Goal: Check status: Check status

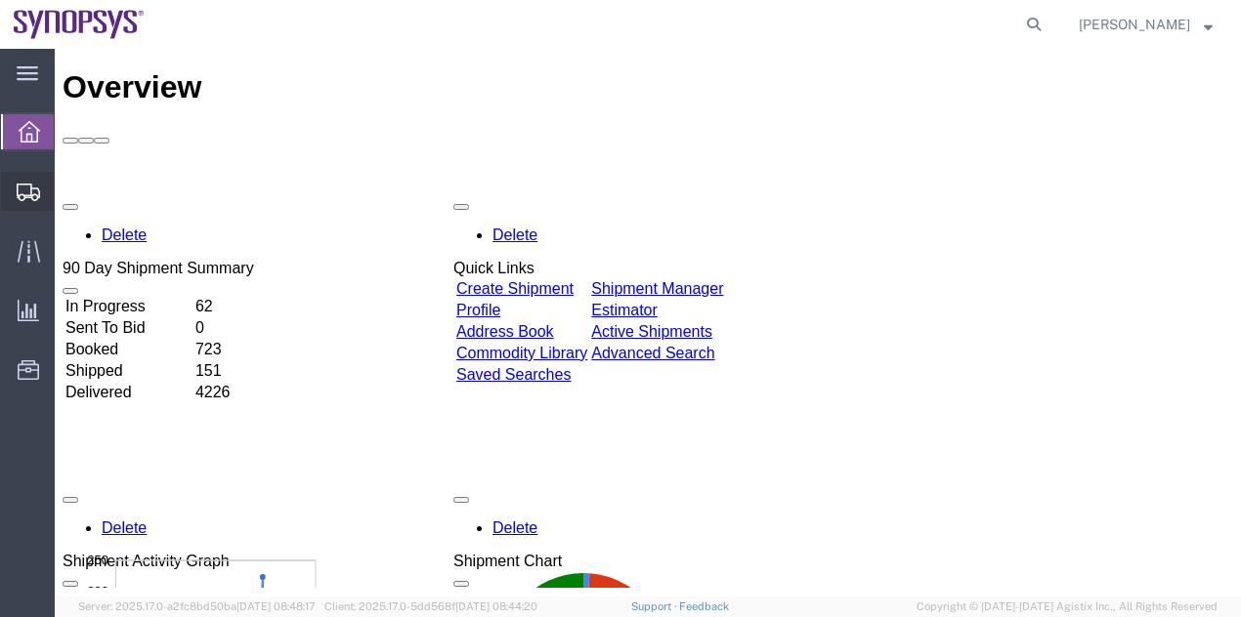
click at [0, 0] on span "Shipment Manager" at bounding box center [0, 0] width 0 height 0
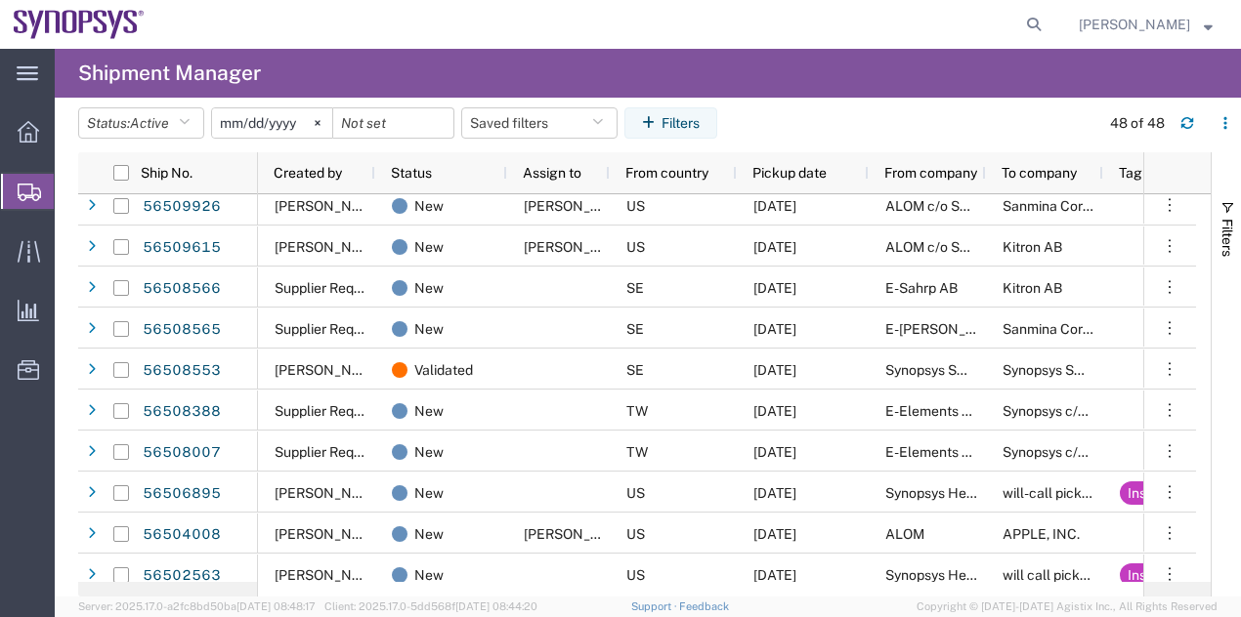
scroll to position [264, 0]
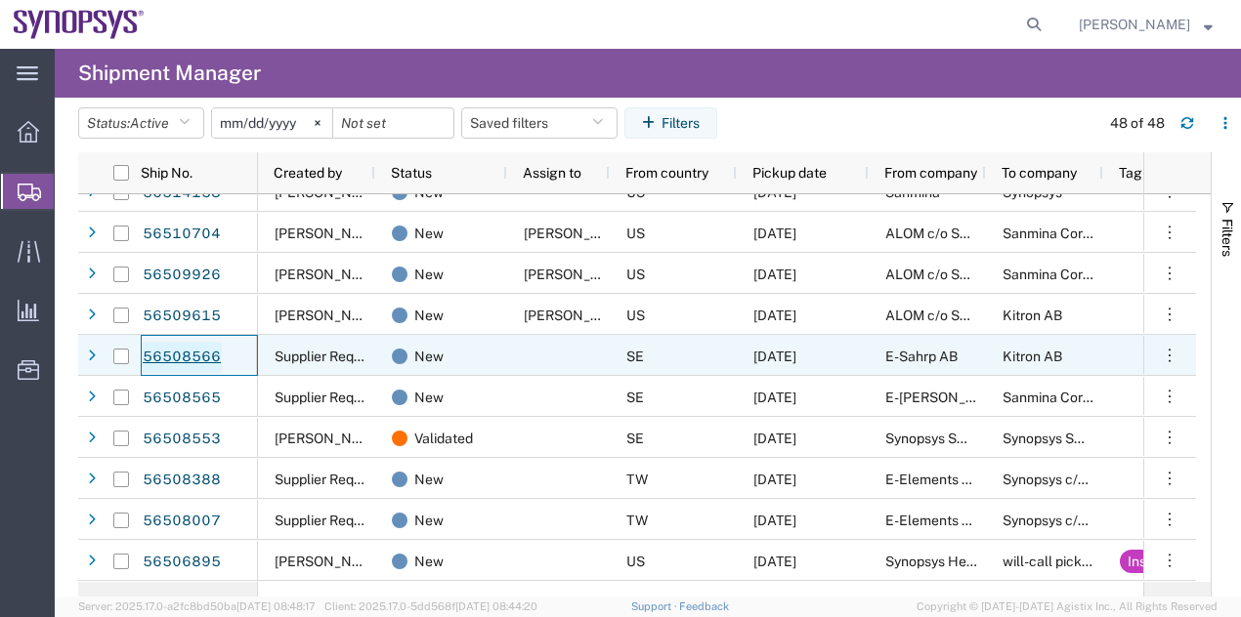
click at [195, 355] on link "56508566" at bounding box center [182, 357] width 80 height 31
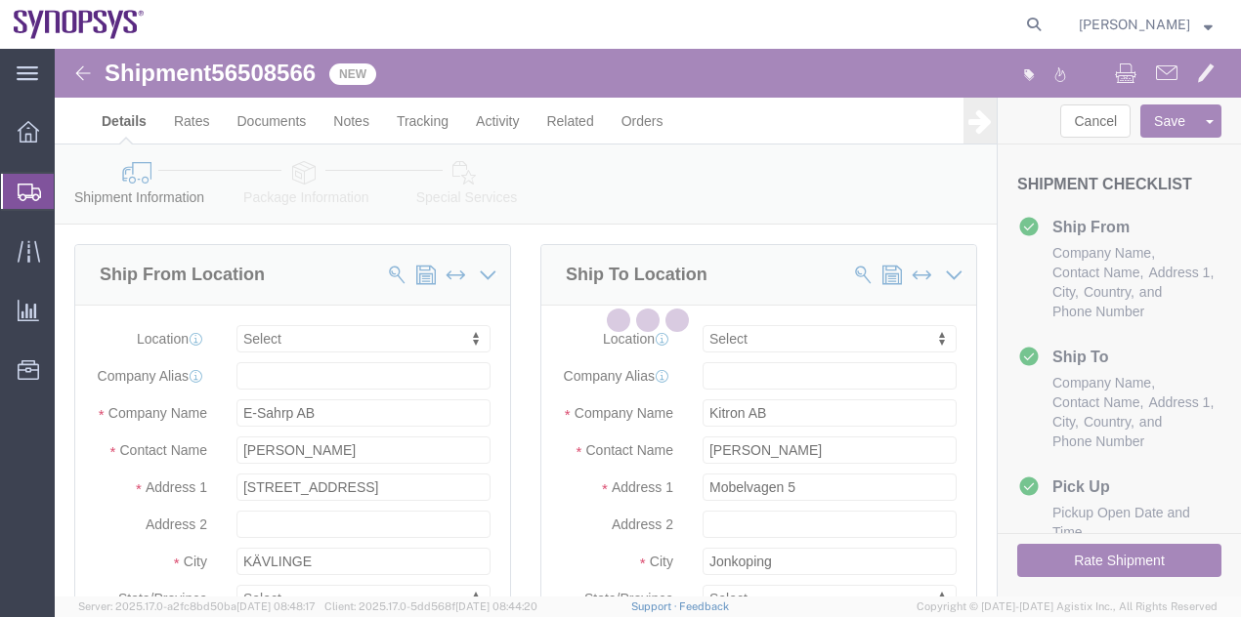
select select
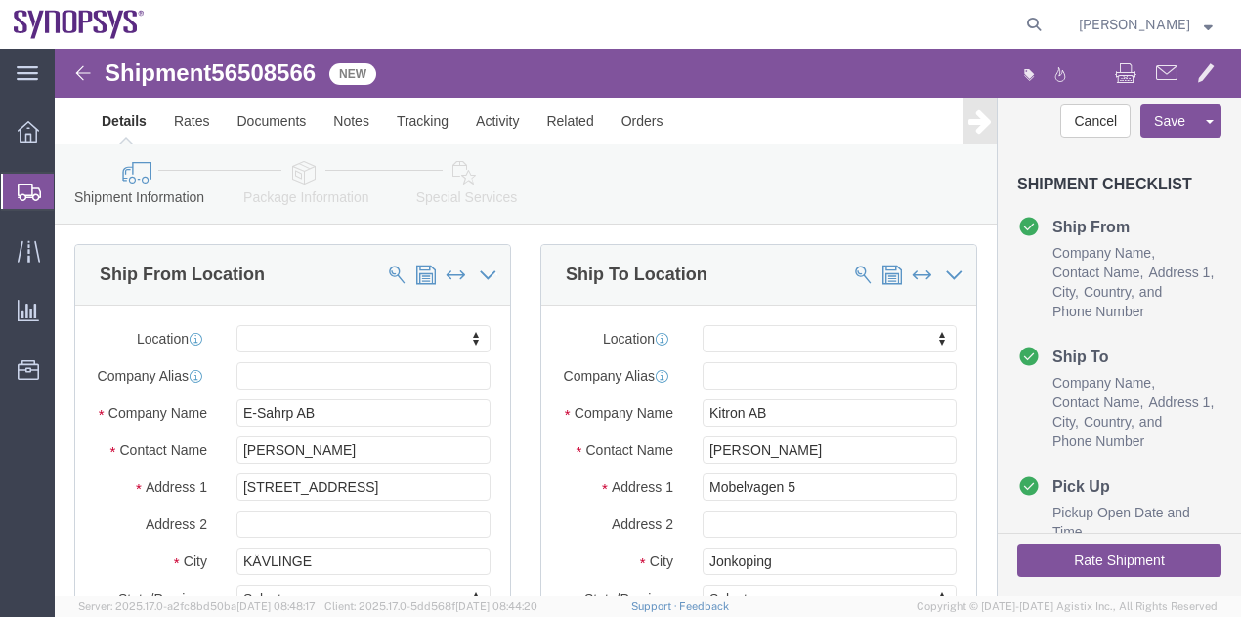
click icon
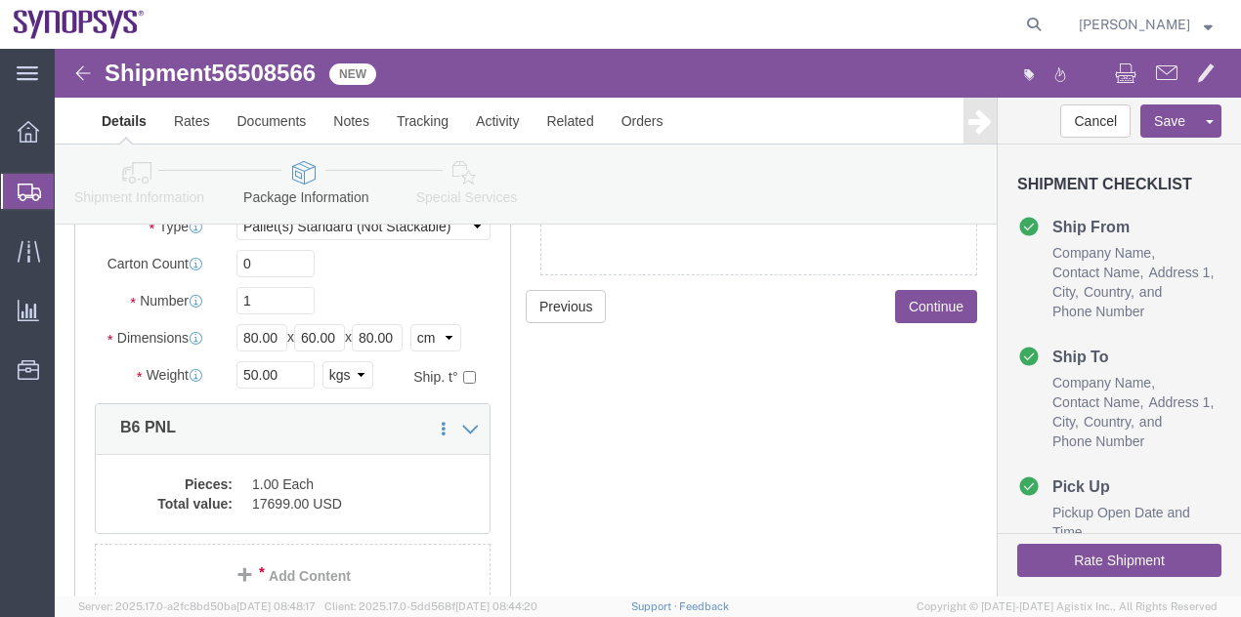
click link "Special Services"
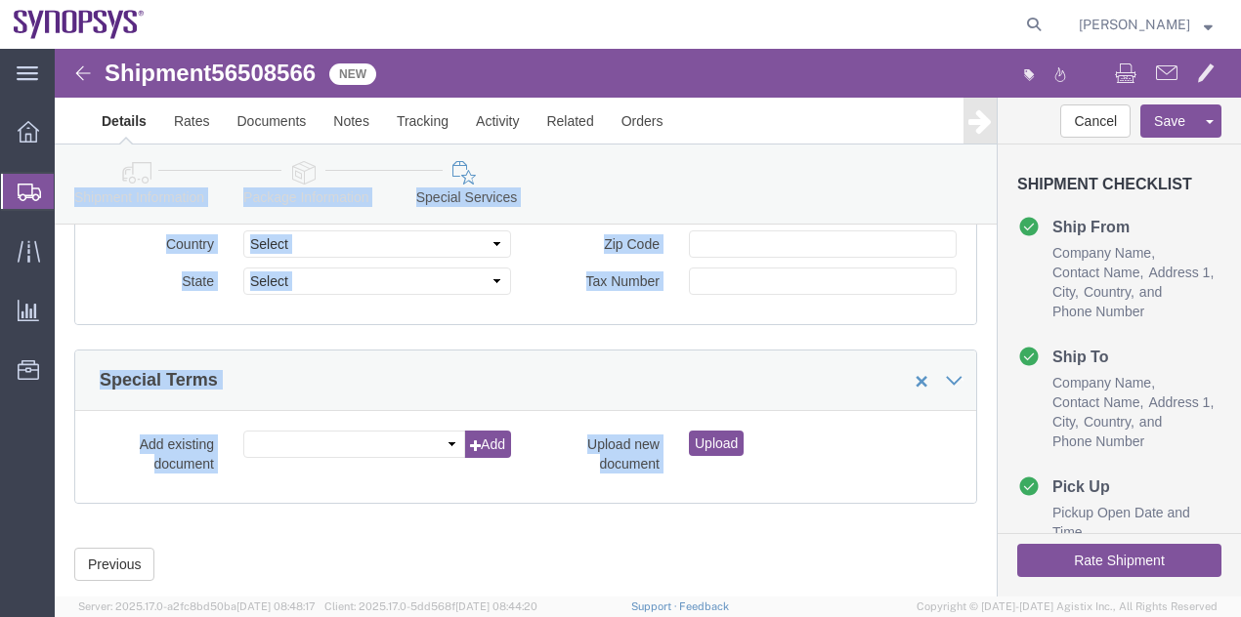
drag, startPoint x: 1173, startPoint y: 521, endPoint x: 1177, endPoint y: 476, distance: 45.1
click html "Shipment 56508566 New Details Rates Documents Notes Tracking Activity Related O…"
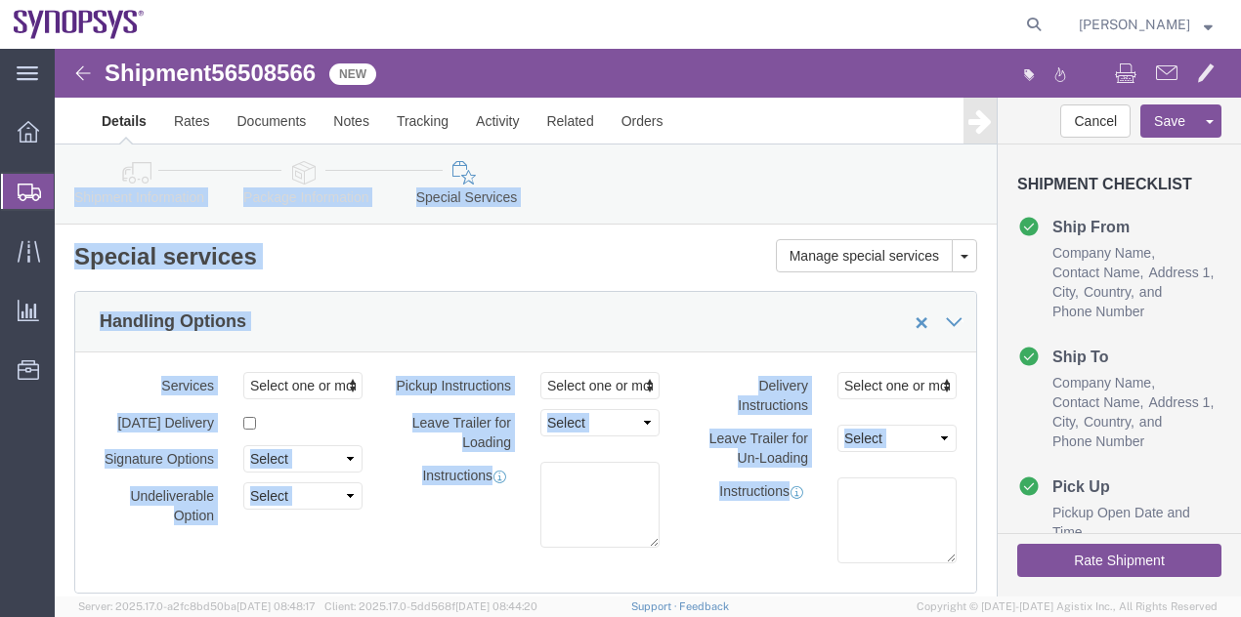
drag, startPoint x: 1177, startPoint y: 476, endPoint x: 1240, endPoint y: 8, distance: 472.1
click link "Documents"
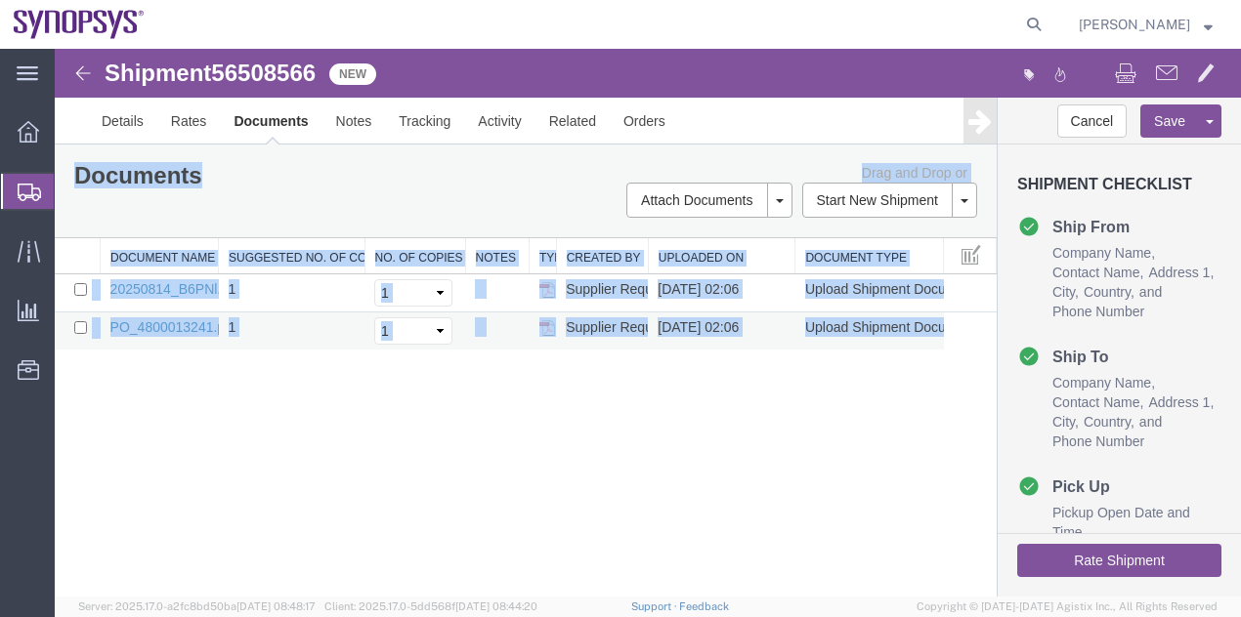
click at [192, 334] on td "PO_4800013241.pdf" at bounding box center [160, 332] width 118 height 38
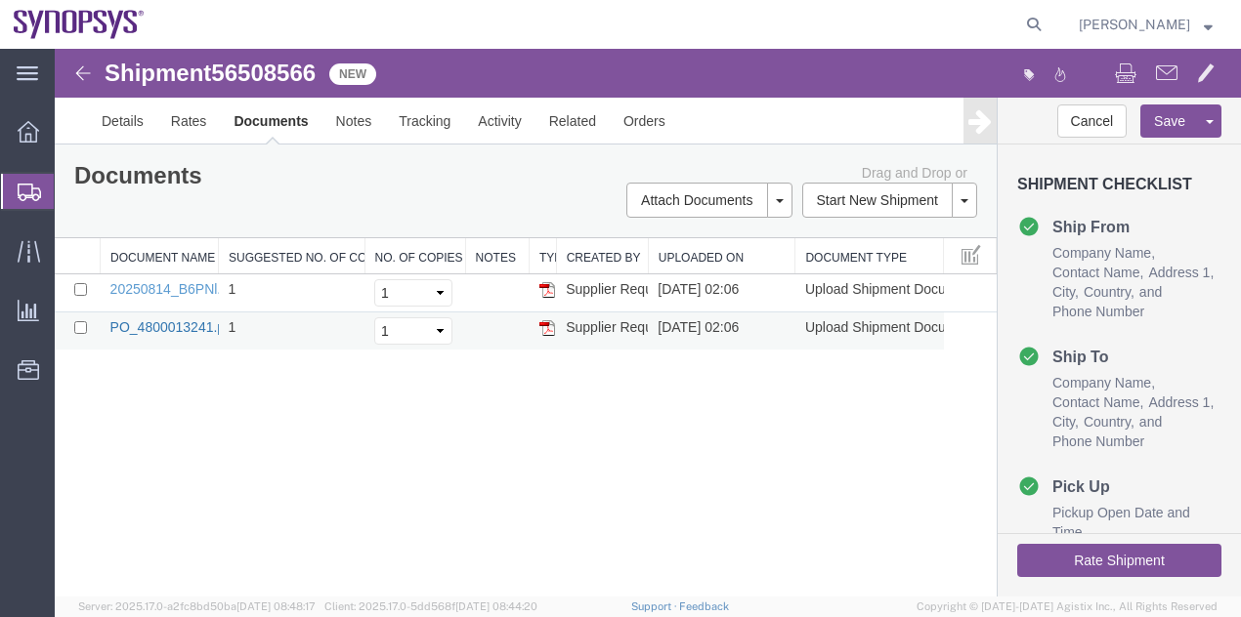
click at [186, 330] on link "PO_4800013241.pdf" at bounding box center [173, 327] width 126 height 16
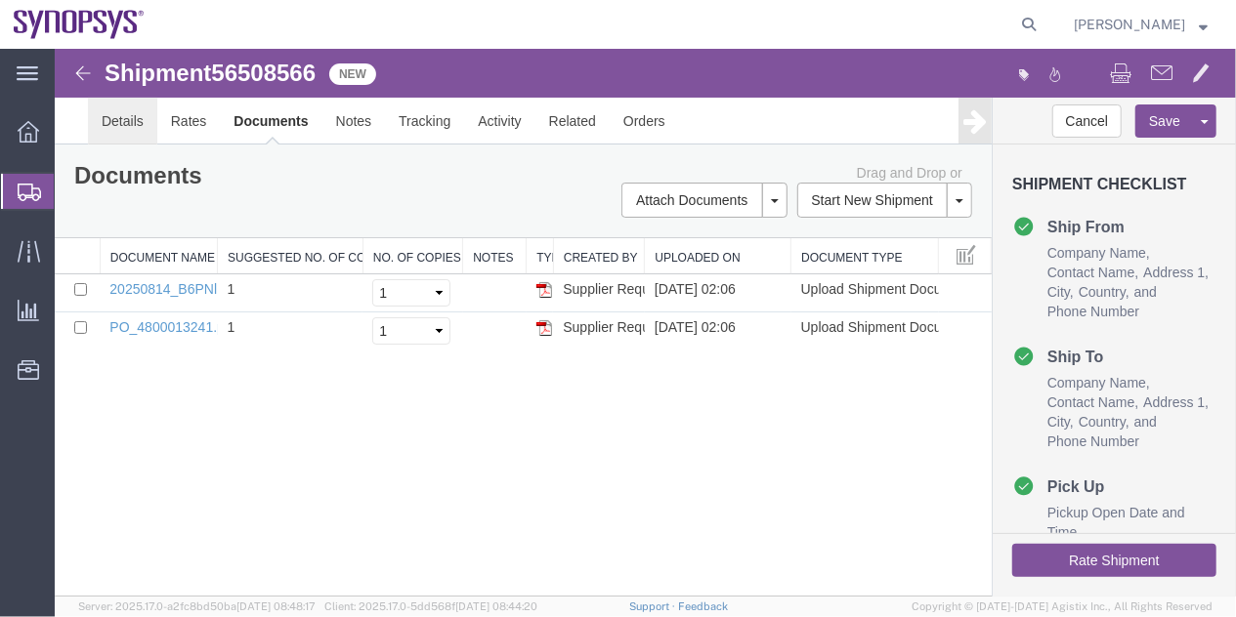
click at [130, 114] on link "Details" at bounding box center [121, 120] width 69 height 47
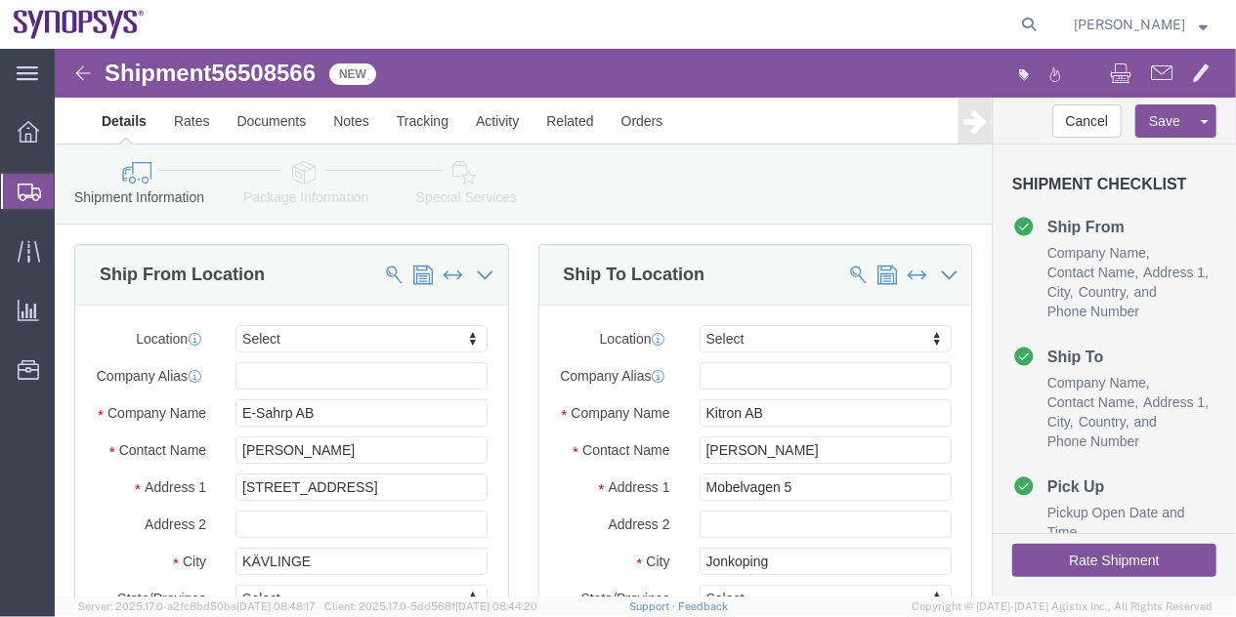
click link "Package Information"
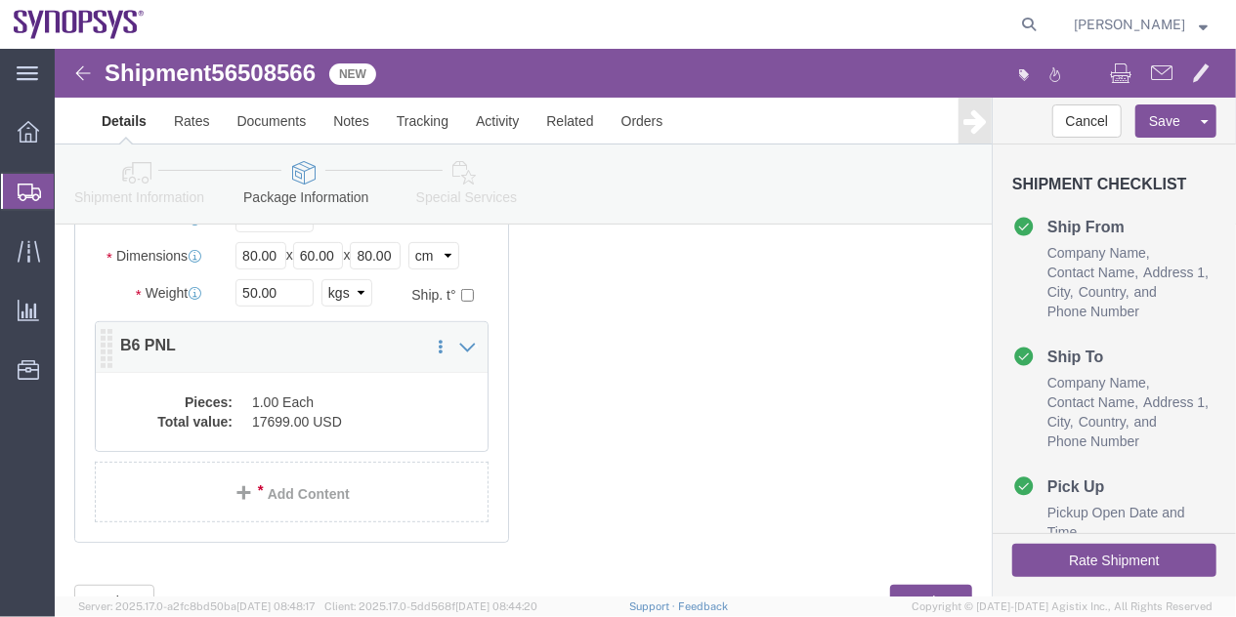
click dd "1.00 Each"
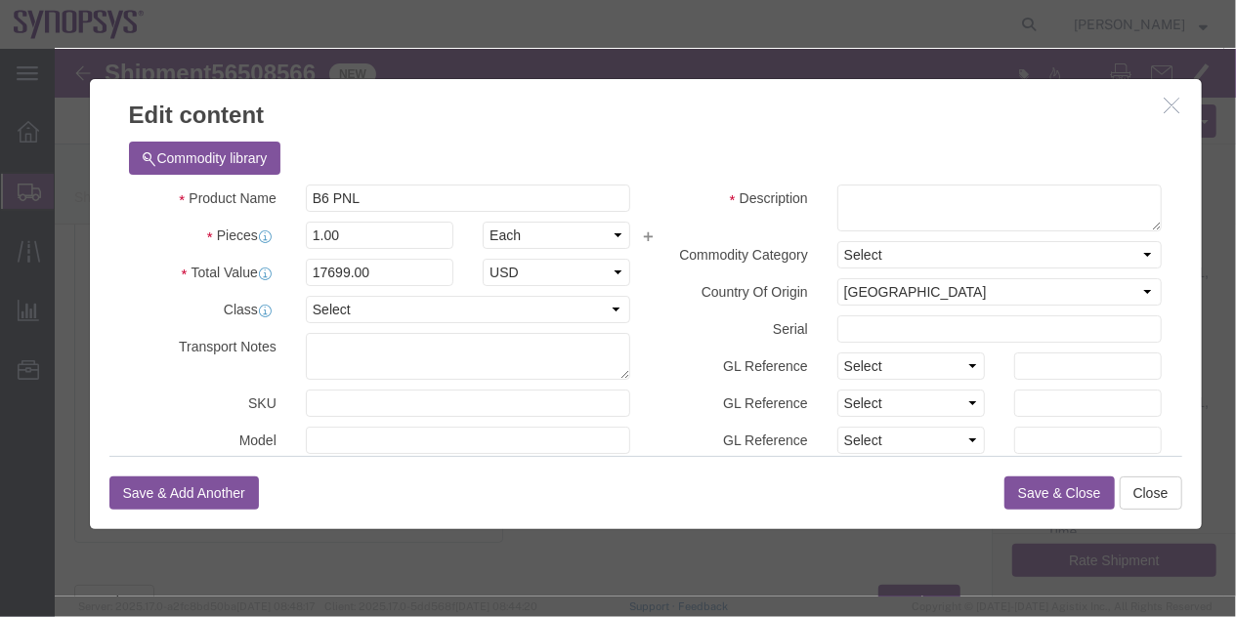
scroll to position [233, 0]
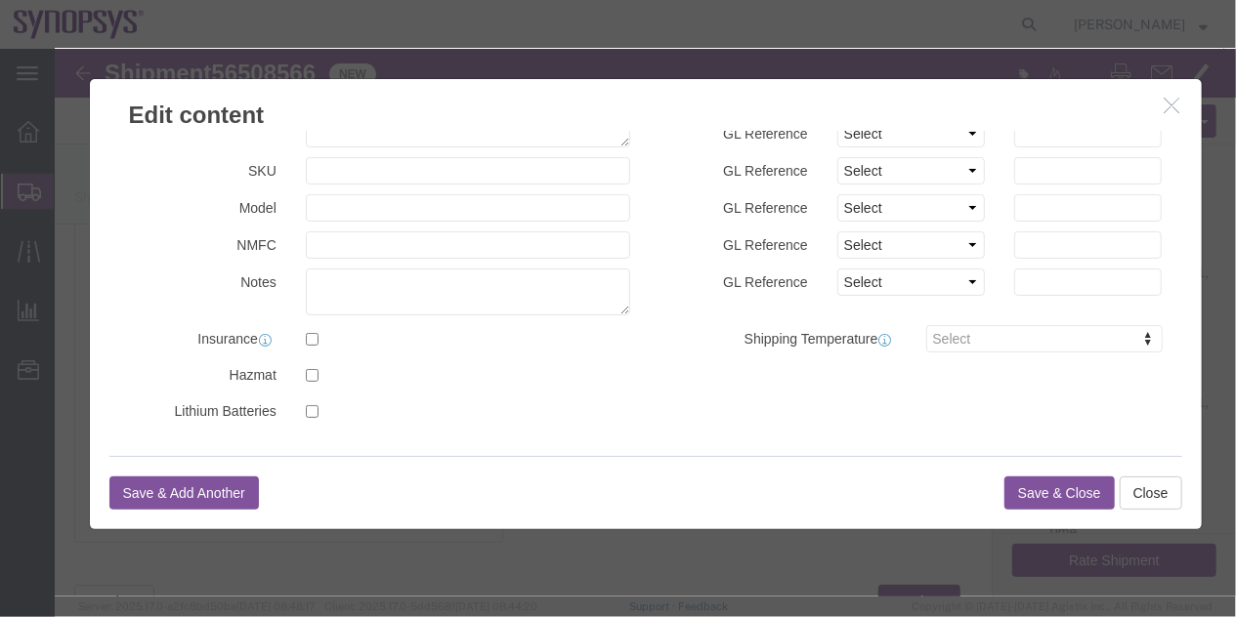
click icon "button"
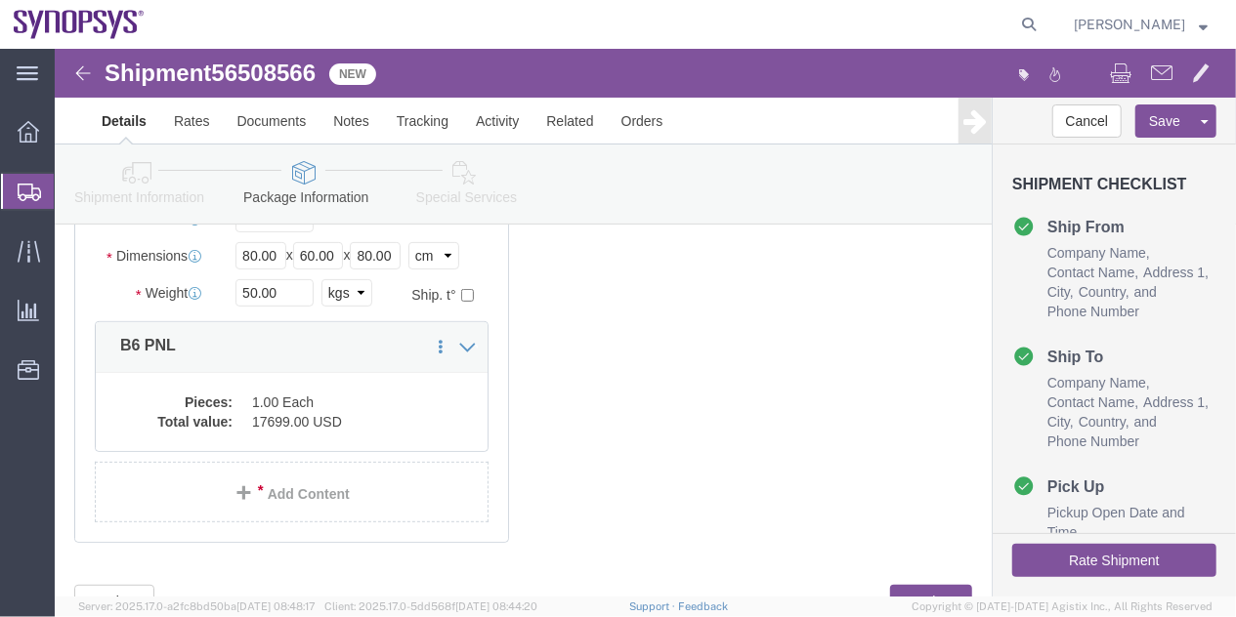
click icon
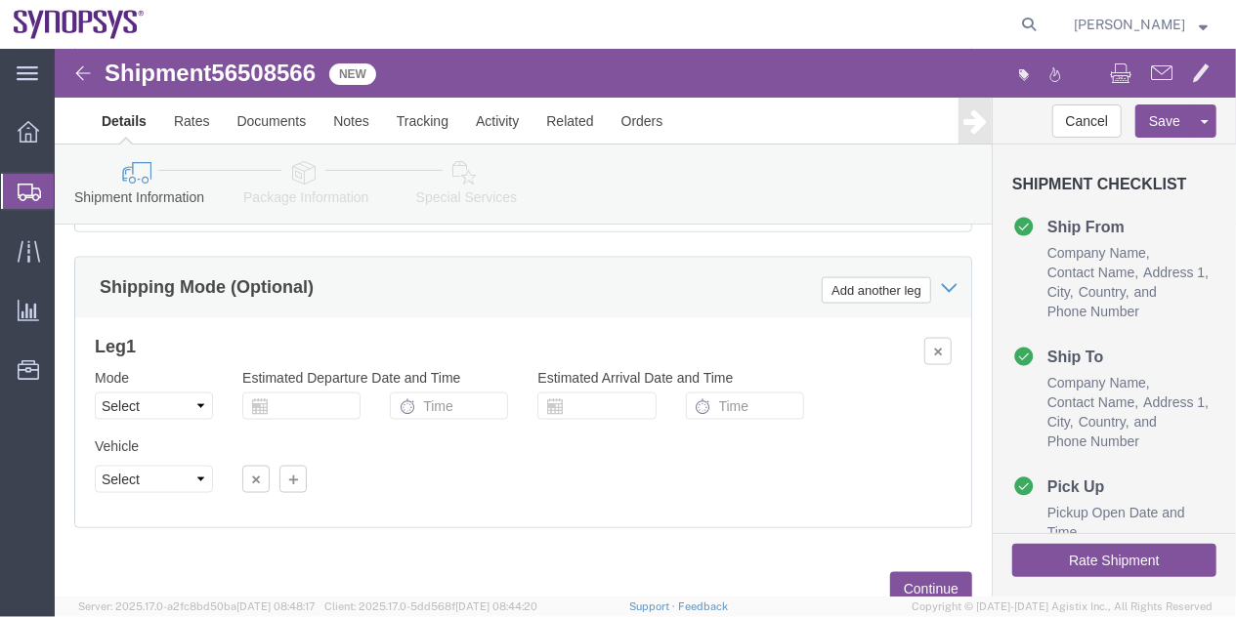
click button "Rate Shipment"
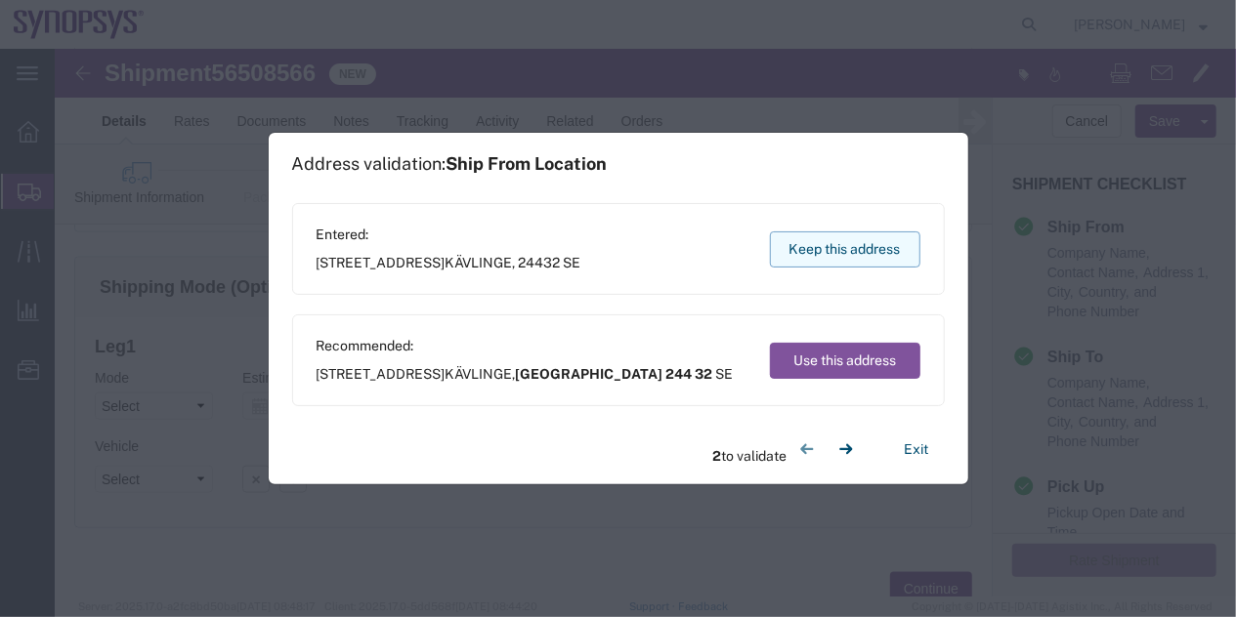
click at [840, 261] on button "Keep this address" at bounding box center [845, 250] width 150 height 36
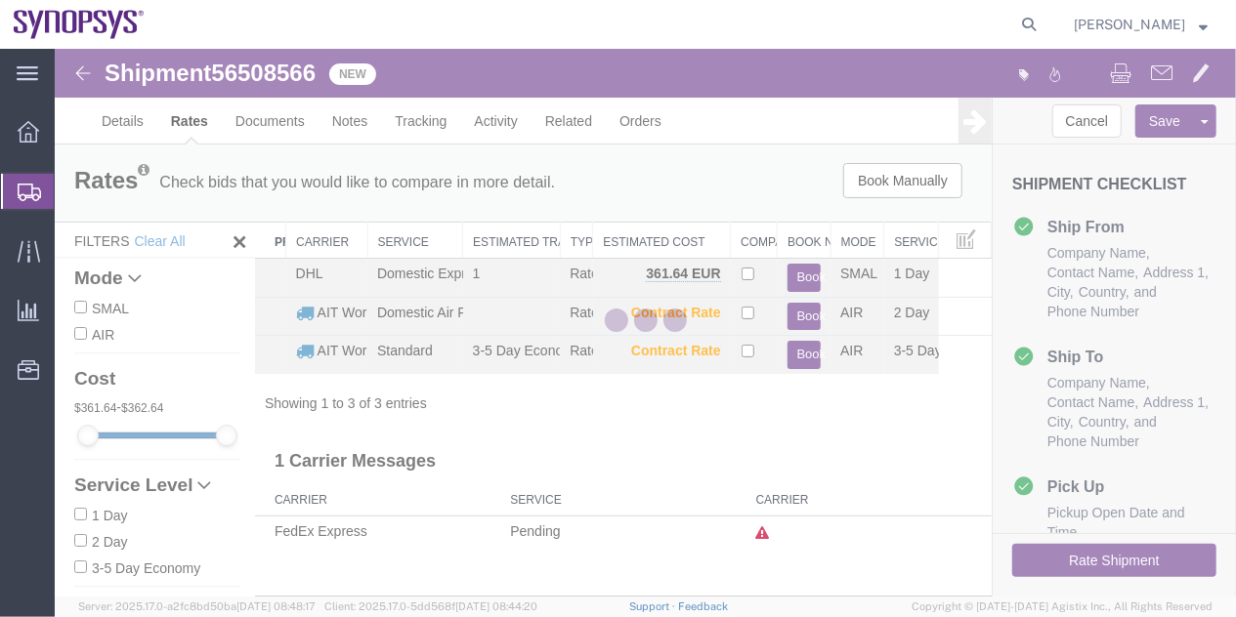
scroll to position [0, 0]
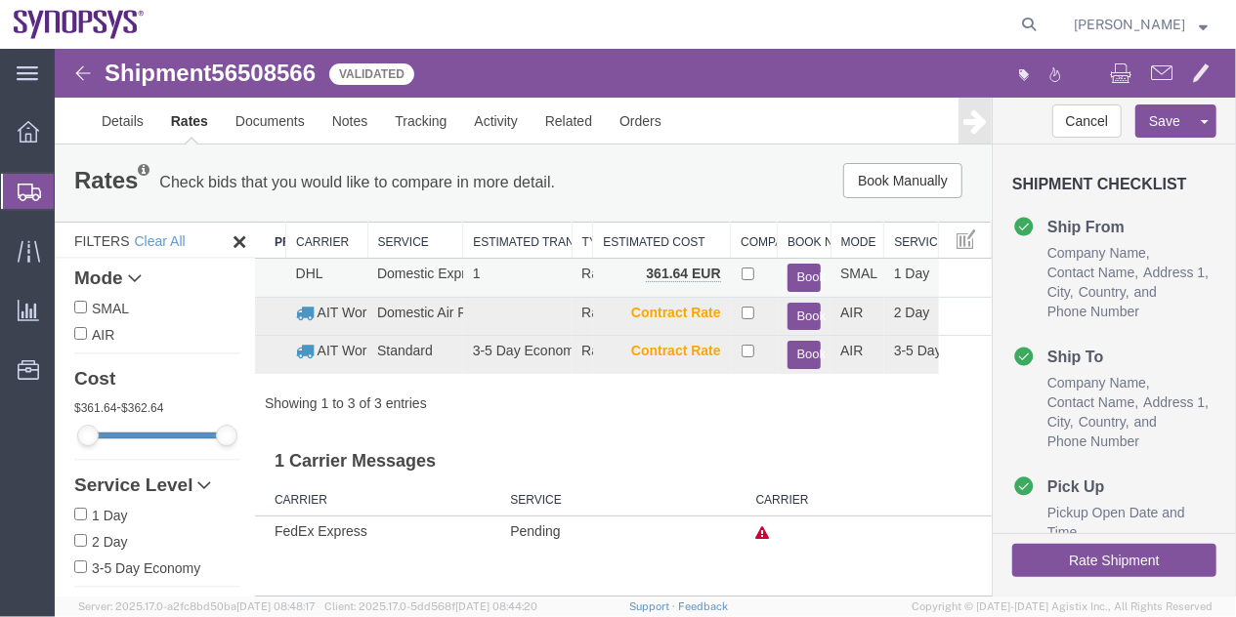
drag, startPoint x: 560, startPoint y: 244, endPoint x: 636, endPoint y: 264, distance: 78.7
click at [636, 264] on div "Search: Preferred Carrier Carrier Service Estimated Transit Type Estimated Cost…" at bounding box center [622, 316] width 737 height 191
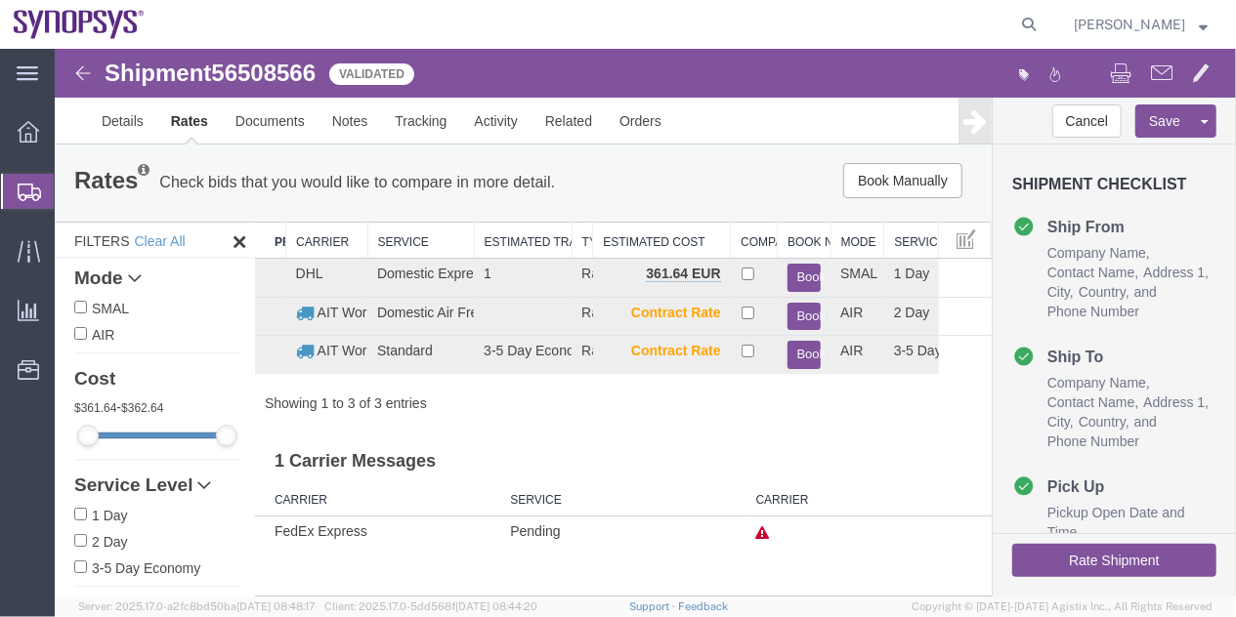
drag, startPoint x: 460, startPoint y: 245, endPoint x: 472, endPoint y: 249, distance: 12.4
click at [472, 249] on div "Search: Preferred Carrier Carrier Service Estimated Transit Type Estimated Cost…" at bounding box center [622, 316] width 737 height 191
drag, startPoint x: 591, startPoint y: 244, endPoint x: 635, endPoint y: 253, distance: 44.8
click at [635, 253] on div "Search: Preferred Carrier Carrier Service Estimated Transit Type Estimated Cost…" at bounding box center [622, 316] width 737 height 191
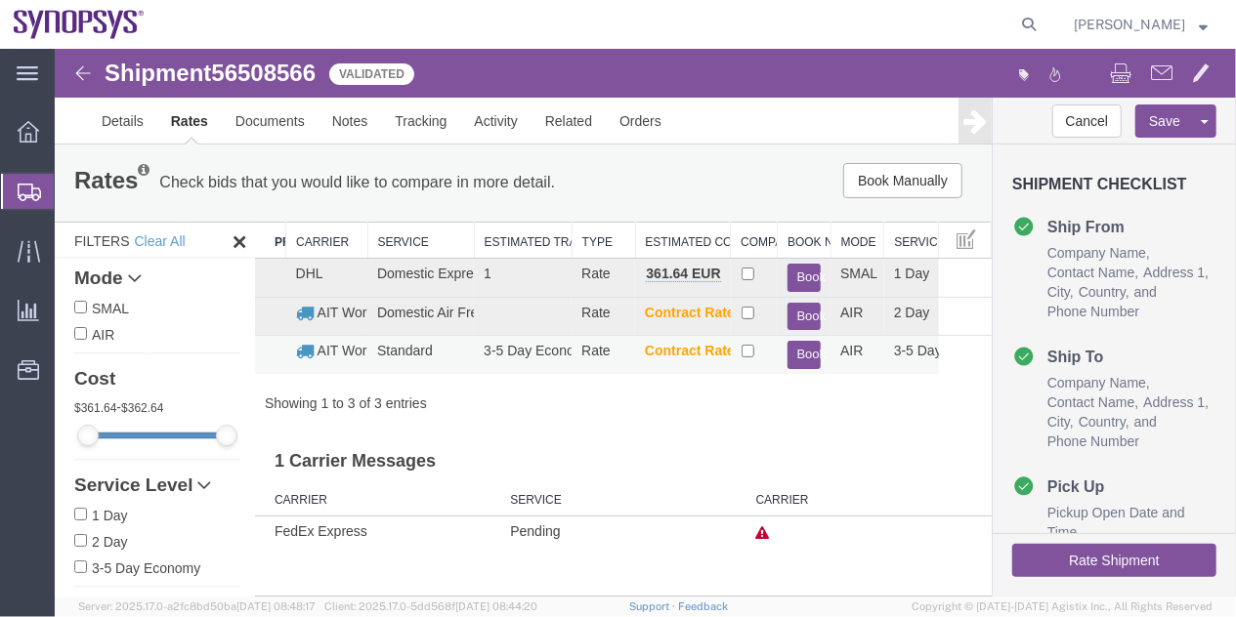
click at [804, 358] on button "Book" at bounding box center [803, 354] width 34 height 28
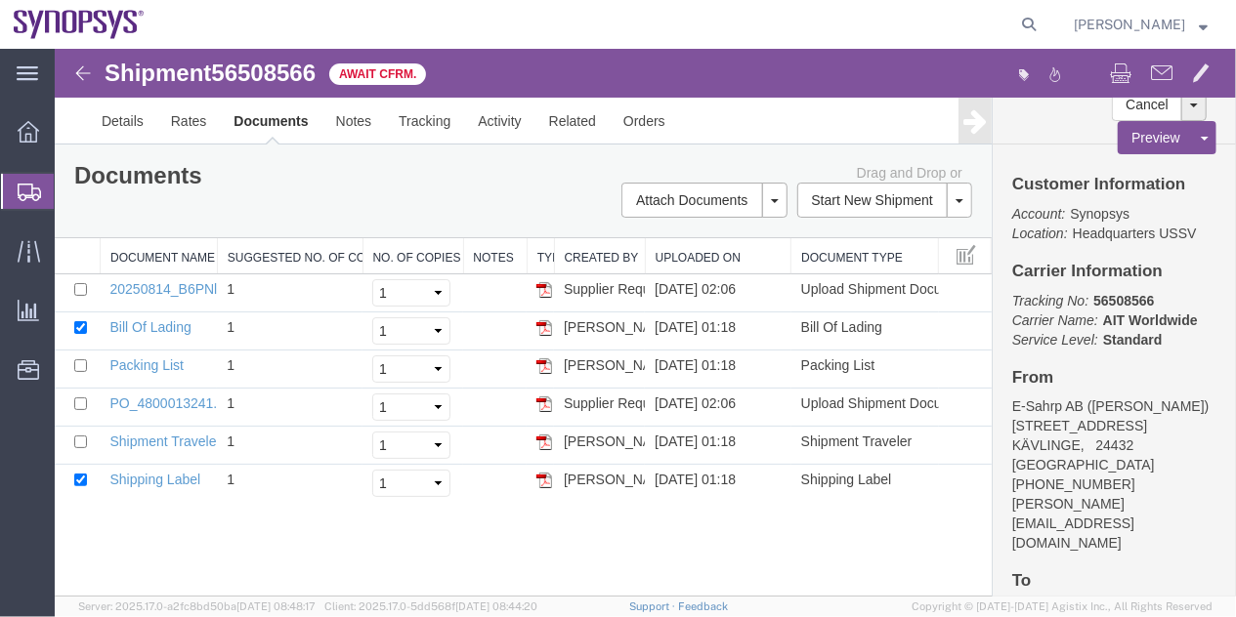
click at [0, 0] on span "Shipment Manager" at bounding box center [0, 0] width 0 height 0
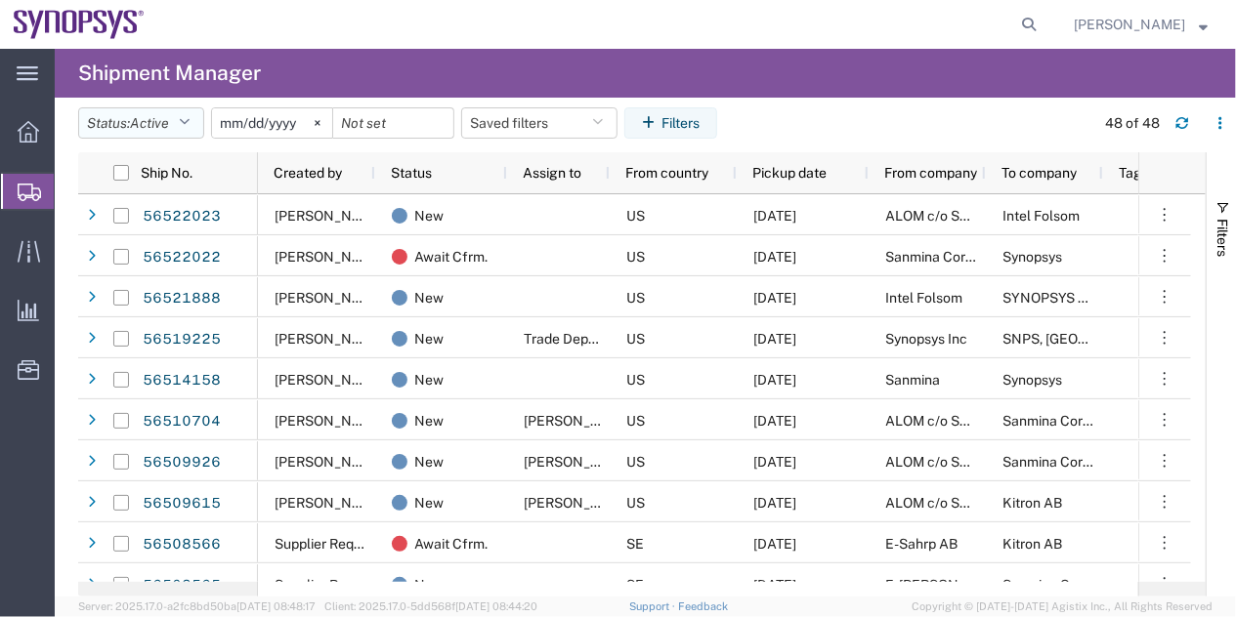
click at [183, 122] on button "Status: Active" at bounding box center [141, 122] width 126 height 31
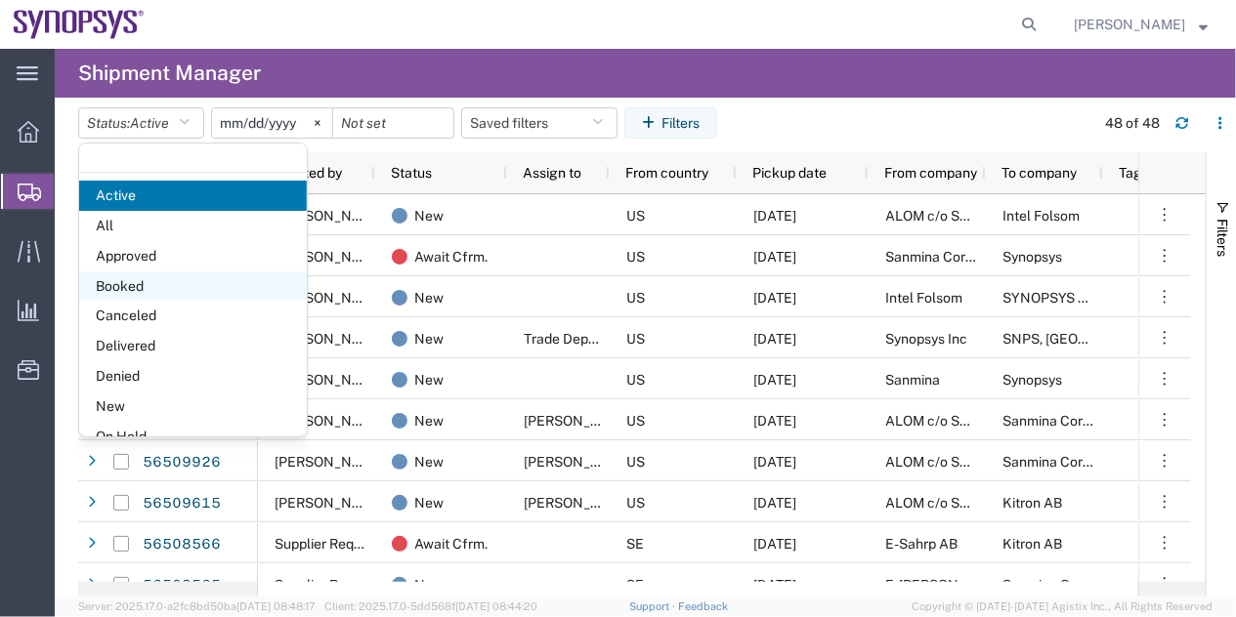
click at [217, 282] on span "Booked" at bounding box center [193, 287] width 228 height 30
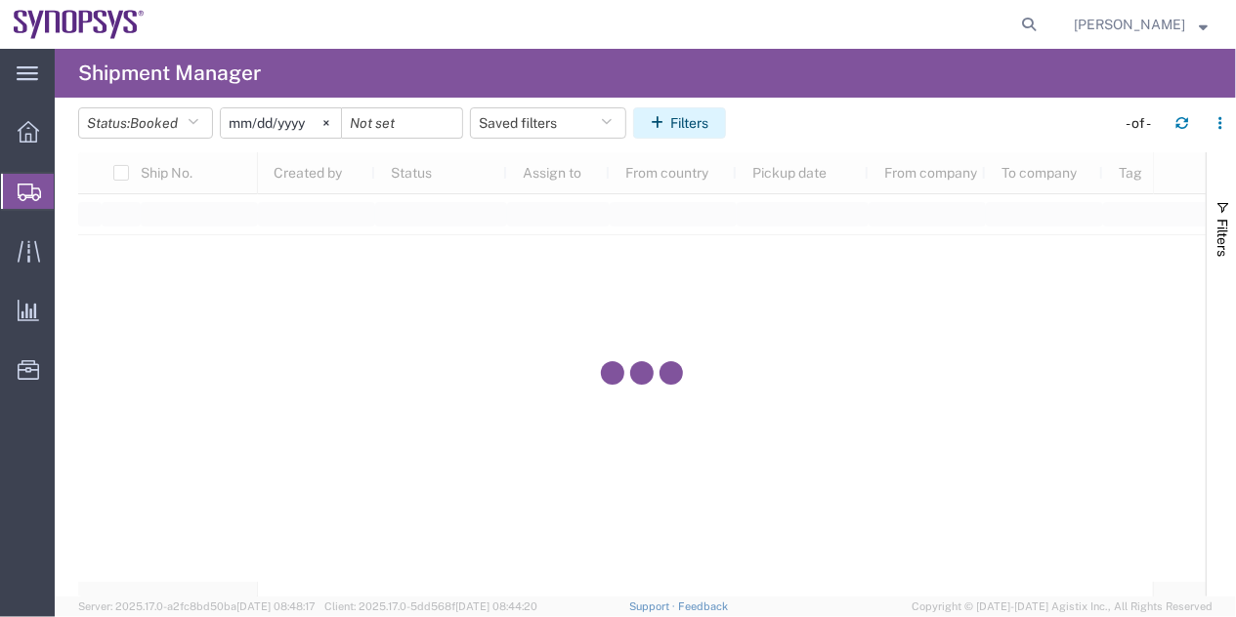
click at [658, 127] on icon "button" at bounding box center [661, 123] width 20 height 14
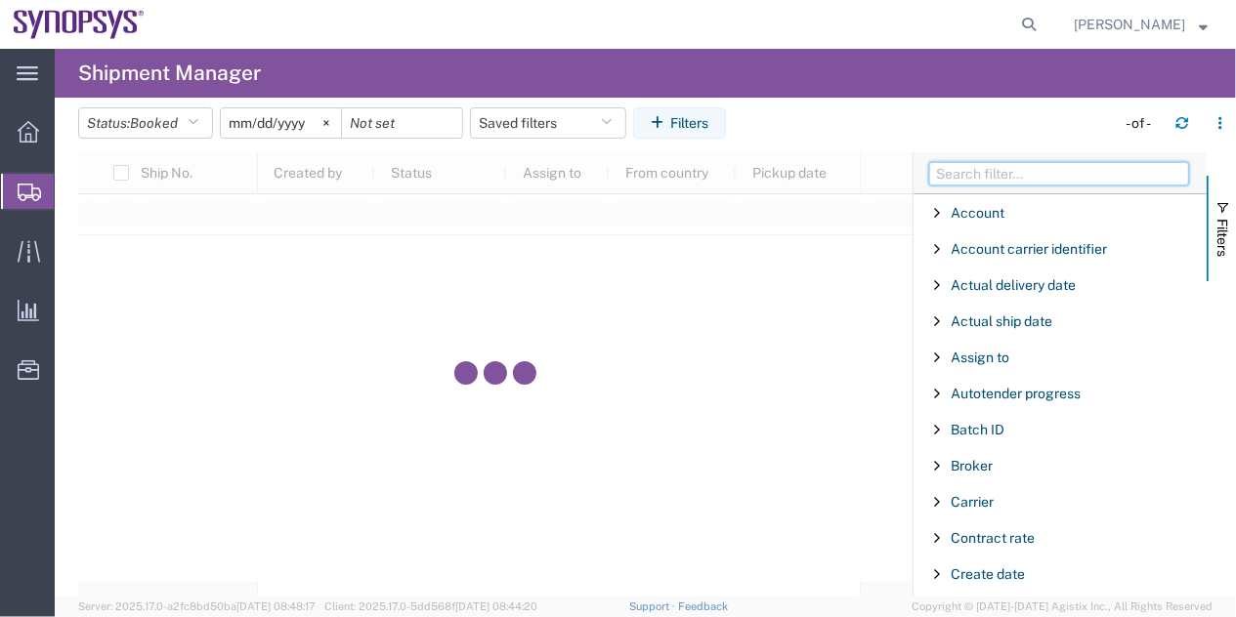
click at [977, 177] on input "Filter Columns Input" at bounding box center [1059, 173] width 260 height 23
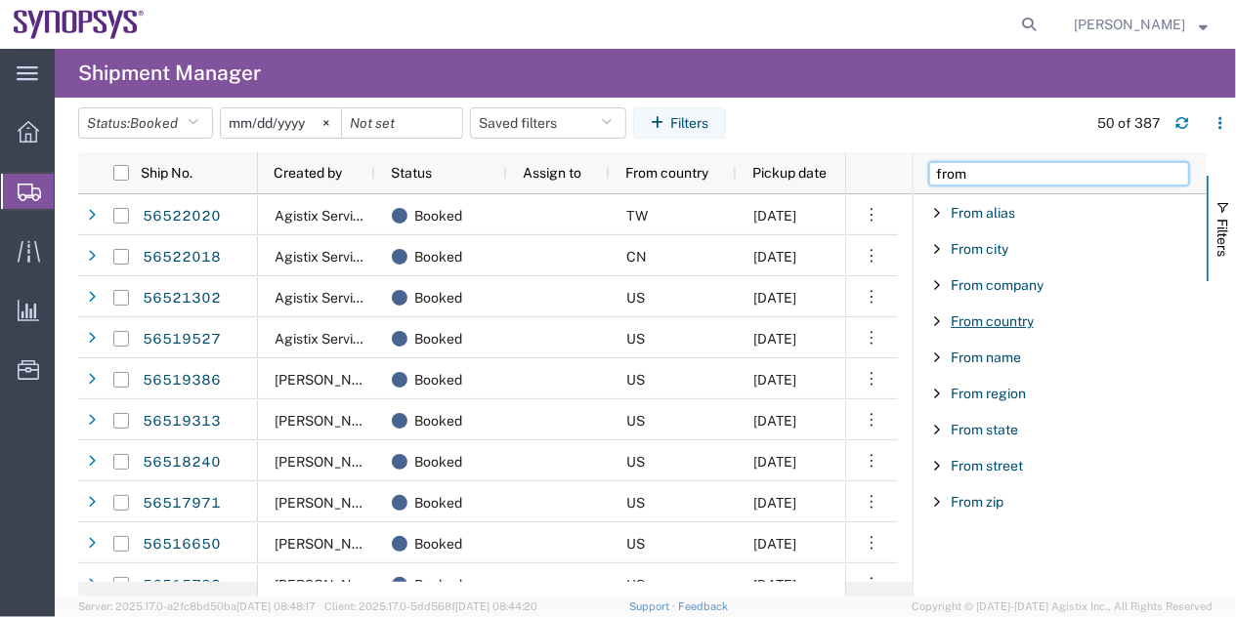
type input "from"
click at [1014, 327] on span "From country" at bounding box center [992, 322] width 83 height 16
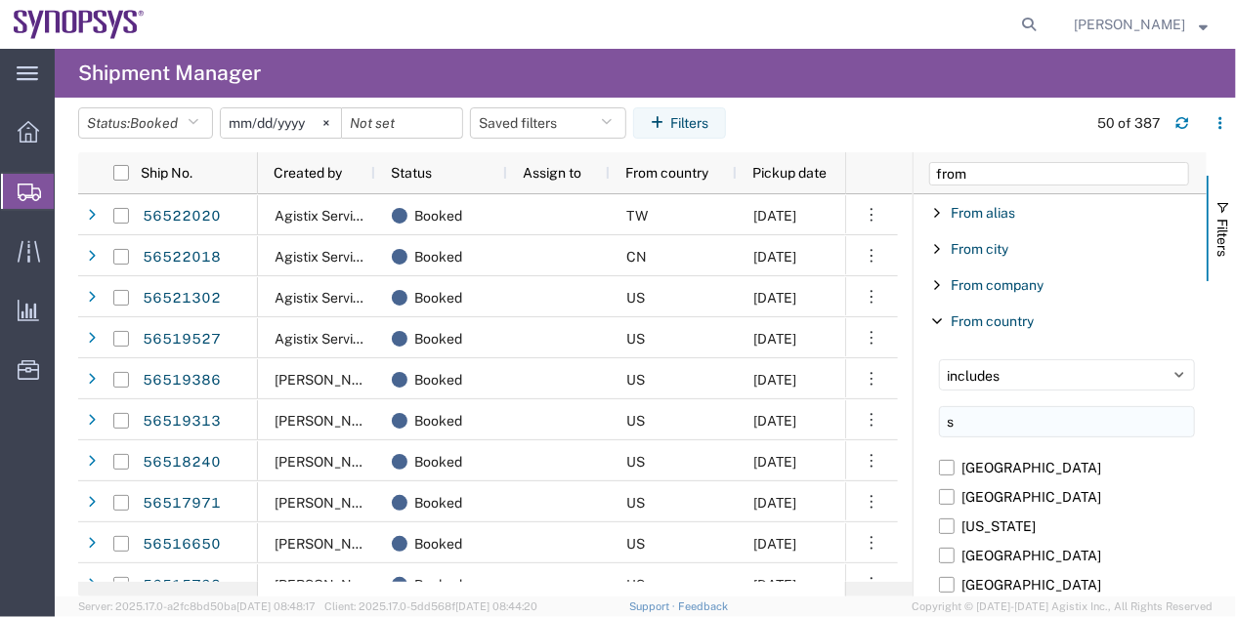
click at [998, 415] on input "s" at bounding box center [1067, 421] width 256 height 31
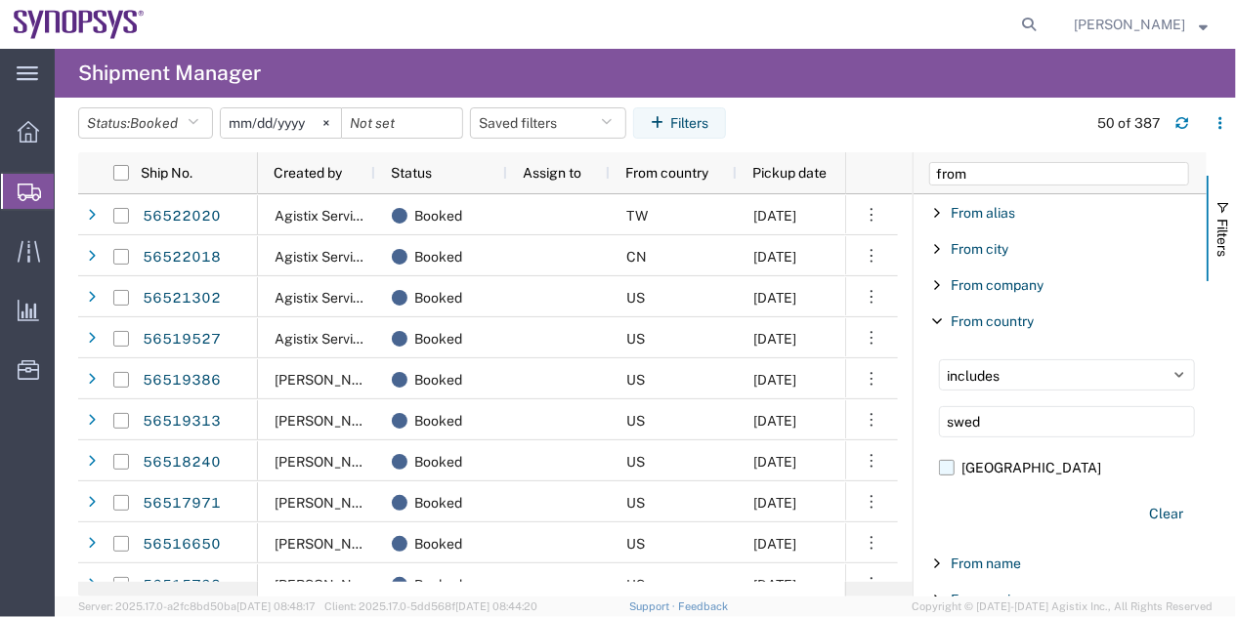
type input "swed"
click at [973, 475] on label "[GEOGRAPHIC_DATA]" at bounding box center [1067, 467] width 256 height 29
click at [0, 0] on input "[GEOGRAPHIC_DATA]" at bounding box center [0, 0] width 0 height 0
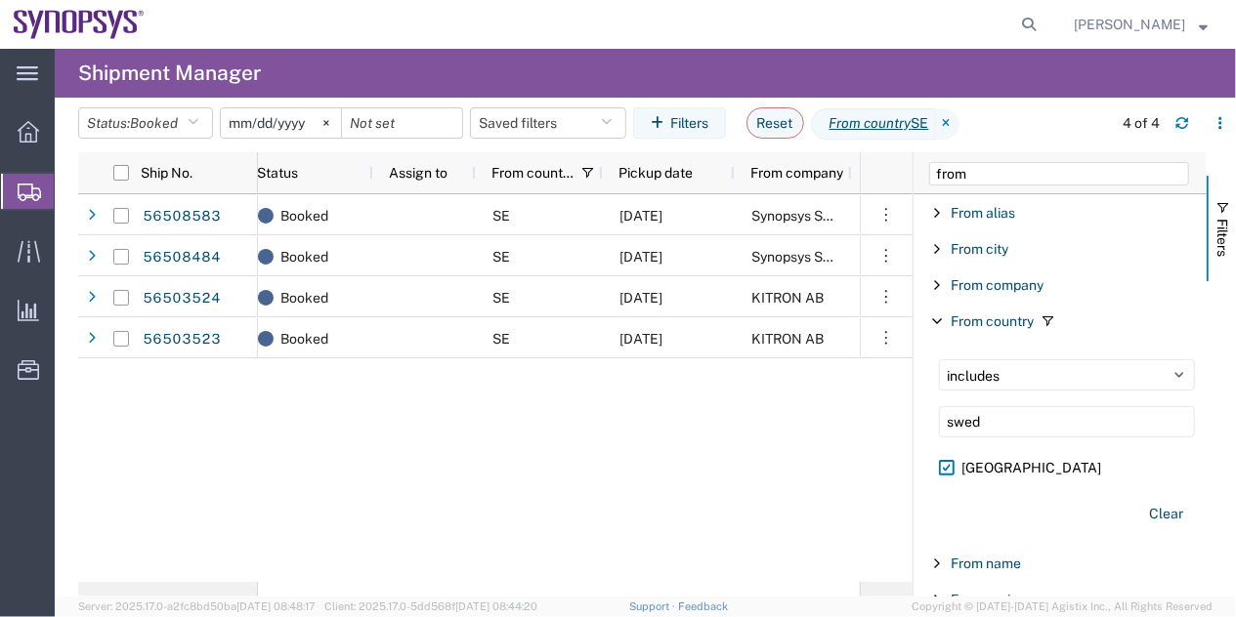
scroll to position [0, 174]
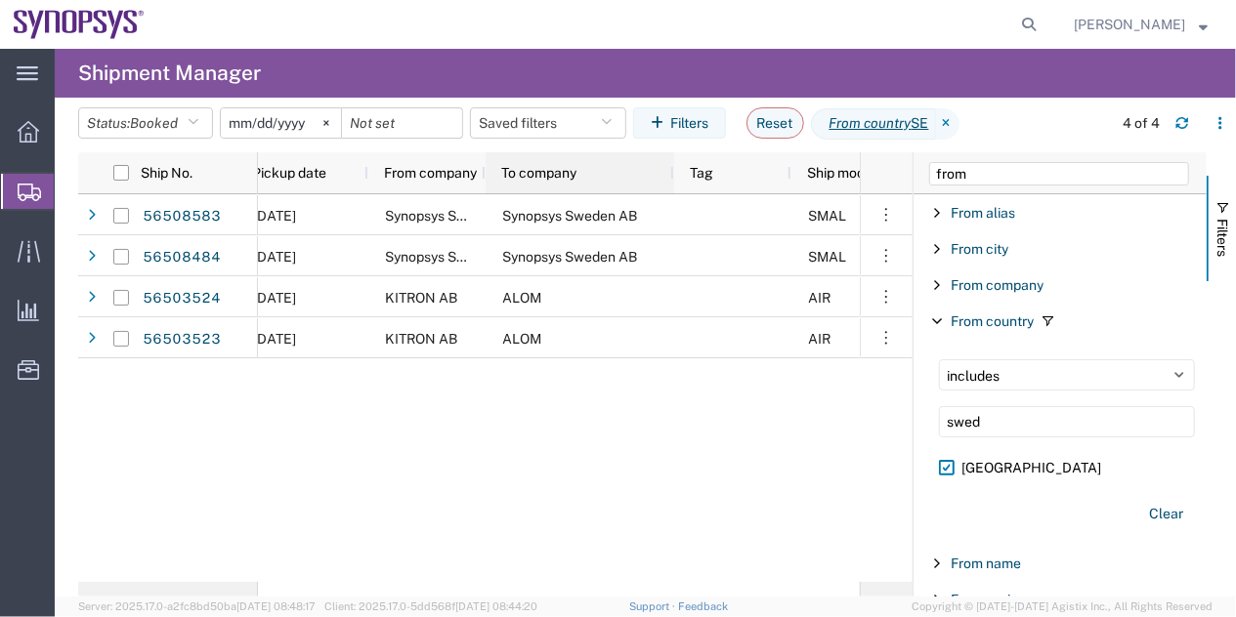
drag, startPoint x: 600, startPoint y: 183, endPoint x: 678, endPoint y: 198, distance: 79.7
click at [678, 198] on div "Ship No. Assign to From country Pickup date From company To company Tag Ship mo…" at bounding box center [495, 374] width 834 height 445
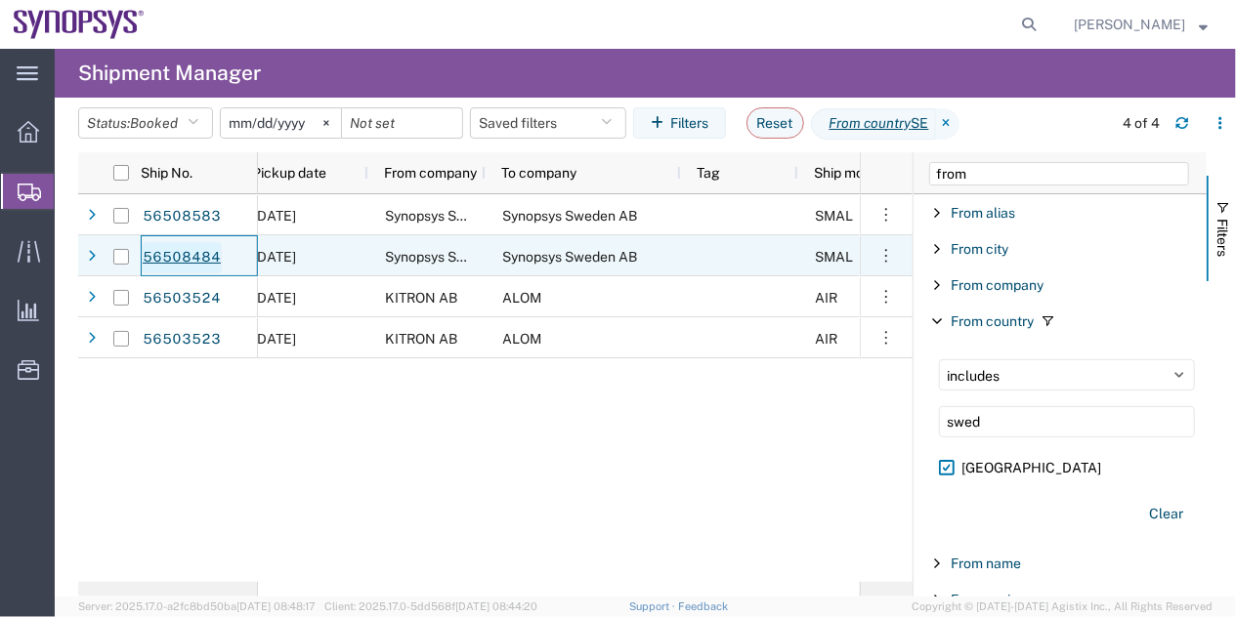
click at [190, 252] on link "56508484" at bounding box center [182, 257] width 80 height 31
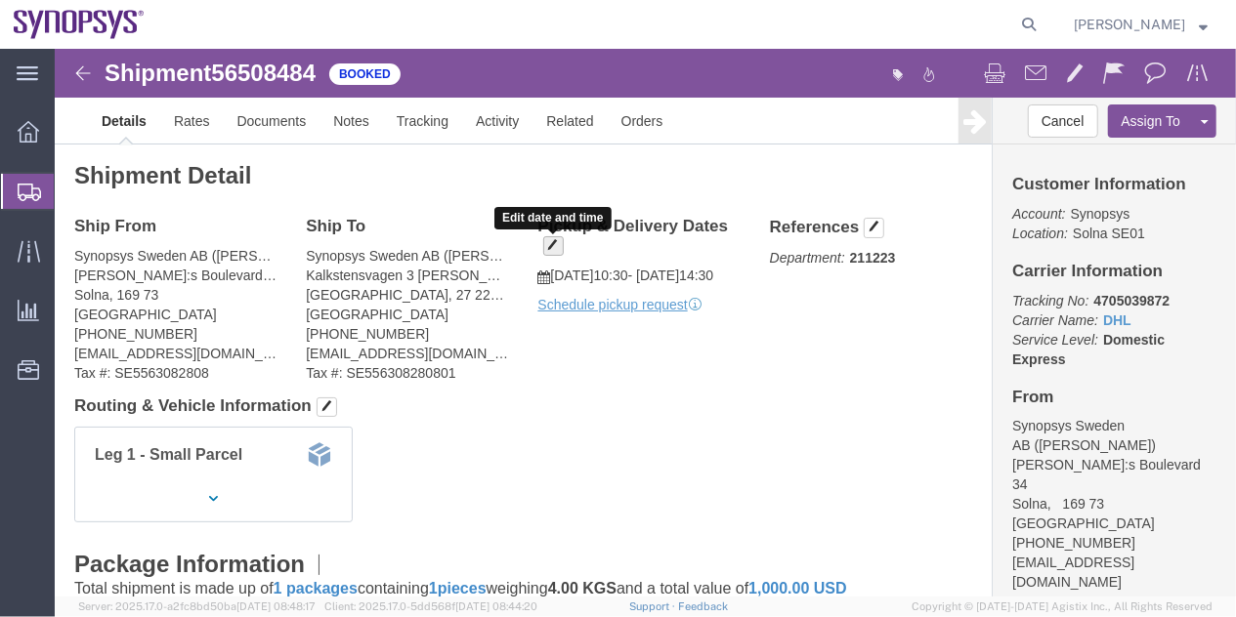
click span "button"
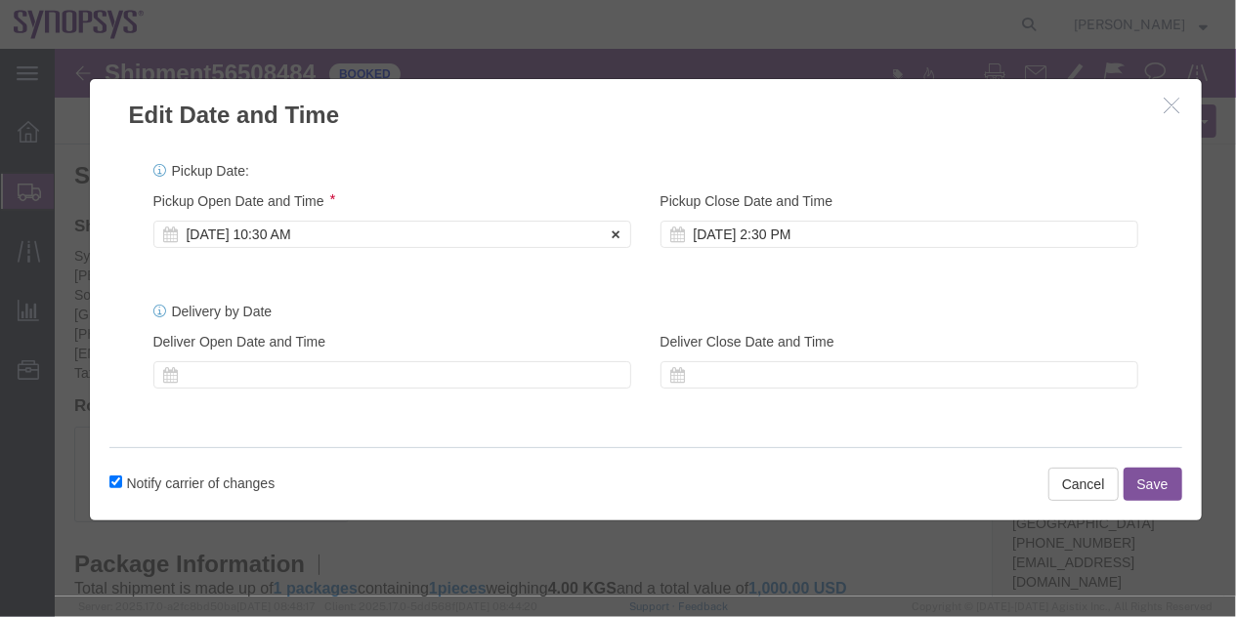
click div "[DATE] 10:30 AM"
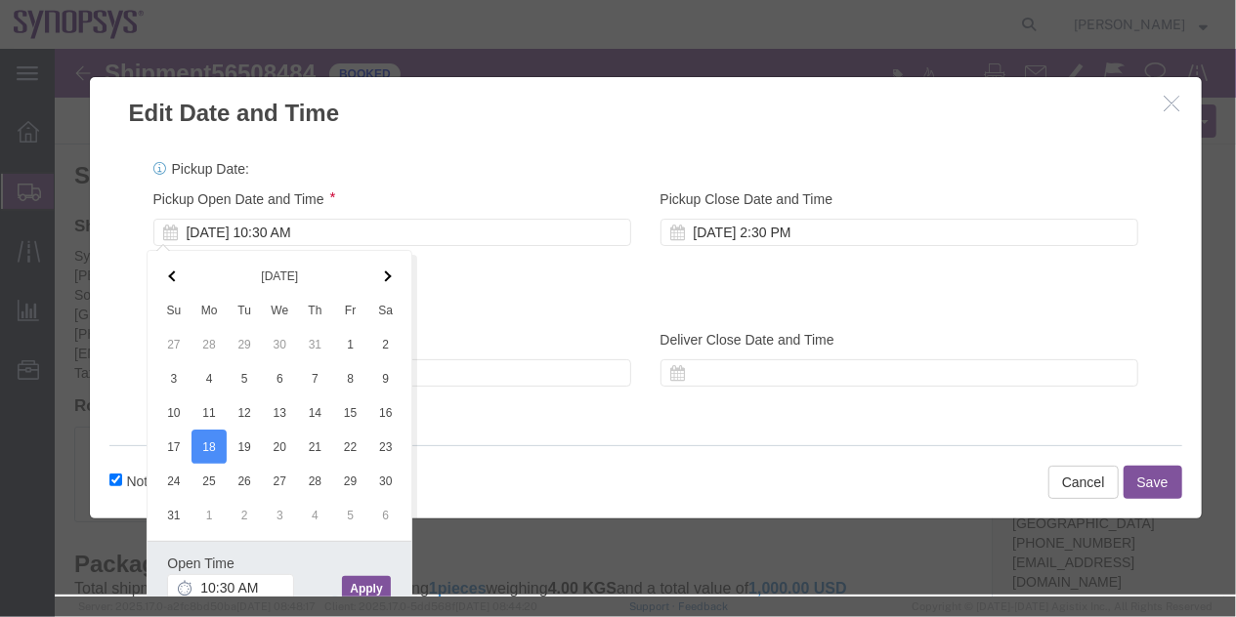
click button "Apply"
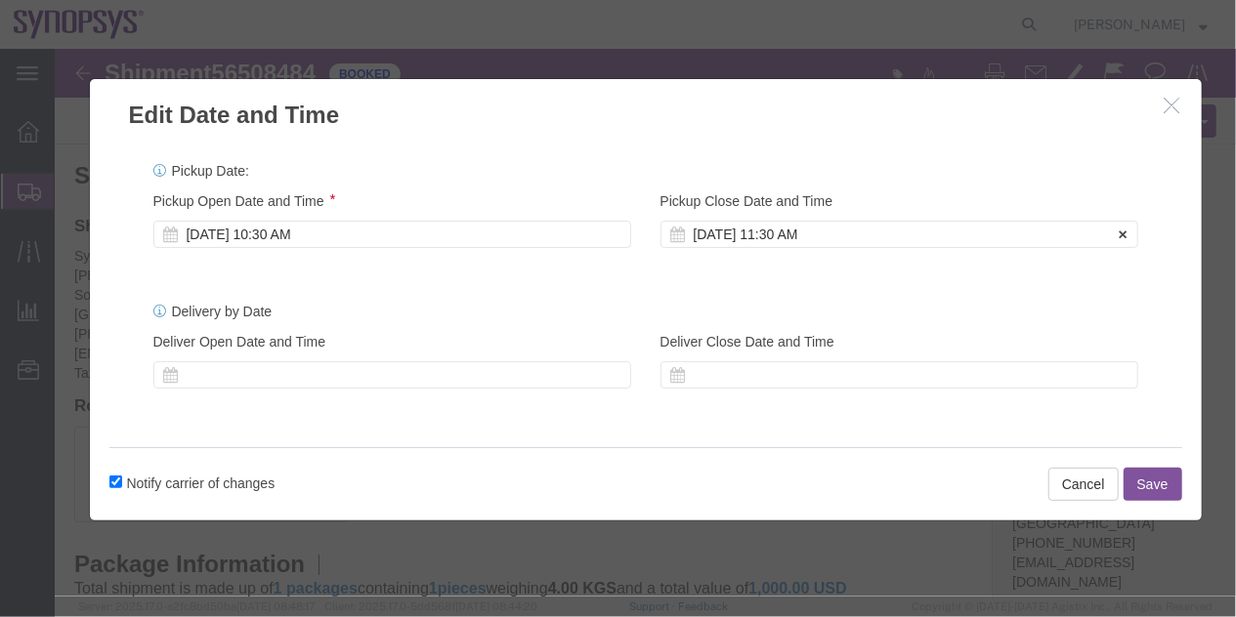
click div "[DATE] 11:30 AM"
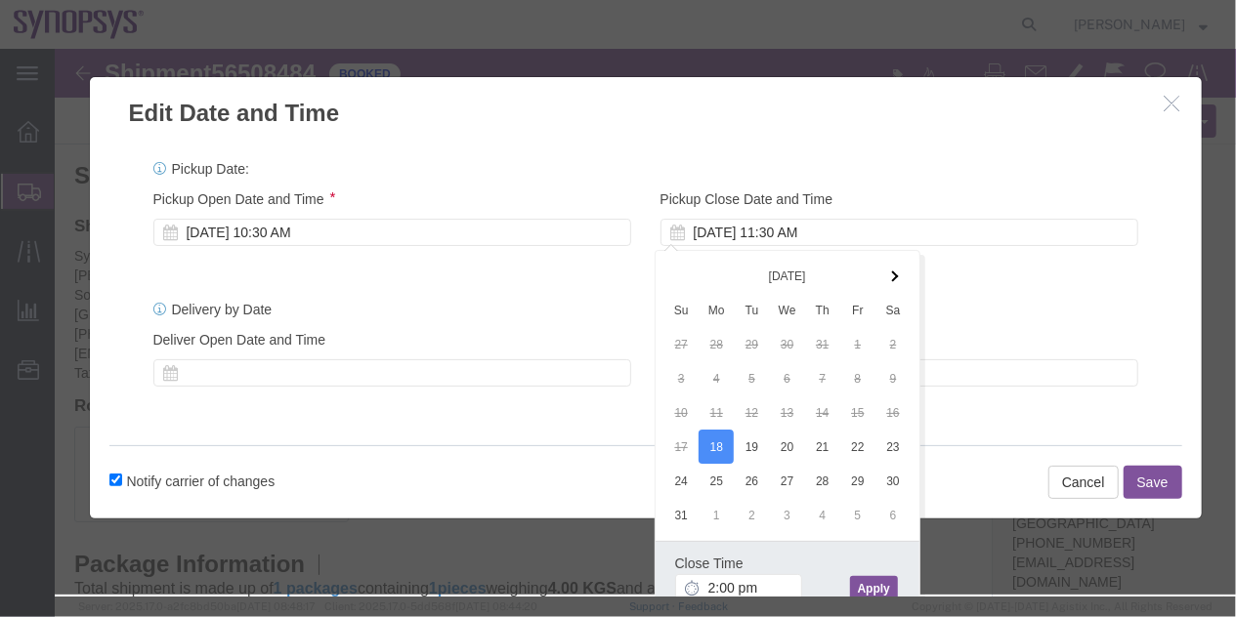
type input "2:00 PM"
click button "Apply"
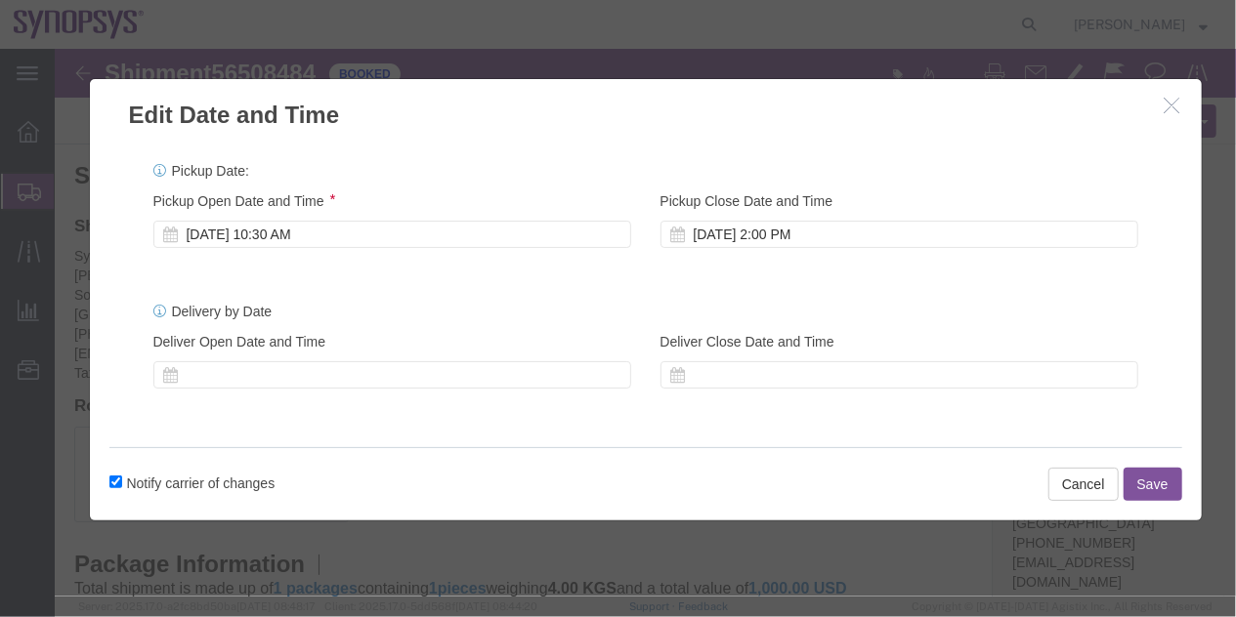
click button "Save"
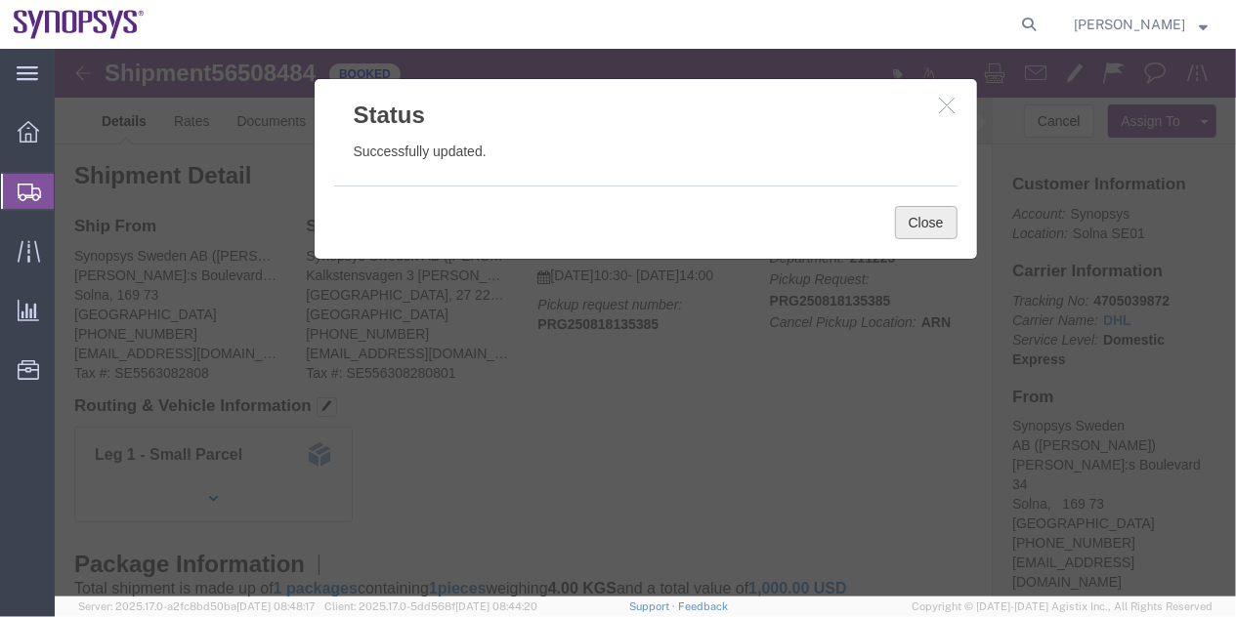
click button "Close"
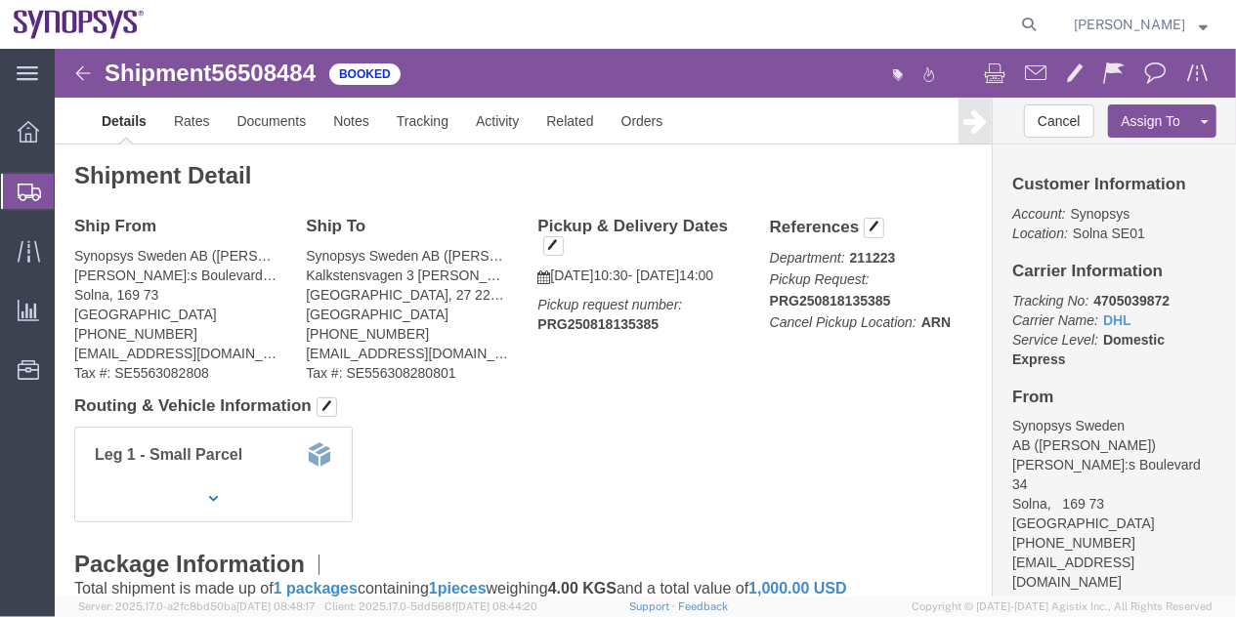
click img
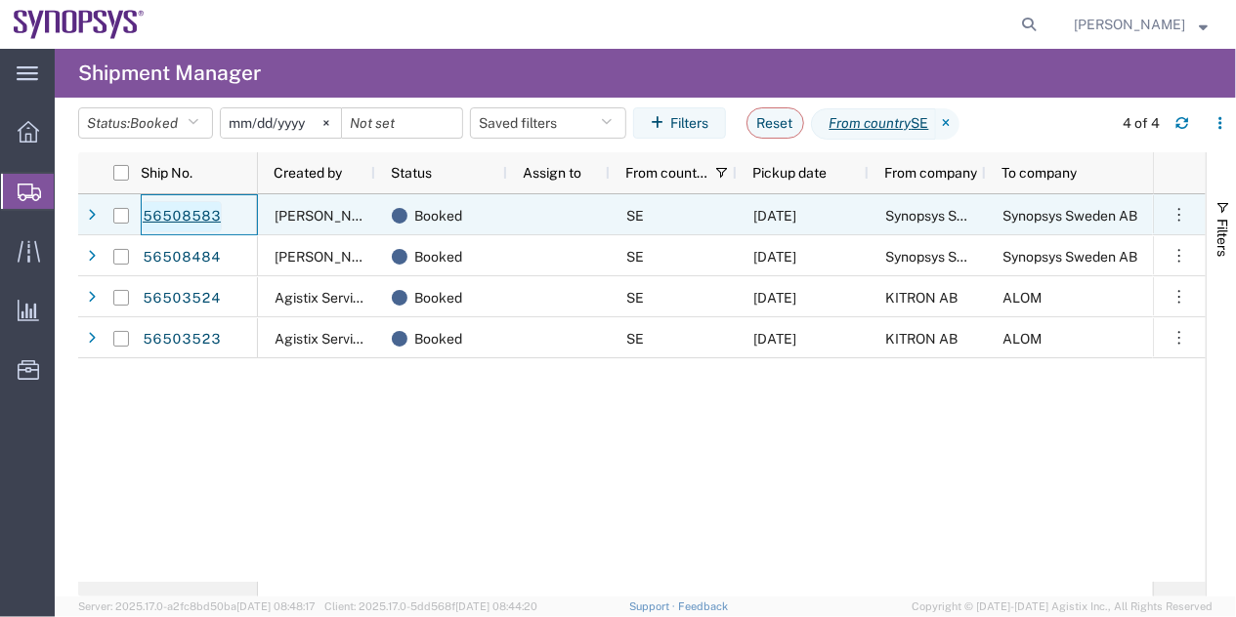
click at [201, 221] on link "56508583" at bounding box center [182, 216] width 80 height 31
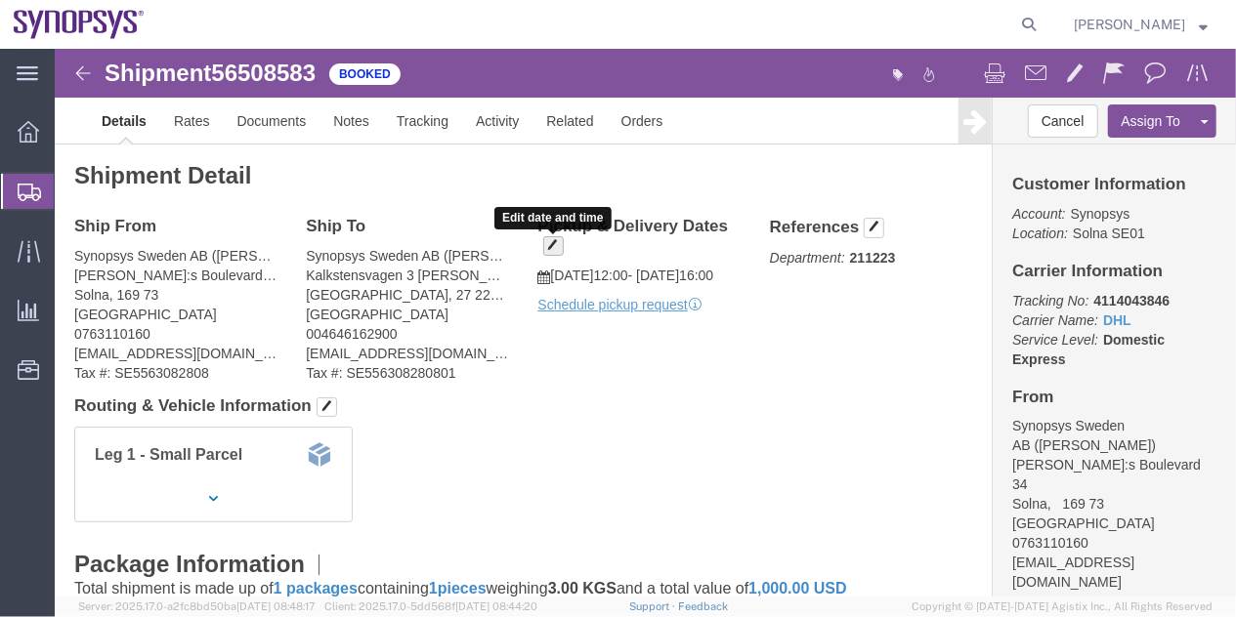
click button "button"
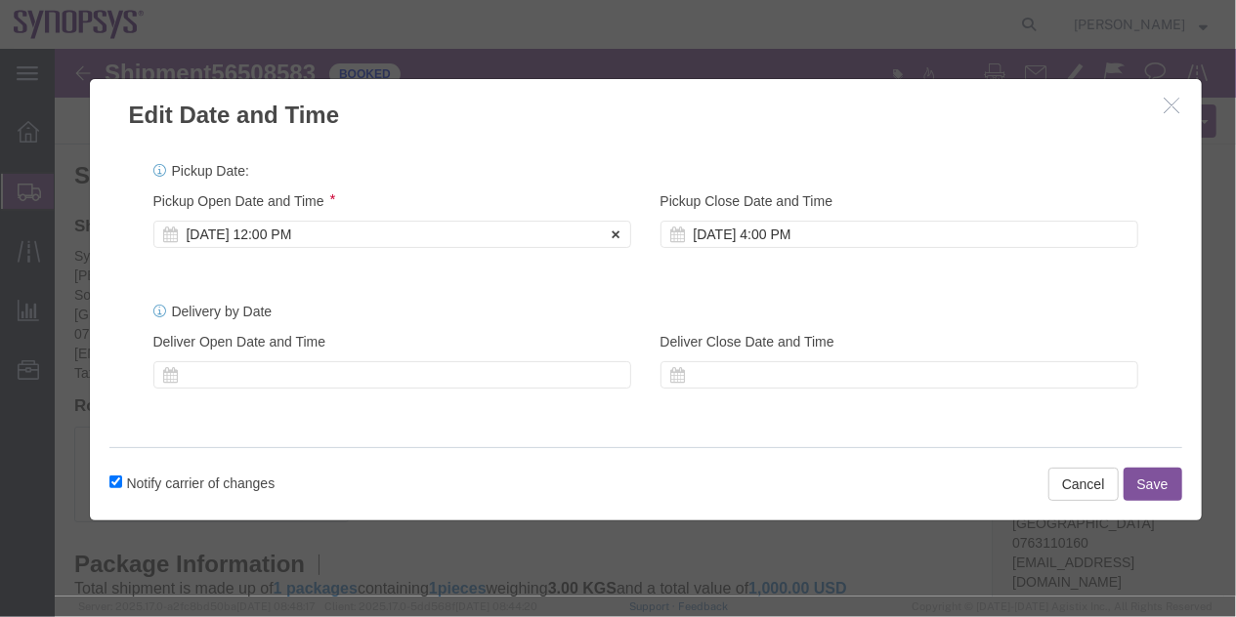
click div "[DATE] 12:00 PM"
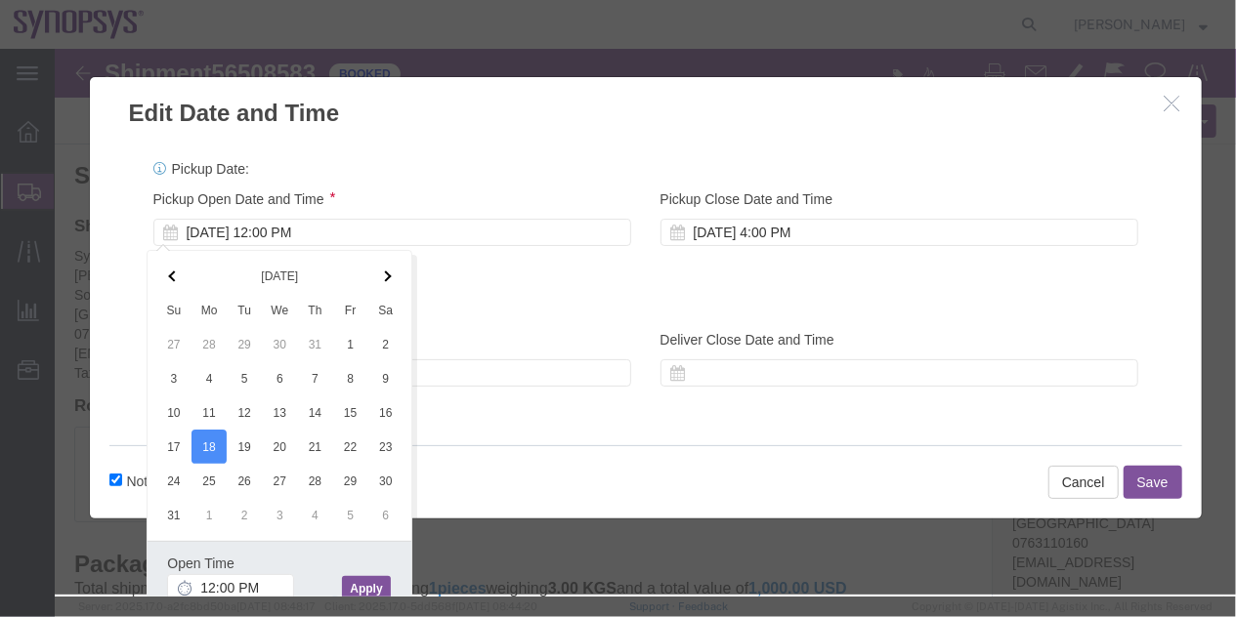
click button "Apply"
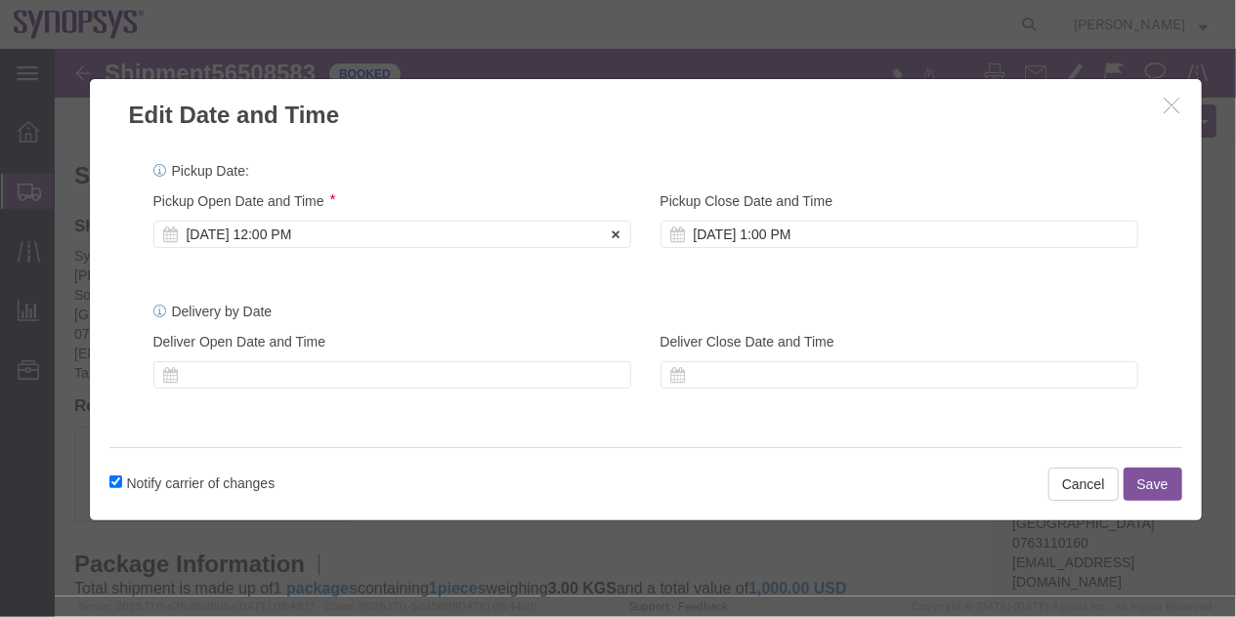
click div "[DATE] 12:00 PM"
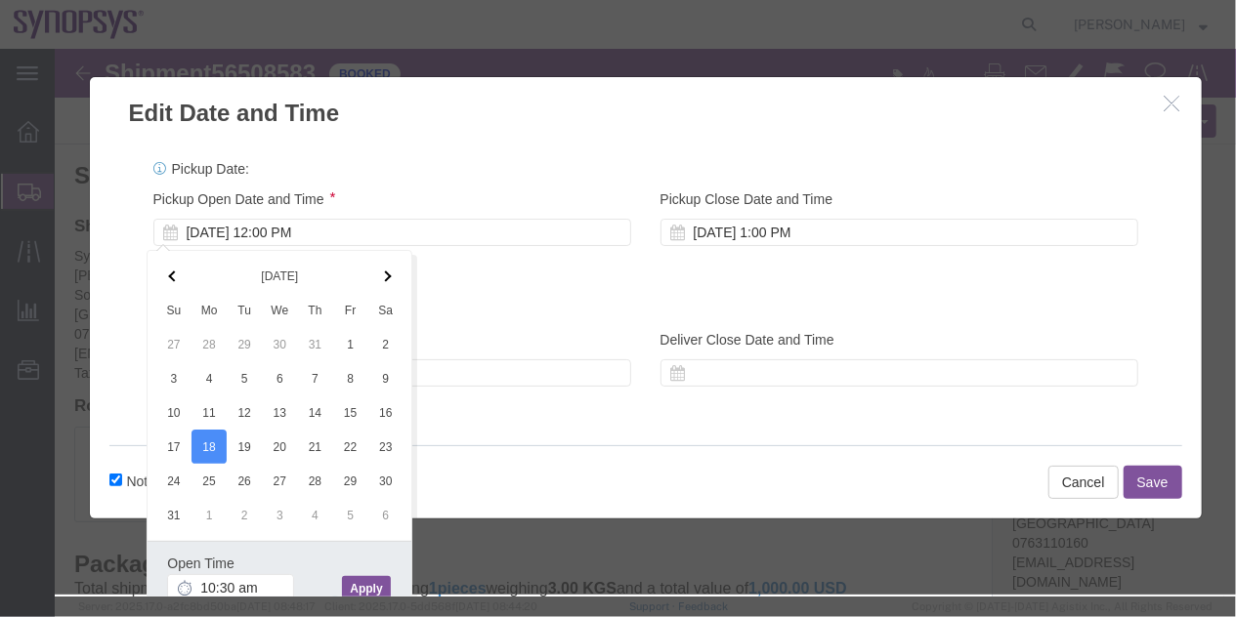
type input "10:30 AM"
click button "Apply"
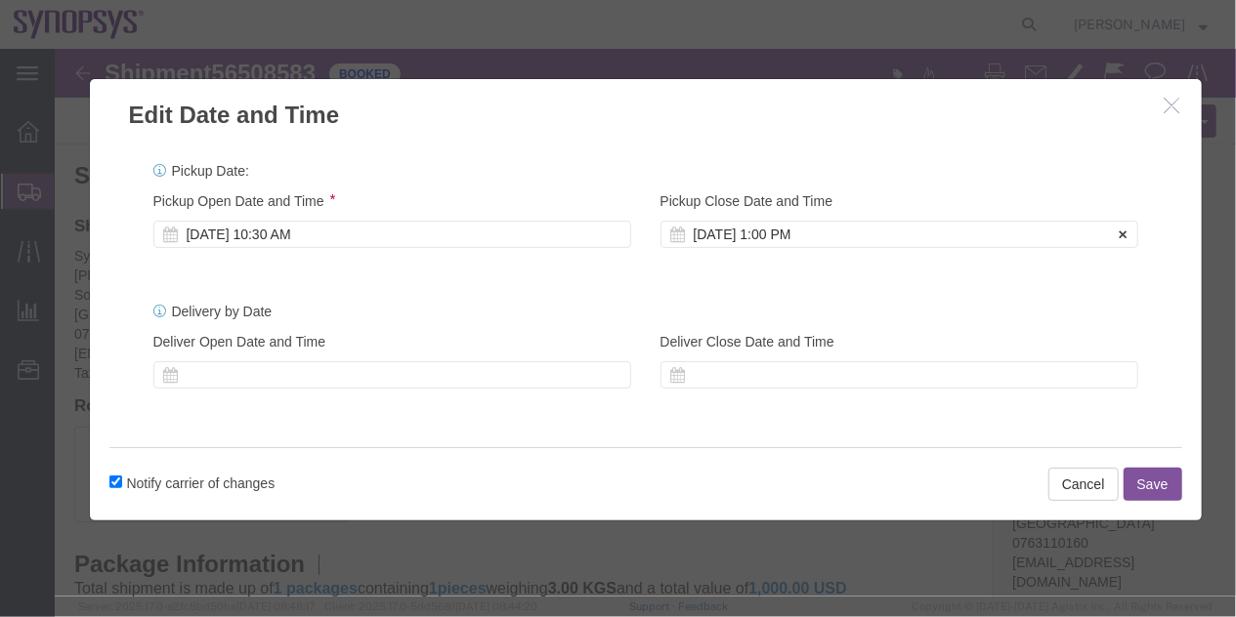
click div "[DATE] 1:00 PM"
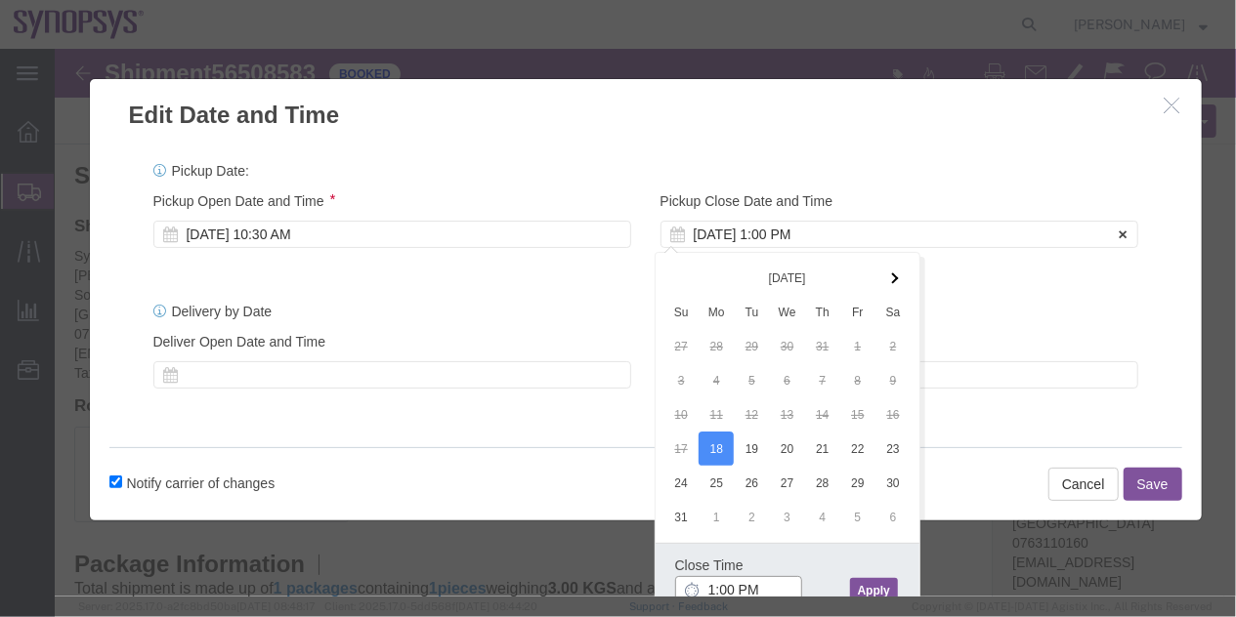
scroll to position [2, 0]
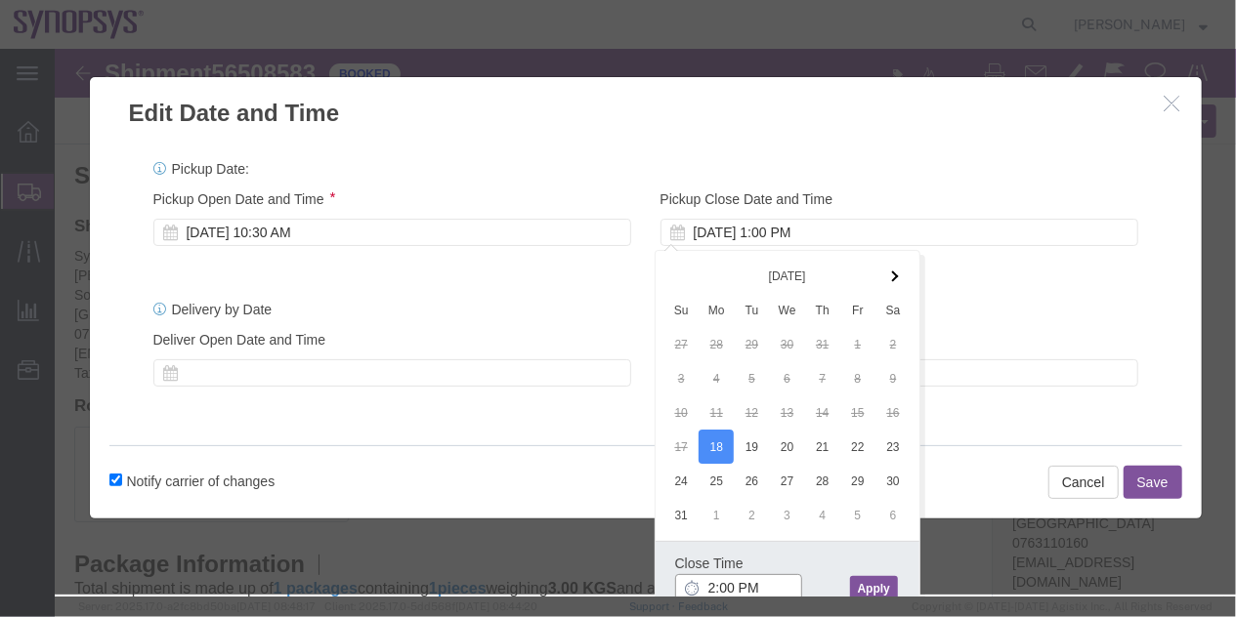
type input "2:00 PM"
click button "Apply"
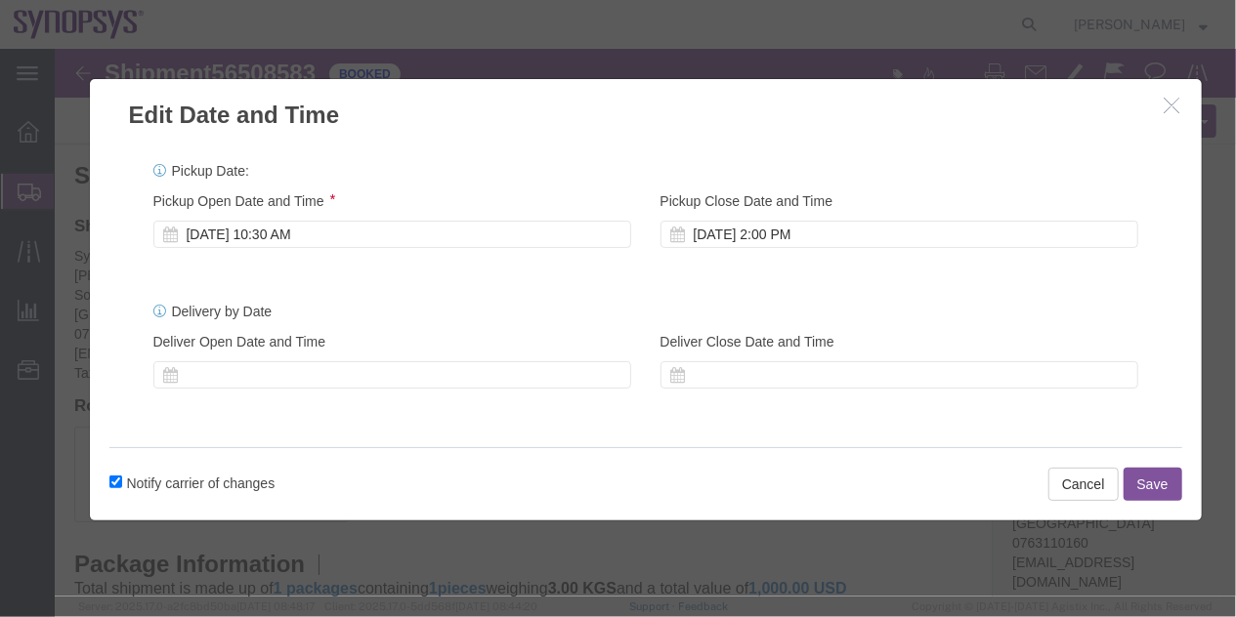
click button "Save"
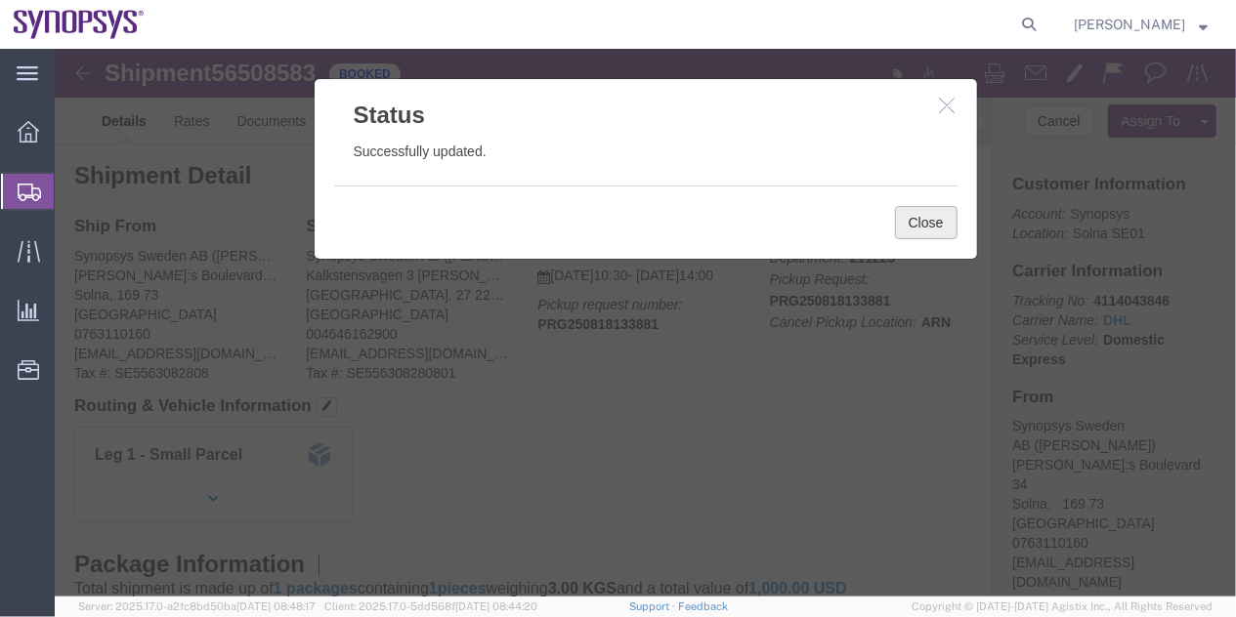
click button "Close"
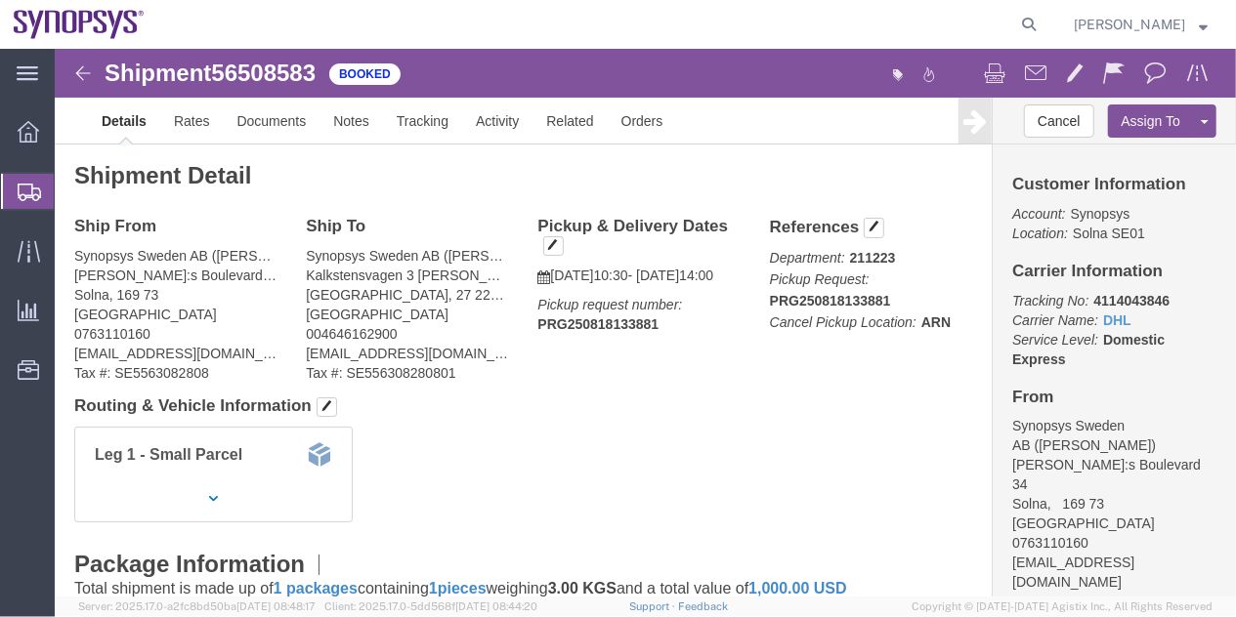
click at [0, 0] on span "Shipment Manager" at bounding box center [0, 0] width 0 height 0
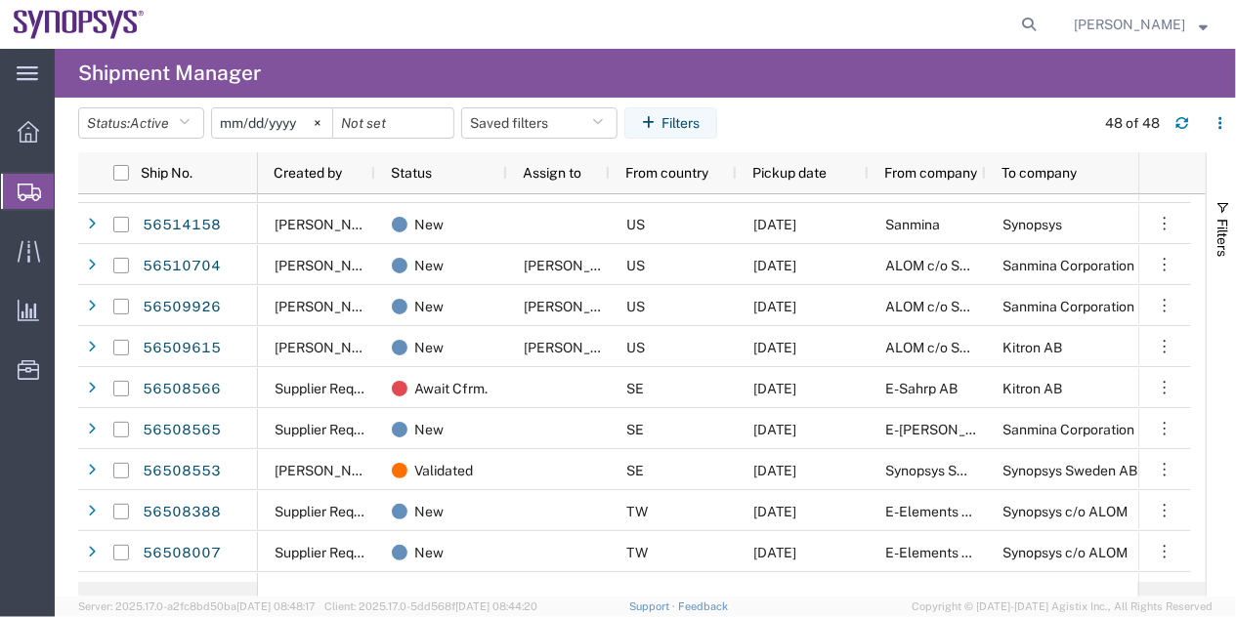
scroll to position [166, 0]
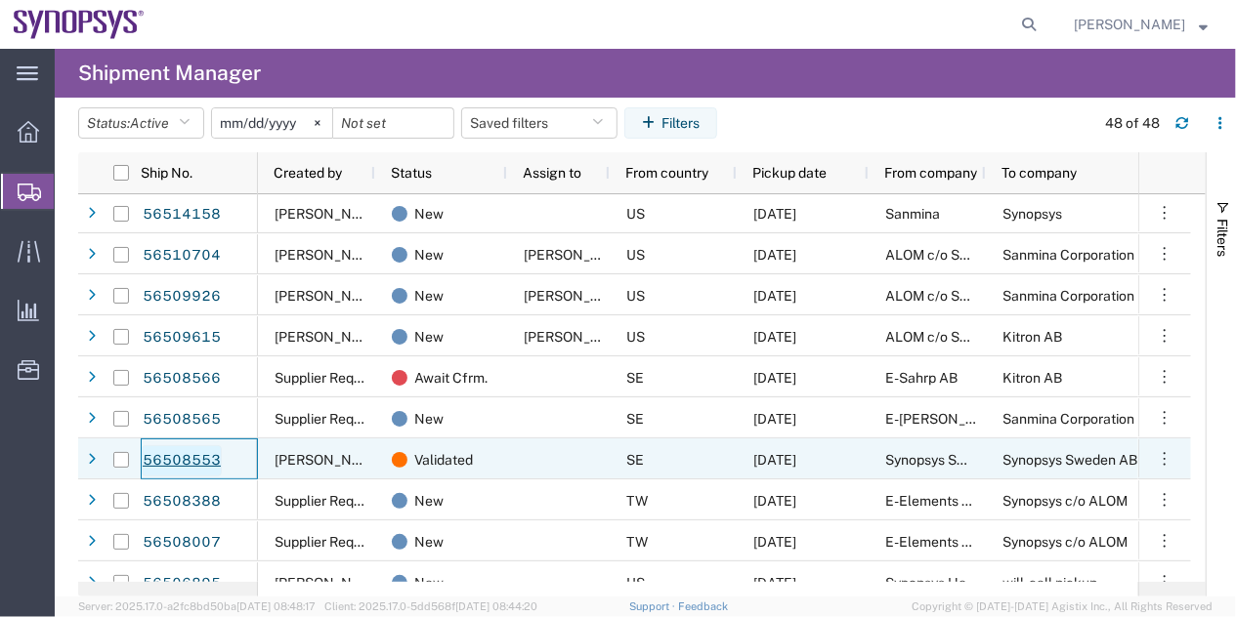
click at [184, 455] on link "56508553" at bounding box center [182, 461] width 80 height 31
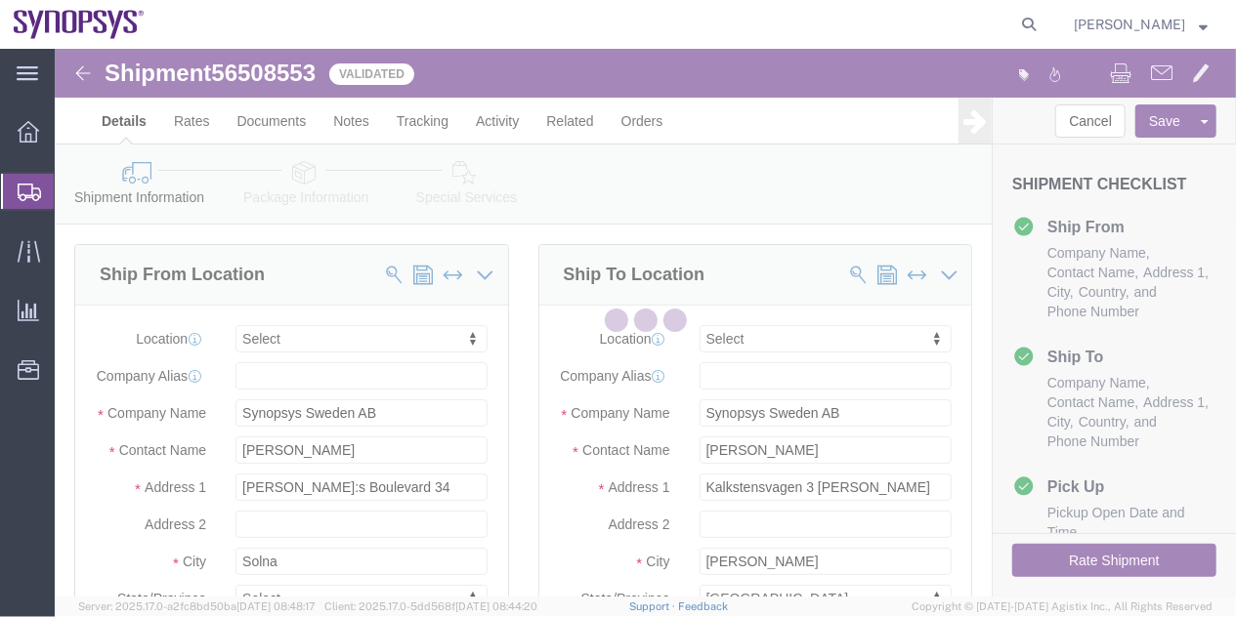
select select
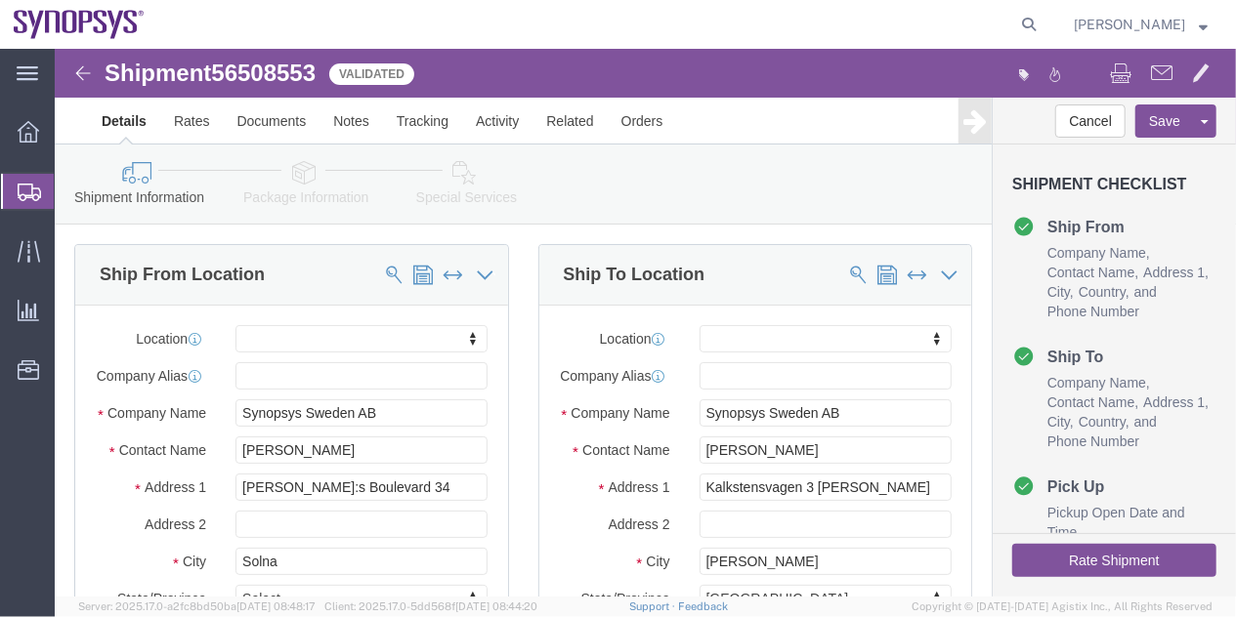
click icon
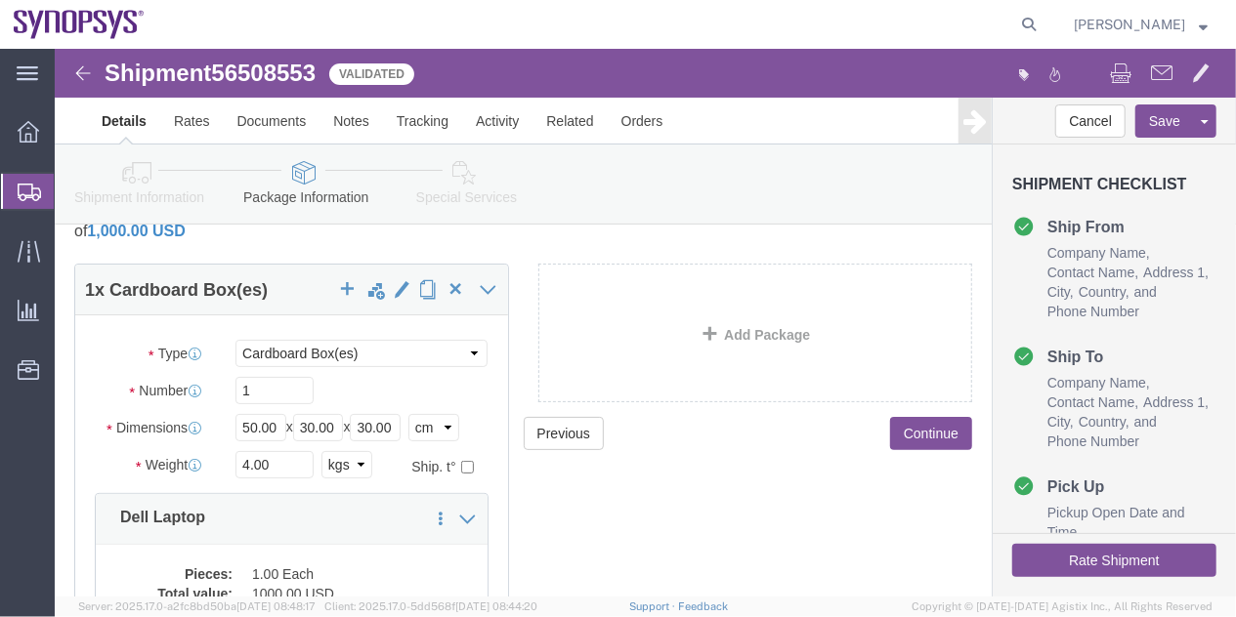
scroll to position [41, 0]
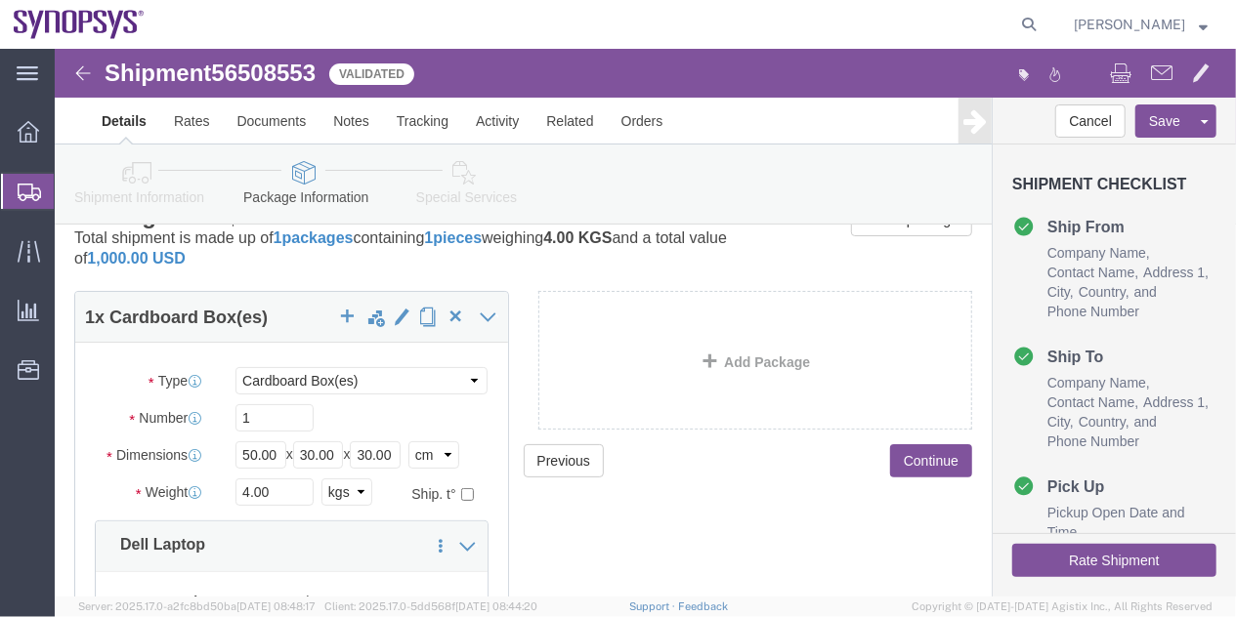
click link "Shipment Information"
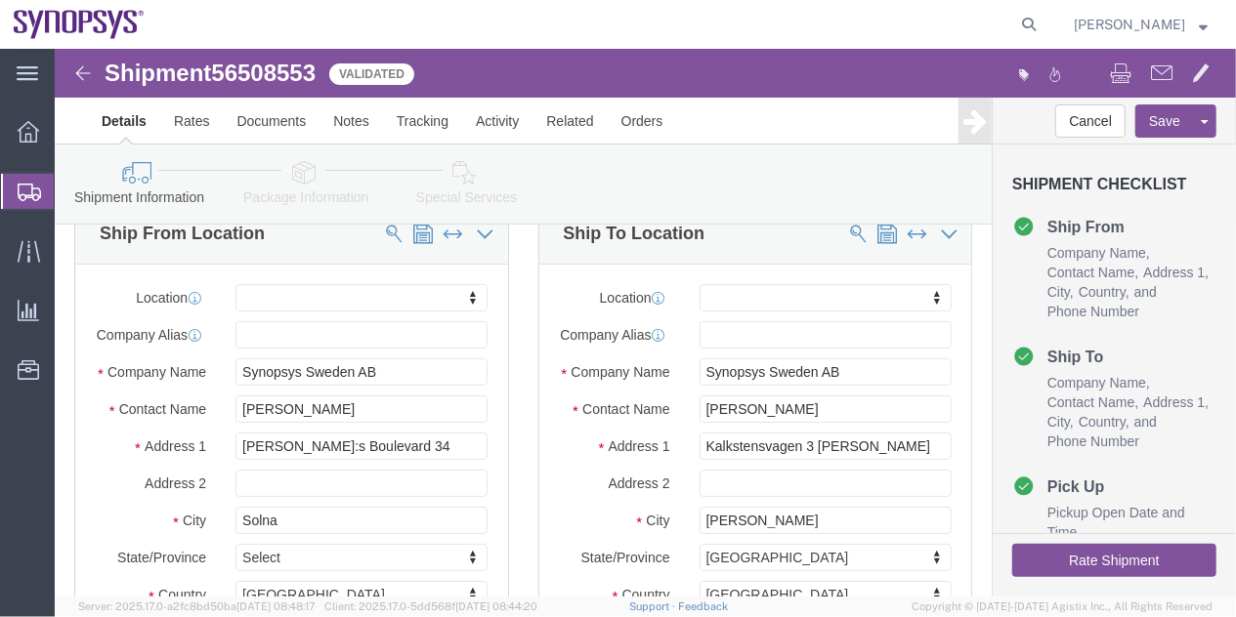
click icon
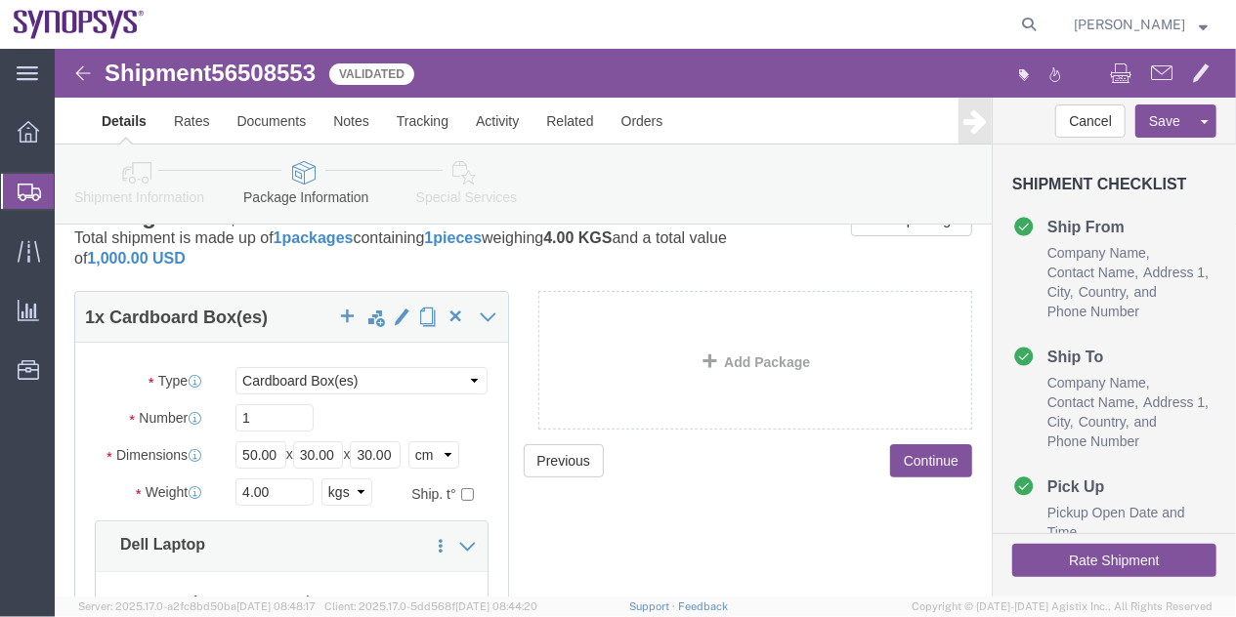
click link "Special Services"
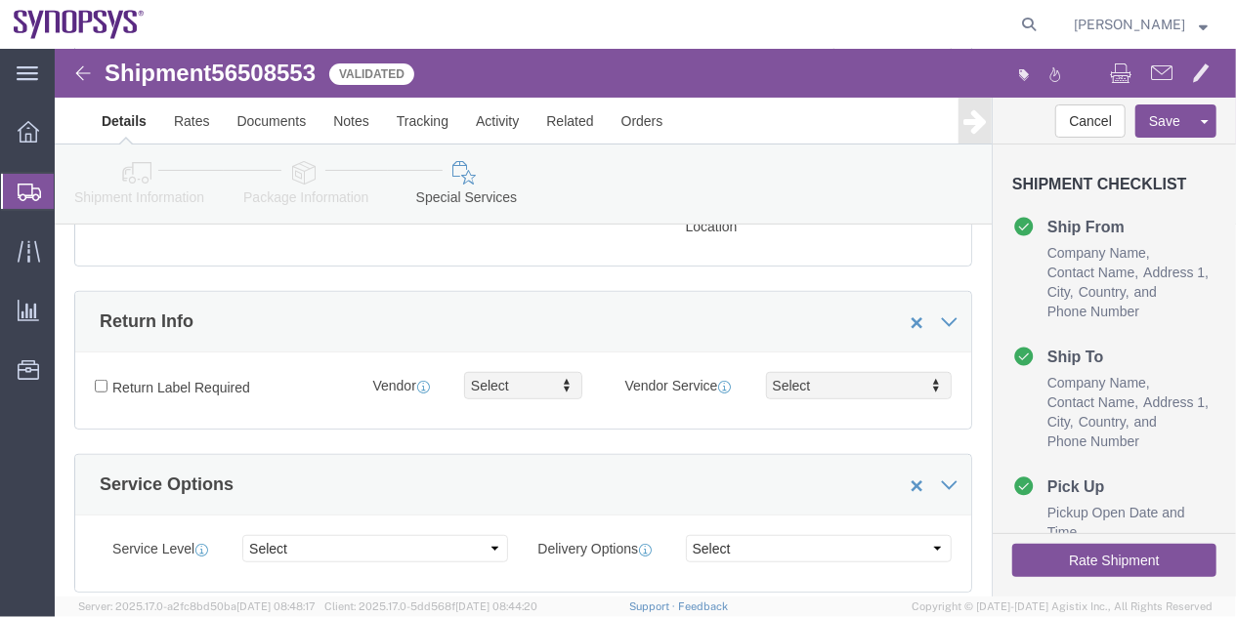
scroll to position [408, 0]
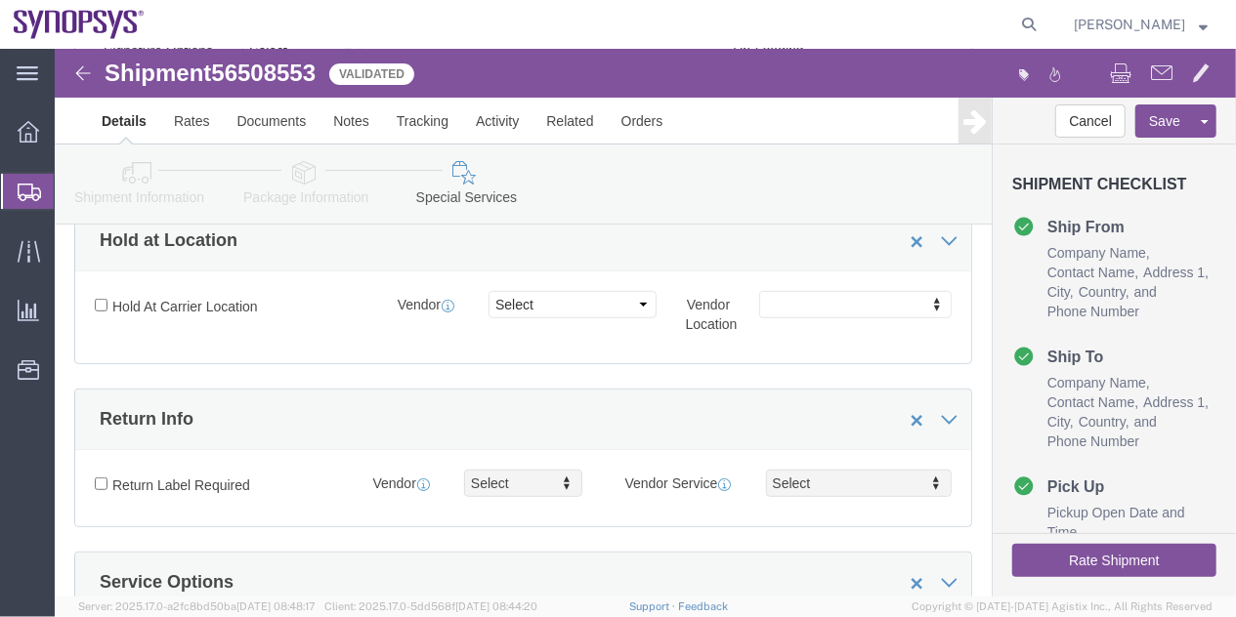
click link "Package Information"
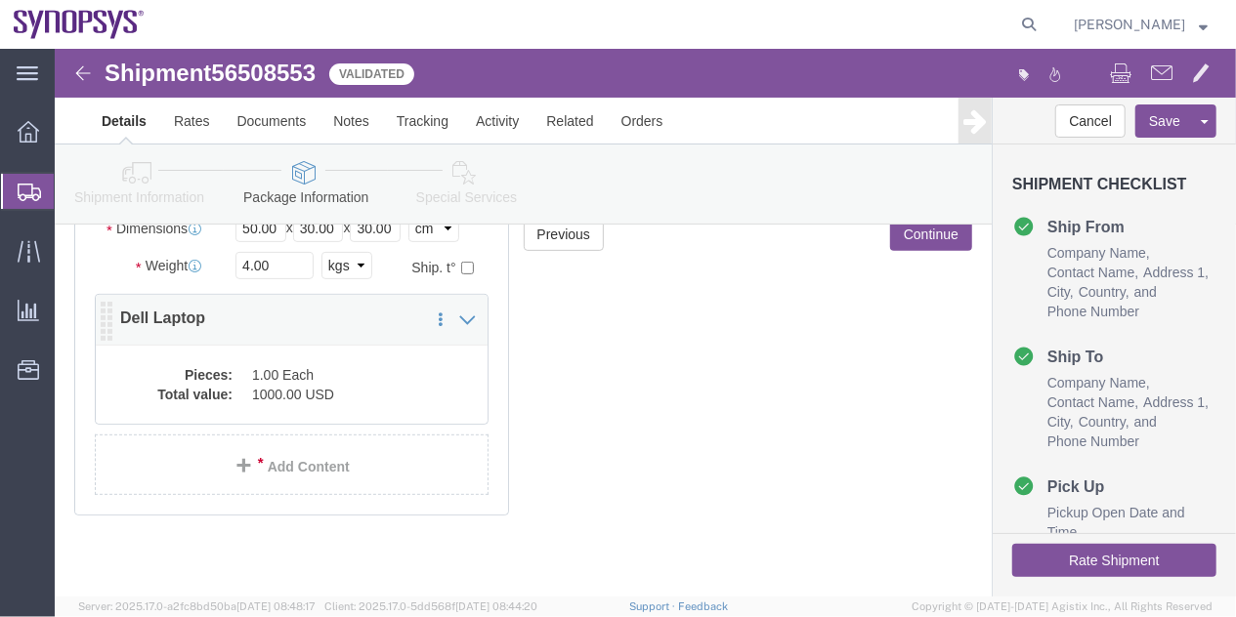
click dd "1.00 Each"
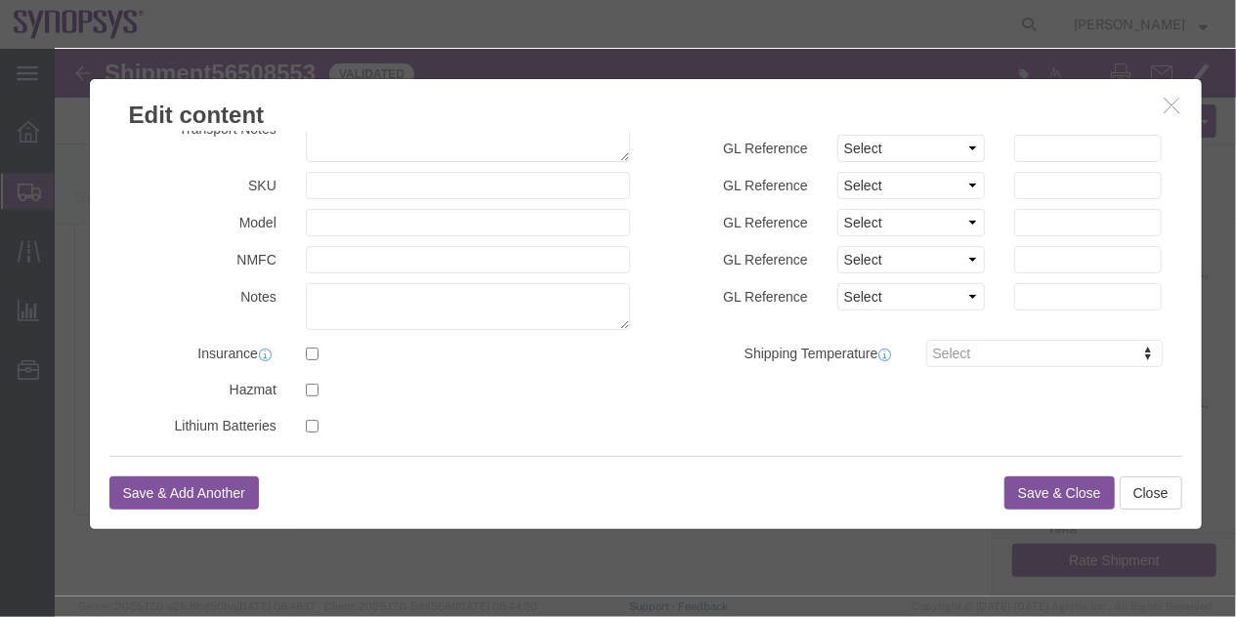
scroll to position [233, 0]
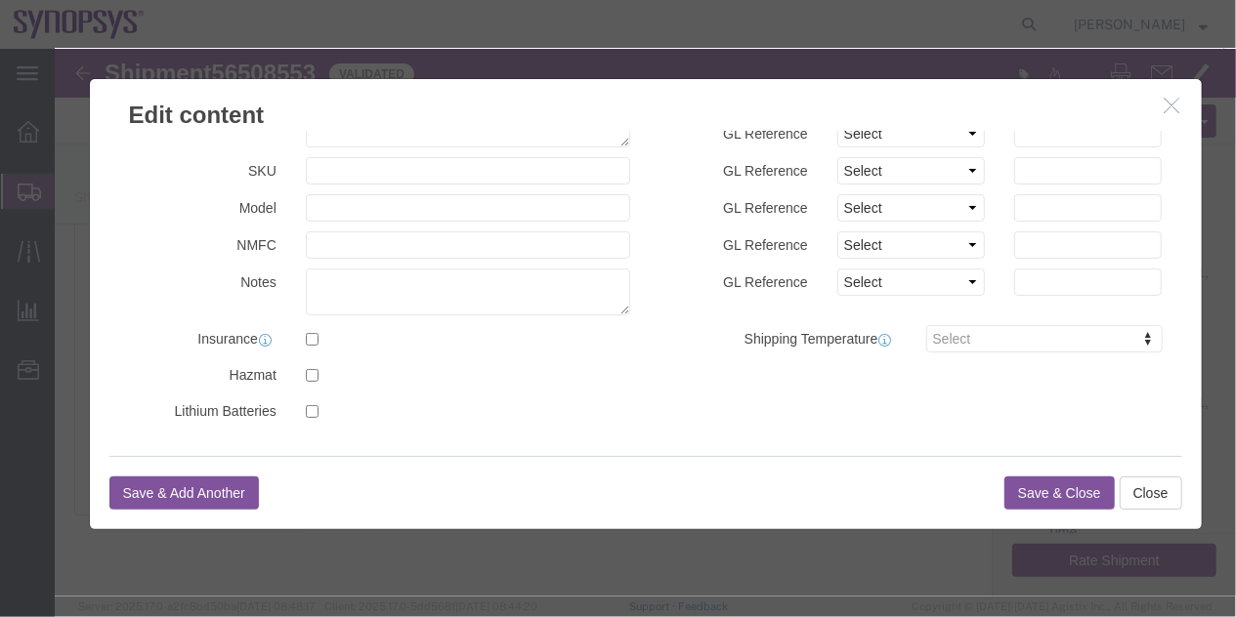
click icon "button"
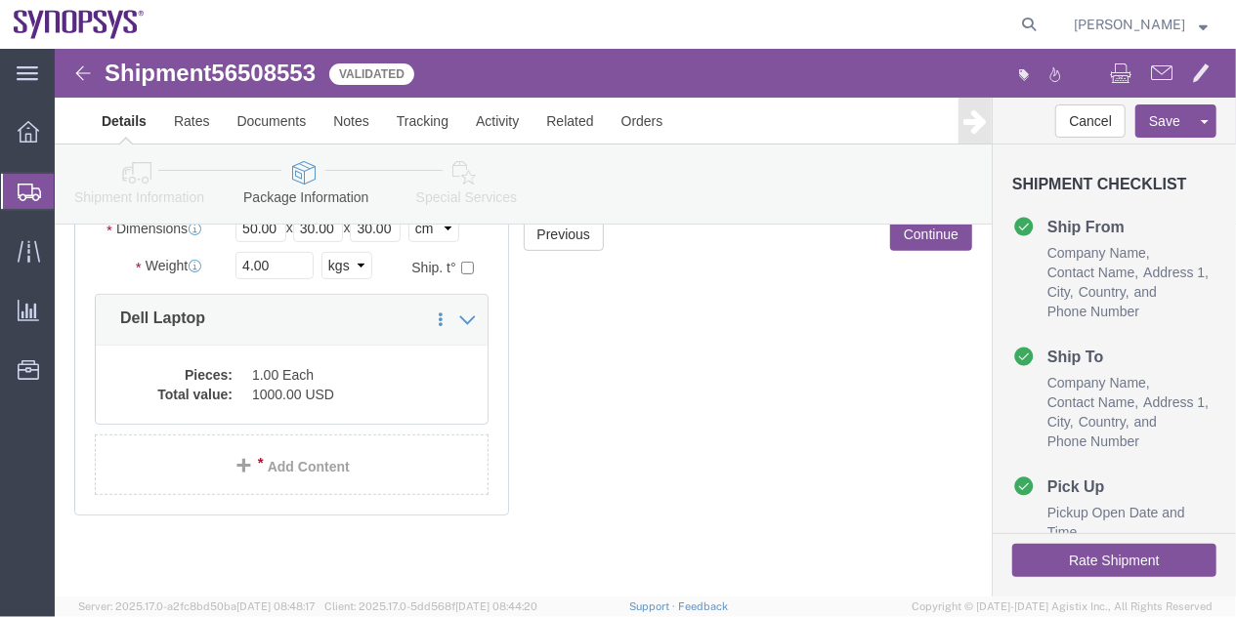
click button "Rate Shipment"
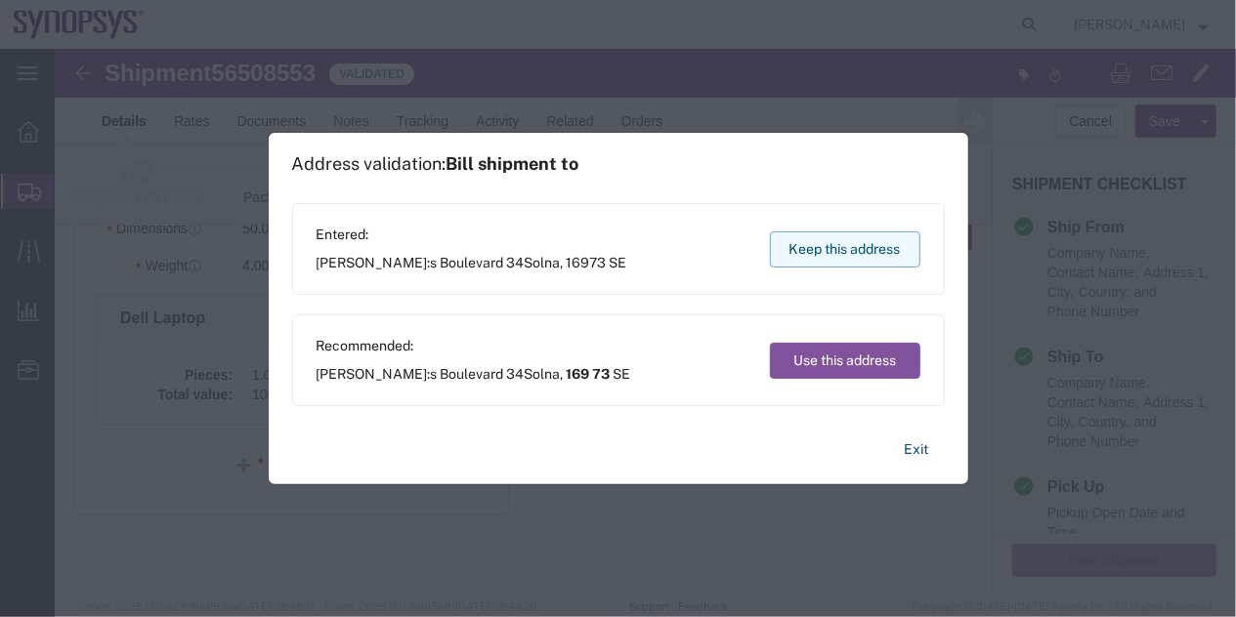
click at [889, 253] on button "Keep this address" at bounding box center [845, 250] width 150 height 36
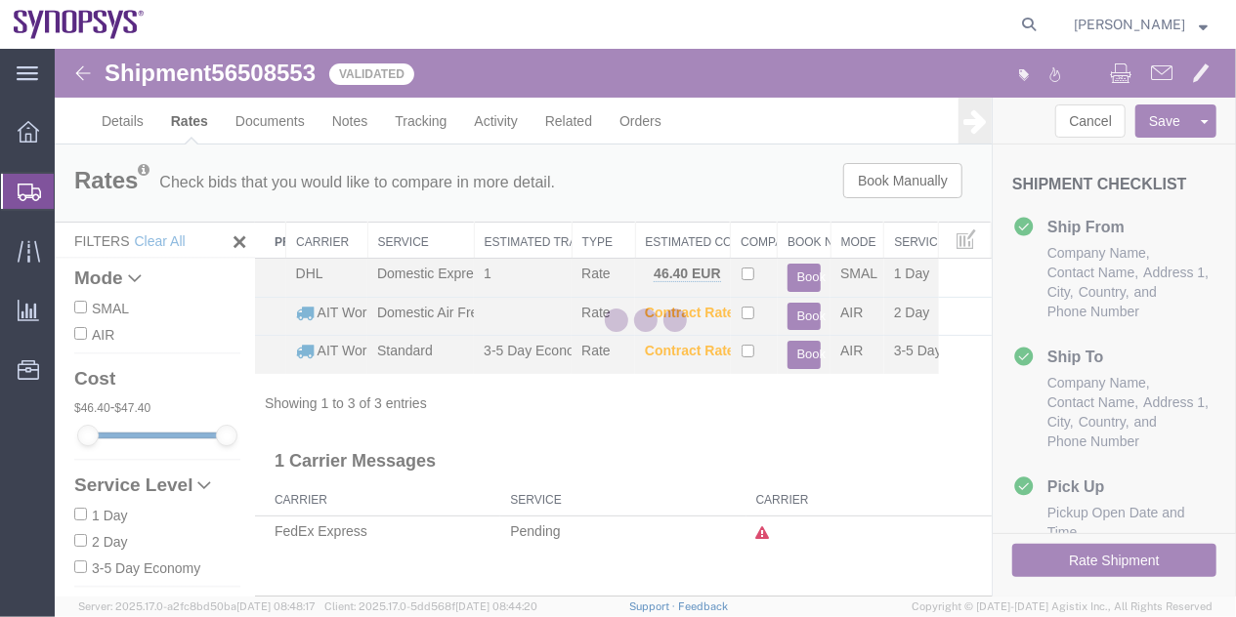
scroll to position [0, 0]
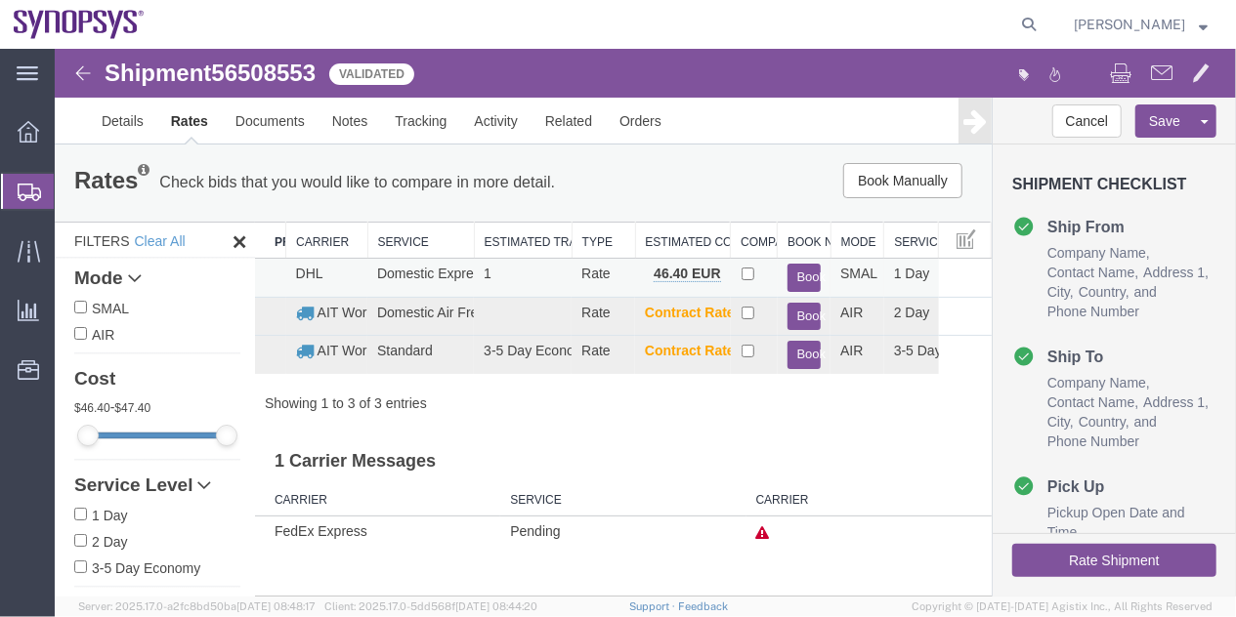
click at [804, 284] on button "Book" at bounding box center [803, 277] width 34 height 28
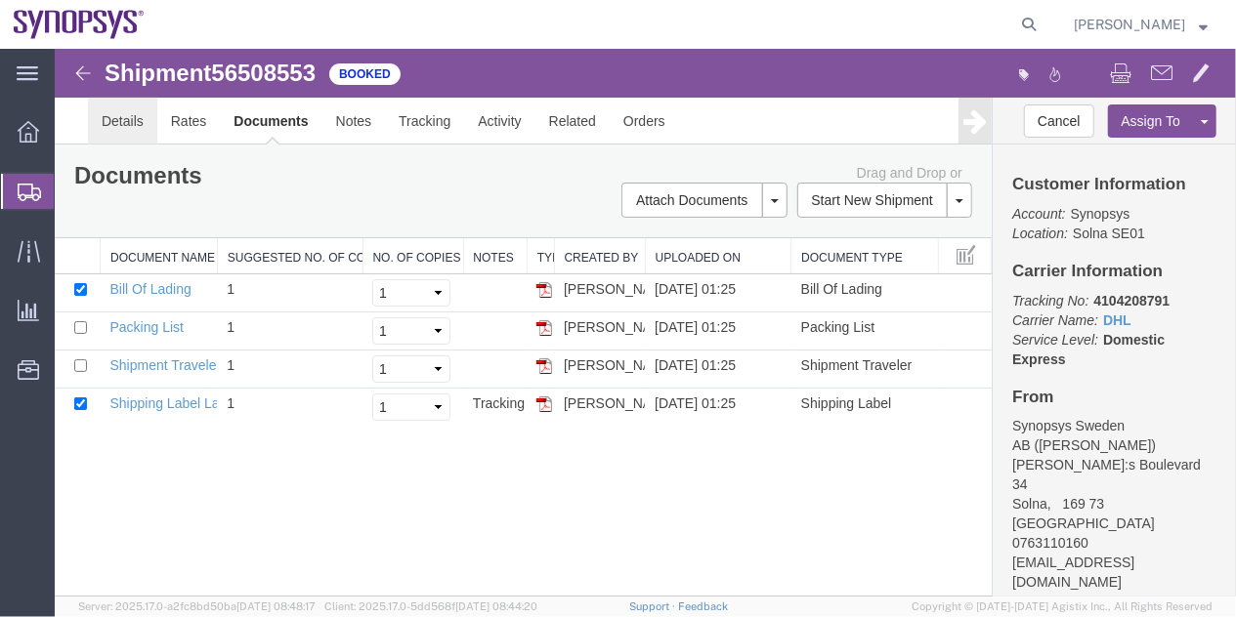
click at [122, 121] on link "Details" at bounding box center [121, 120] width 69 height 47
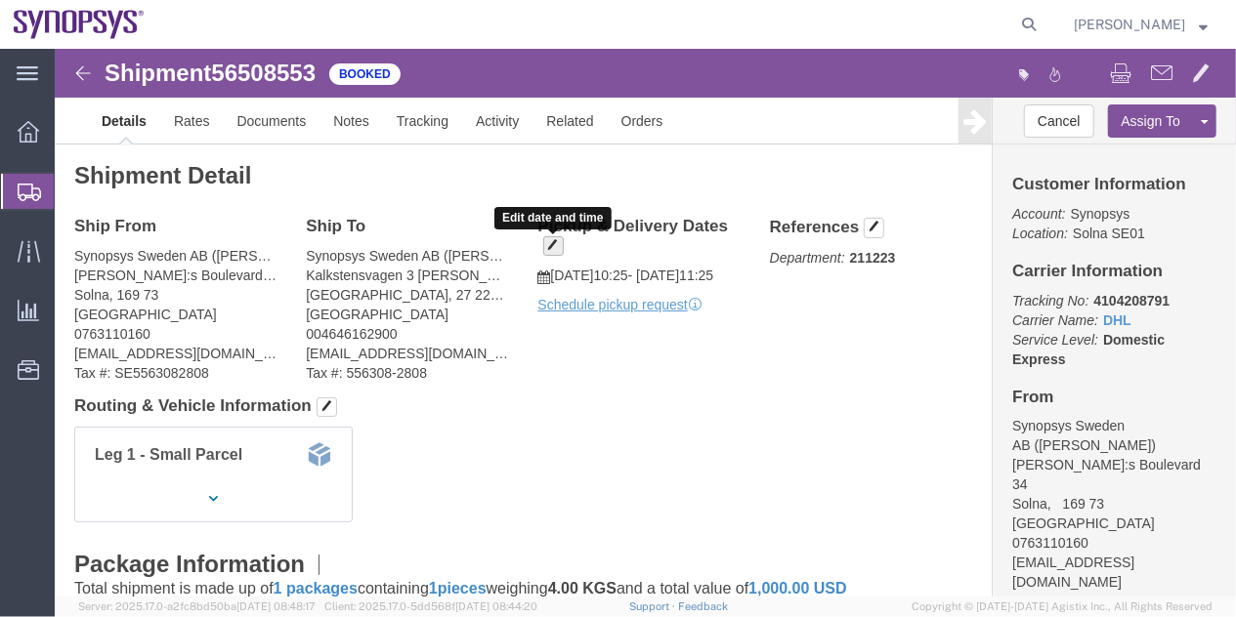
click span "button"
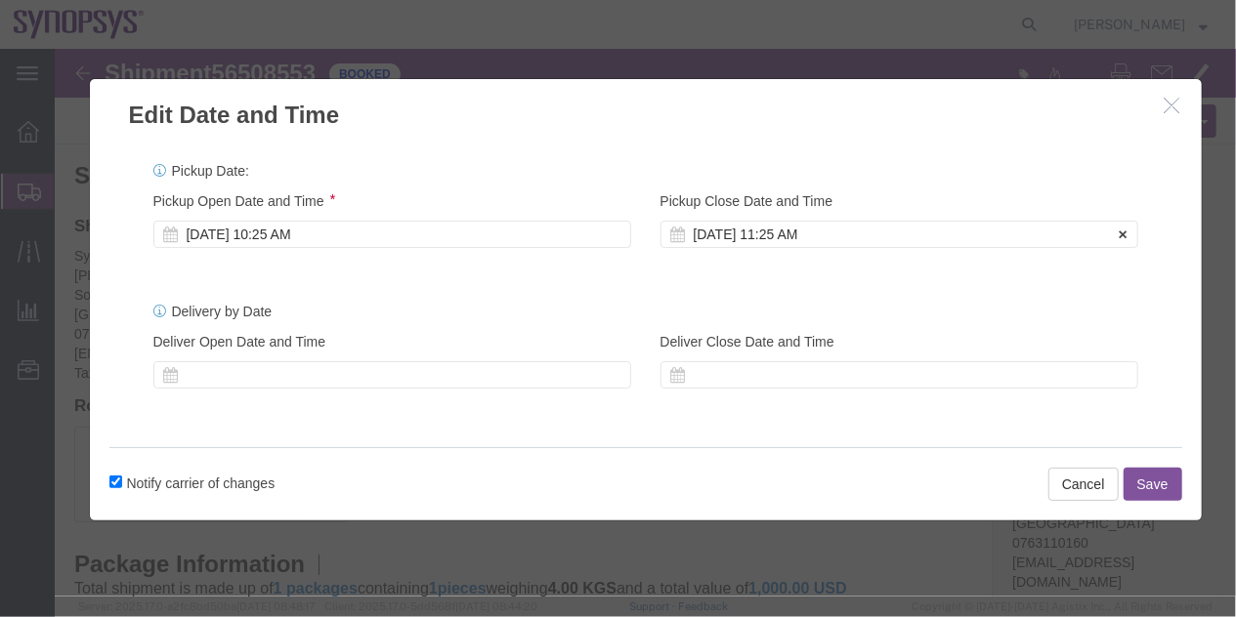
click div "[DATE] 11:25 AM"
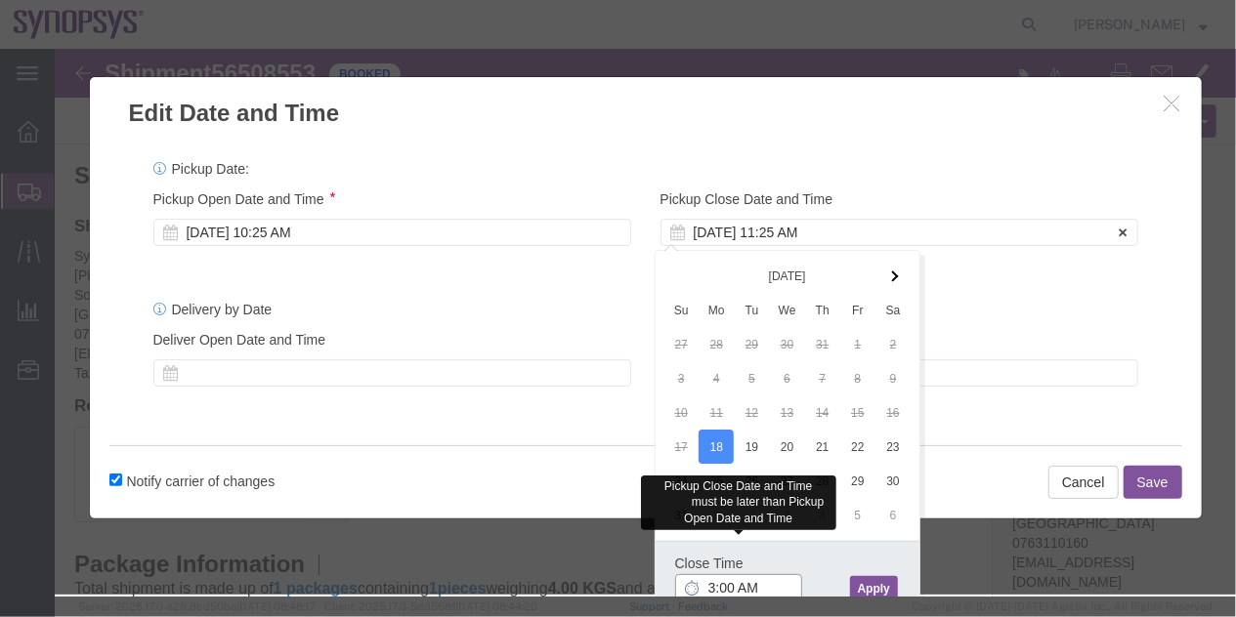
scroll to position [479, 0]
type input "3:00 PM"
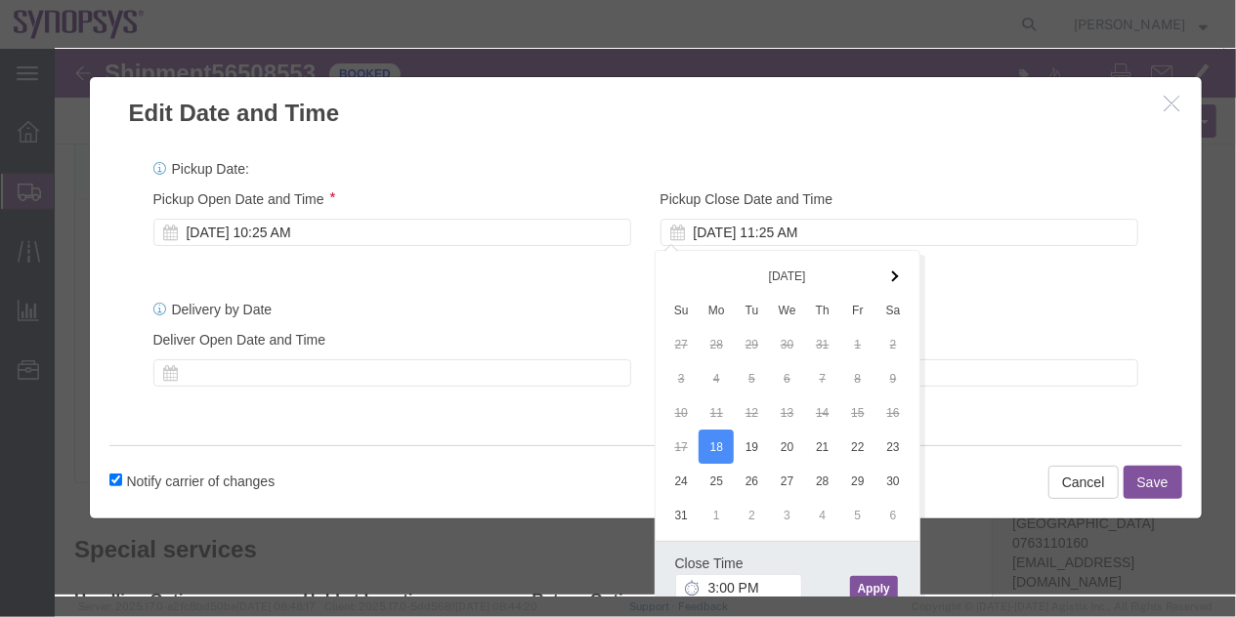
click button "Apply"
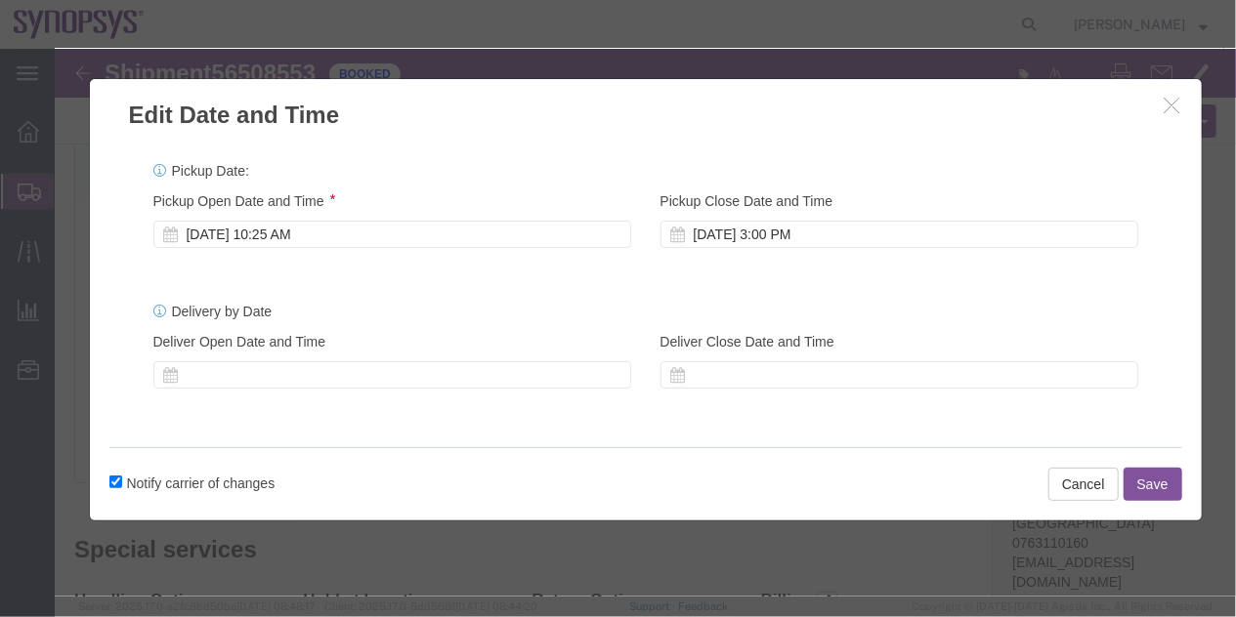
click div "Pickup Start Date Pickup Start Time Pickup Open Date and Time [DATE] 10:25 AM P…"
click div "[DATE] 10:25 AM"
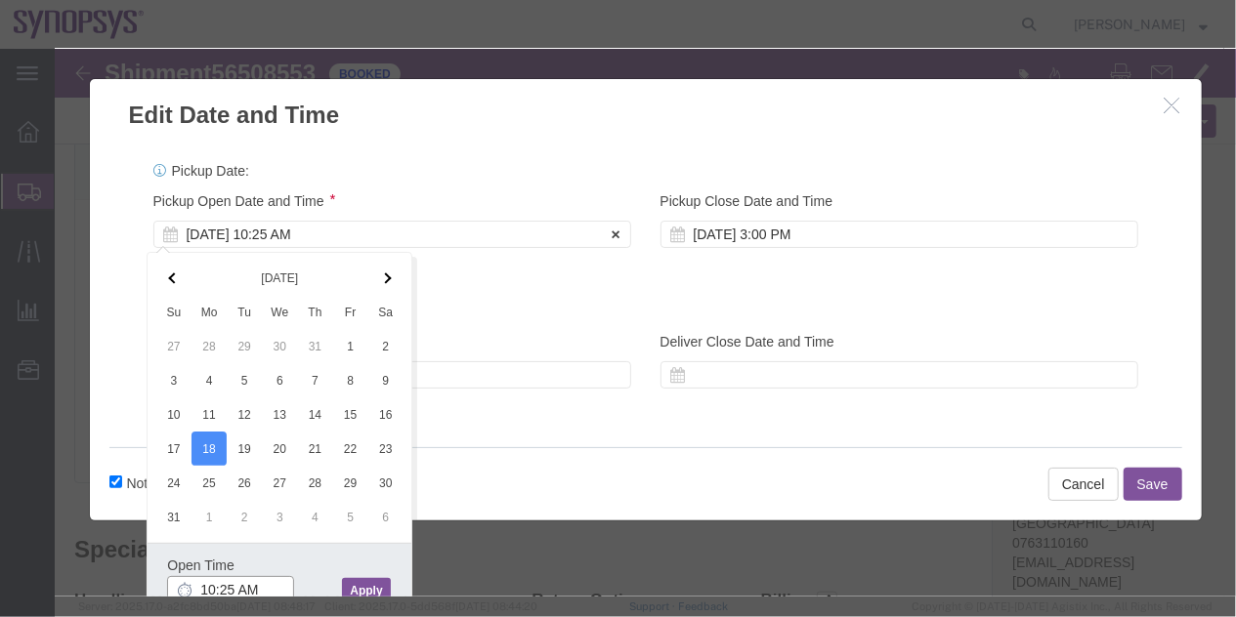
scroll to position [2, 0]
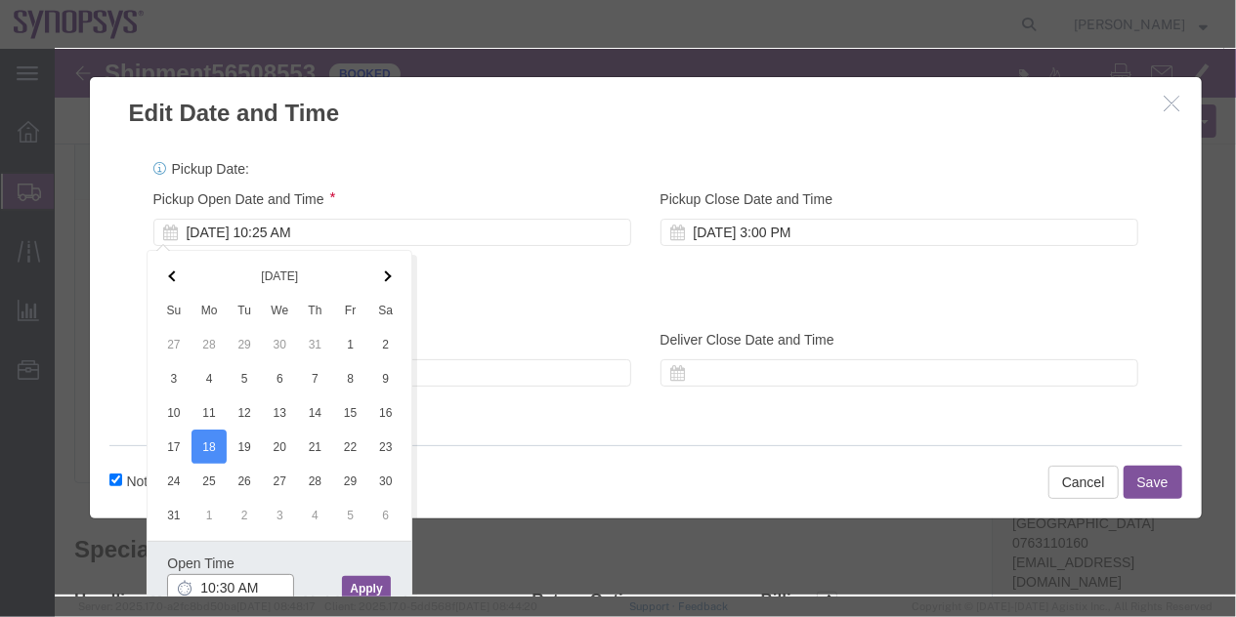
type input "10:30 AM"
click button "Apply"
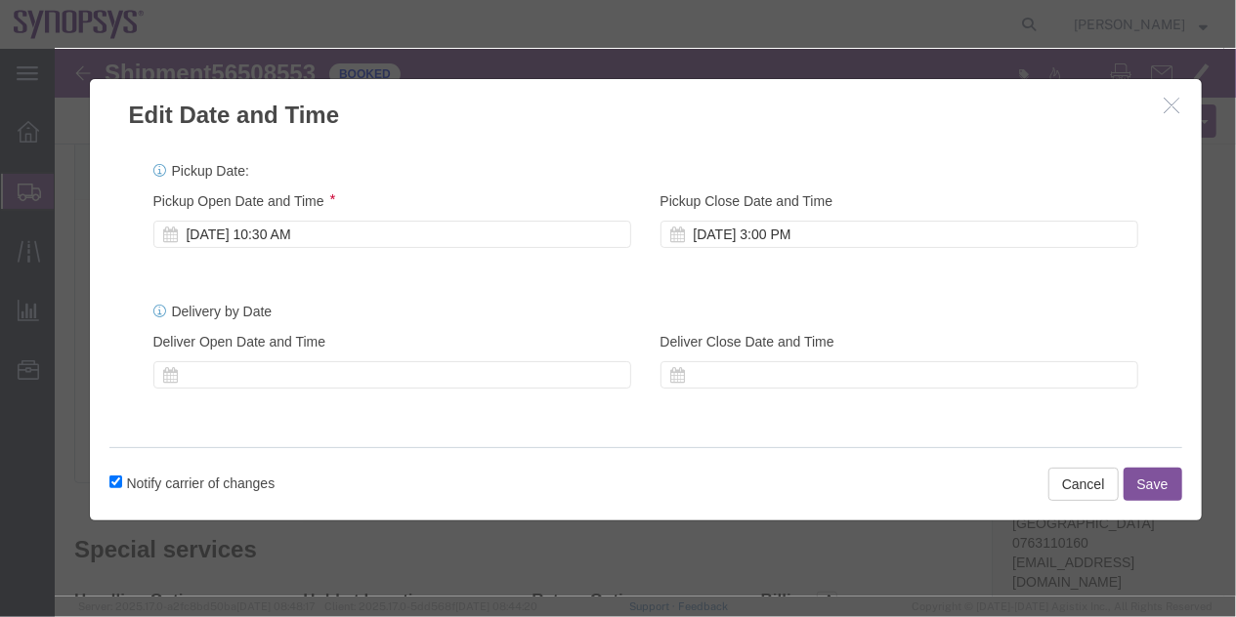
scroll to position [0, 0]
click button "Save"
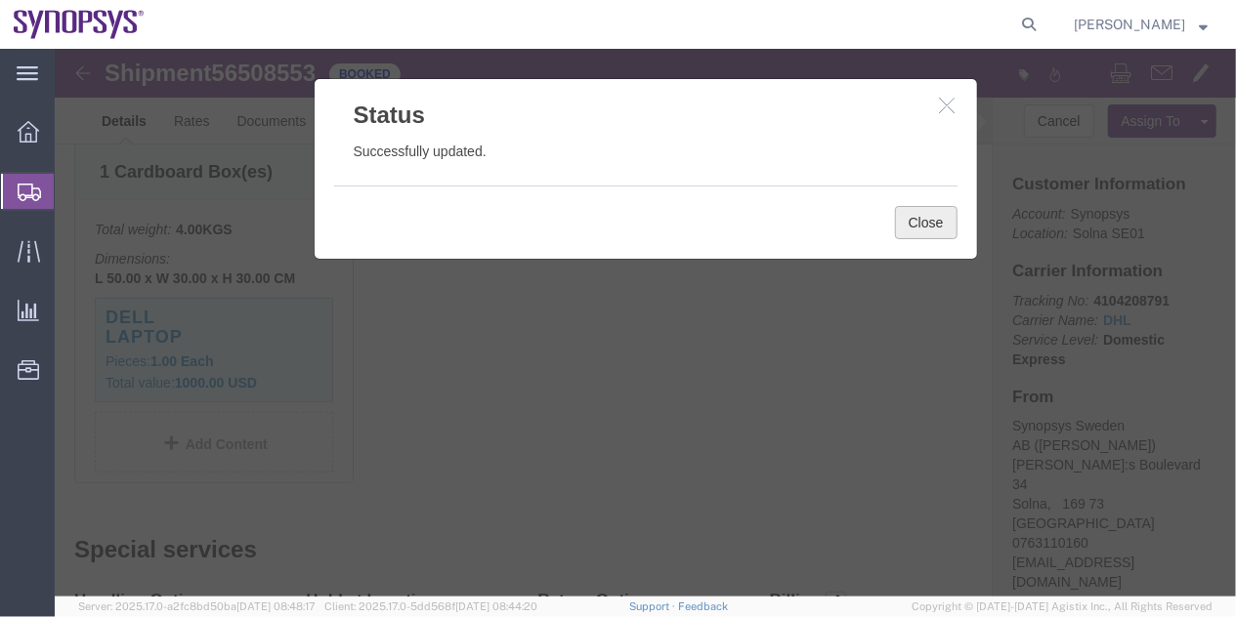
click button "Close"
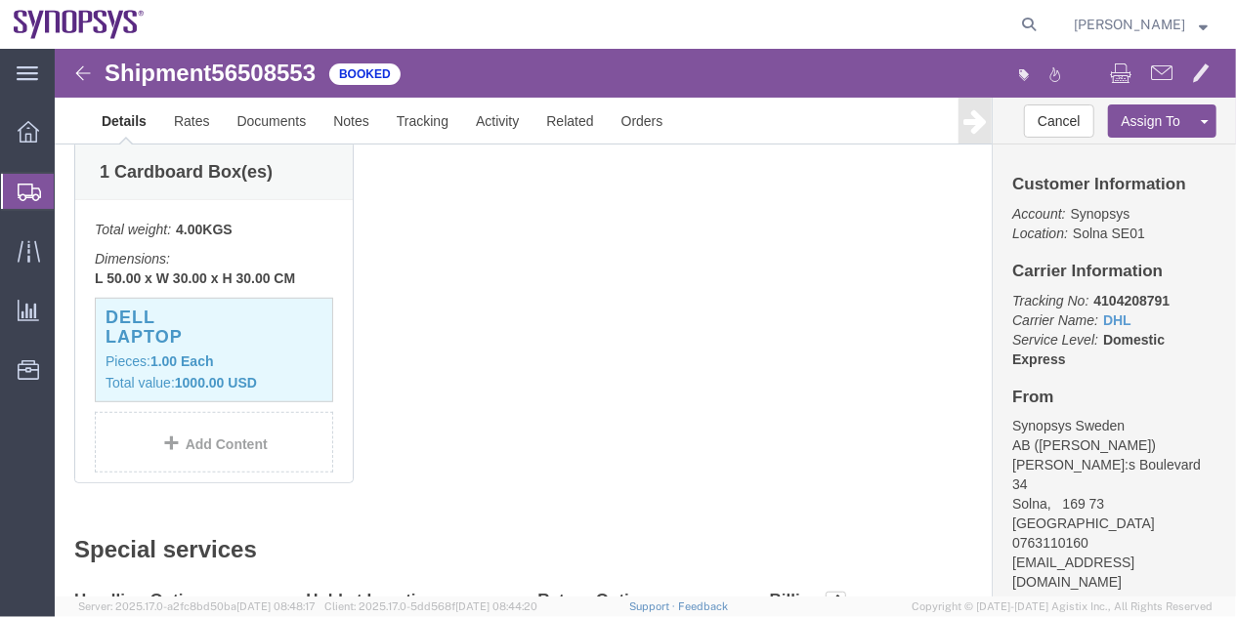
click at [0, 0] on span "Shipment Manager" at bounding box center [0, 0] width 0 height 0
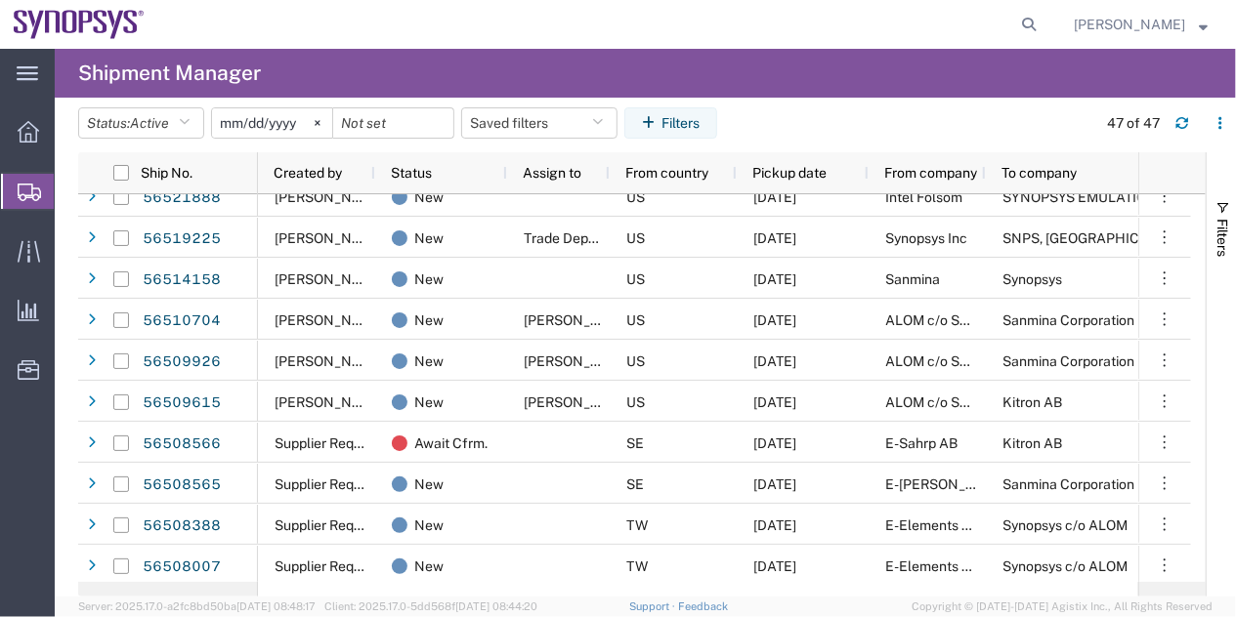
scroll to position [127, 0]
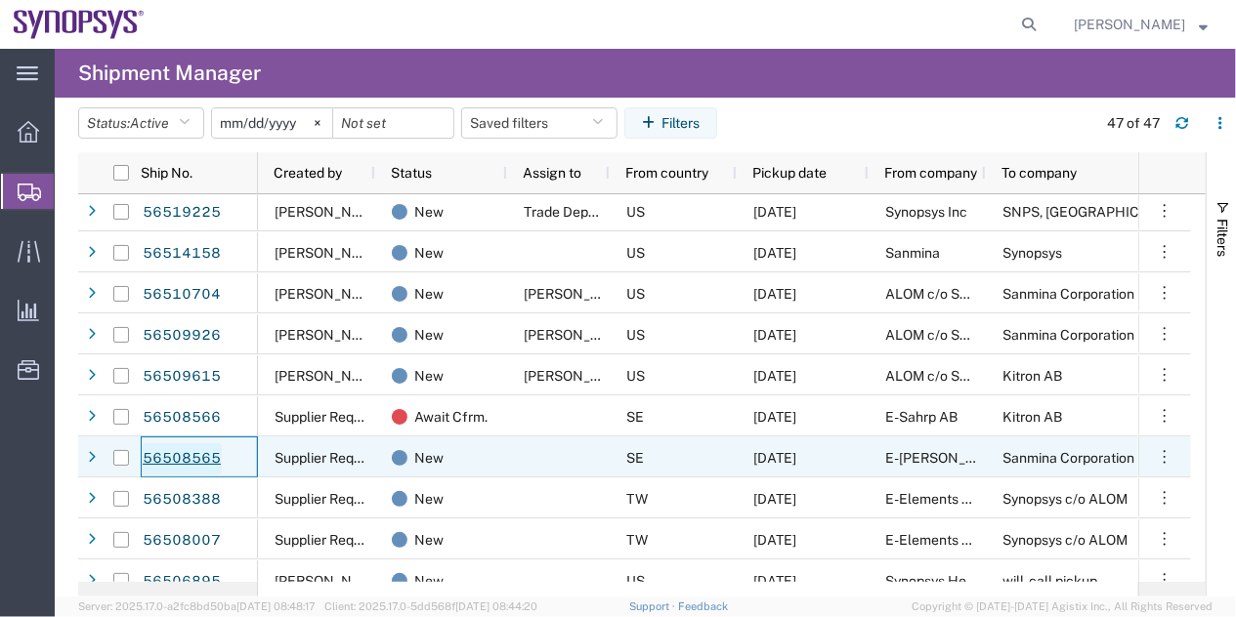
click at [192, 460] on link "56508565" at bounding box center [182, 459] width 80 height 31
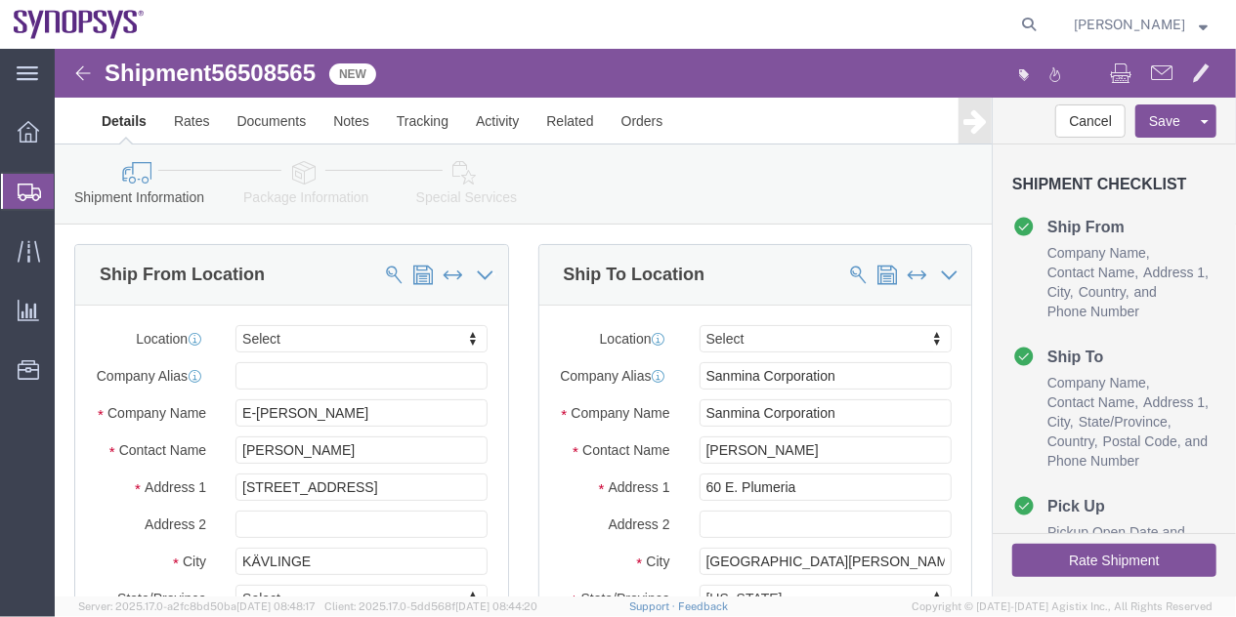
select select
click link "Package Information"
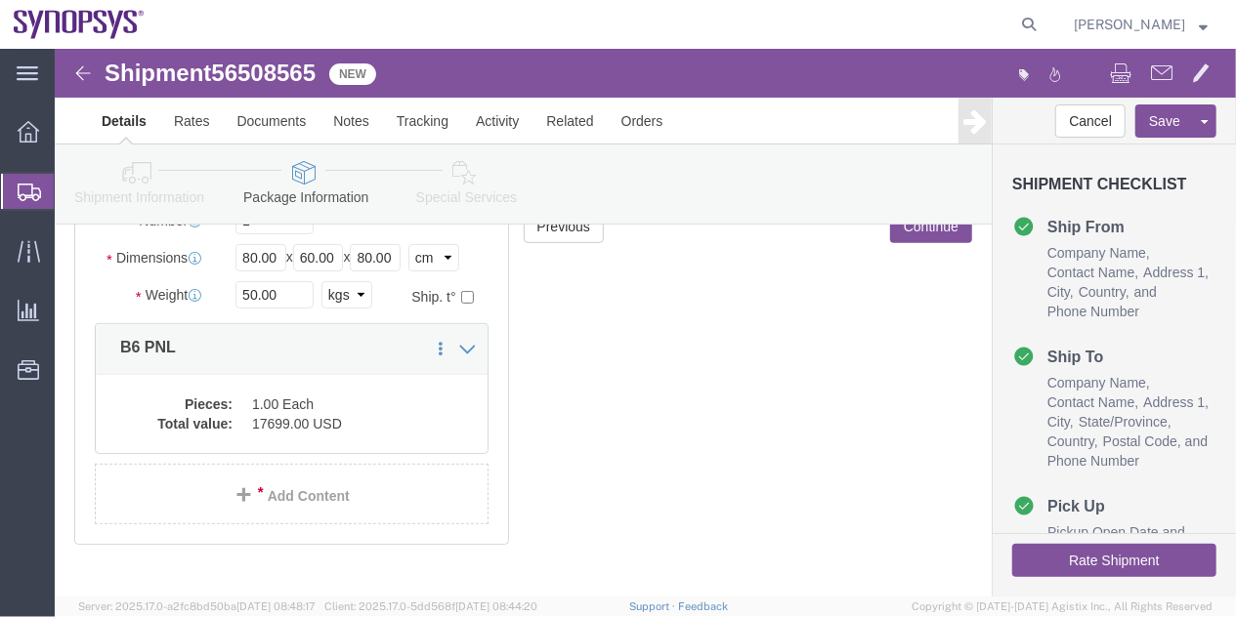
scroll to position [281, 0]
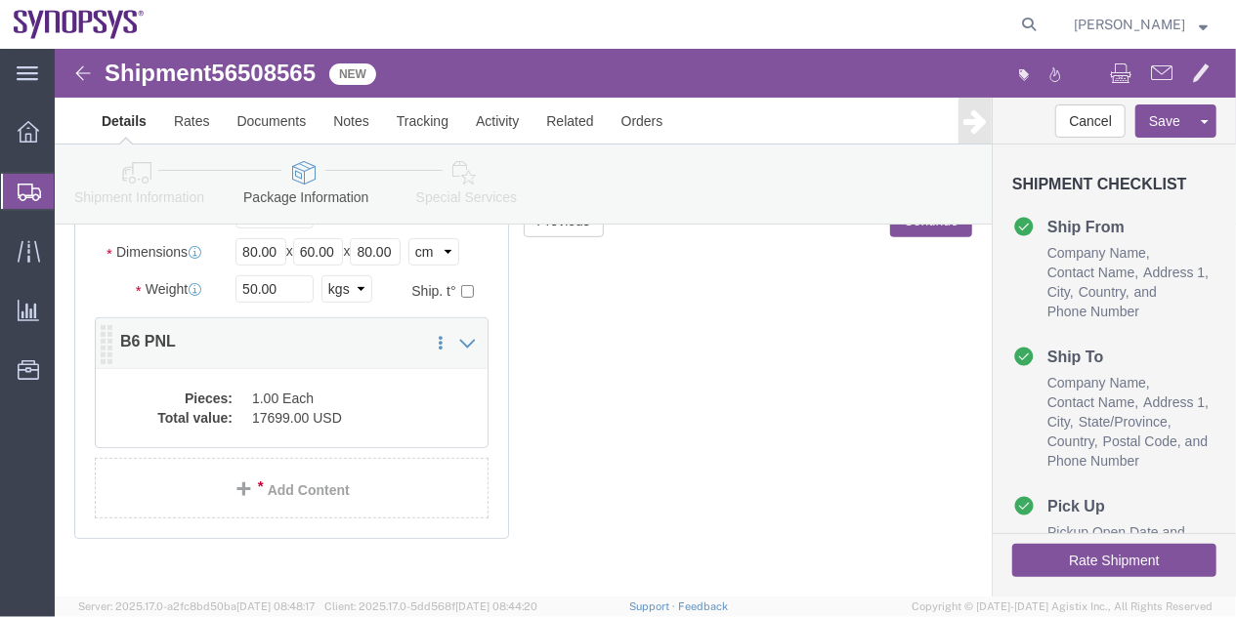
click dd "17699.00 USD"
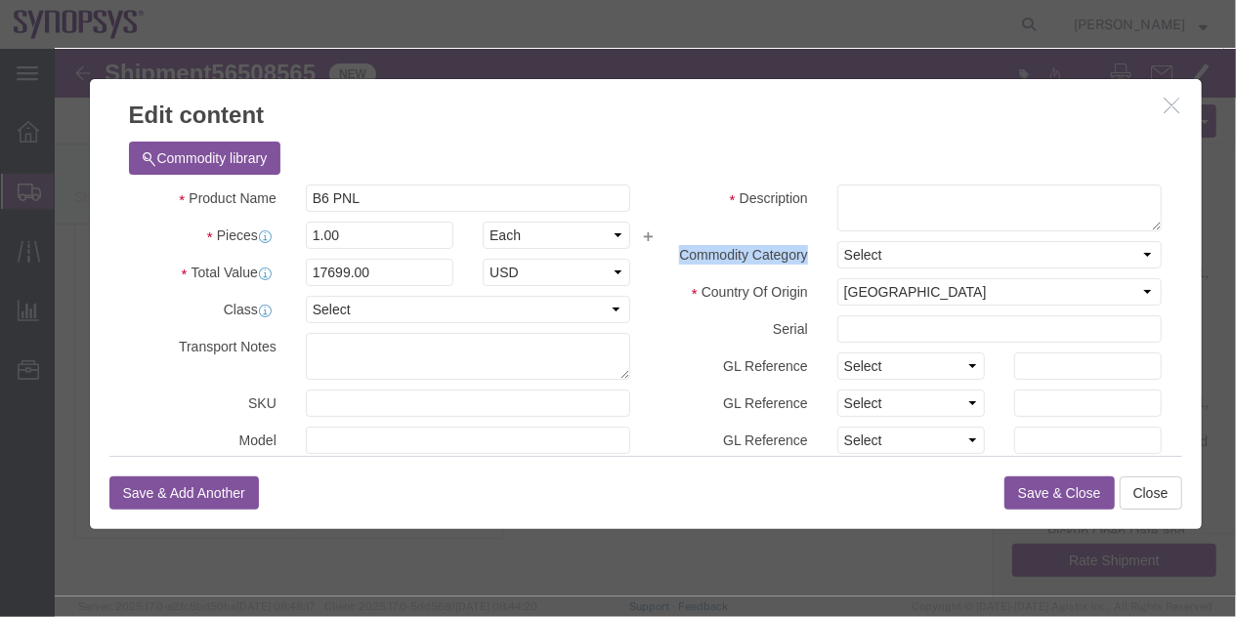
drag, startPoint x: 1141, startPoint y: 170, endPoint x: 1131, endPoint y: 181, distance: 14.5
click div "Edit content Commodity library Product Name B6 PNL Pieces 1.00 Select Bag Barre…"
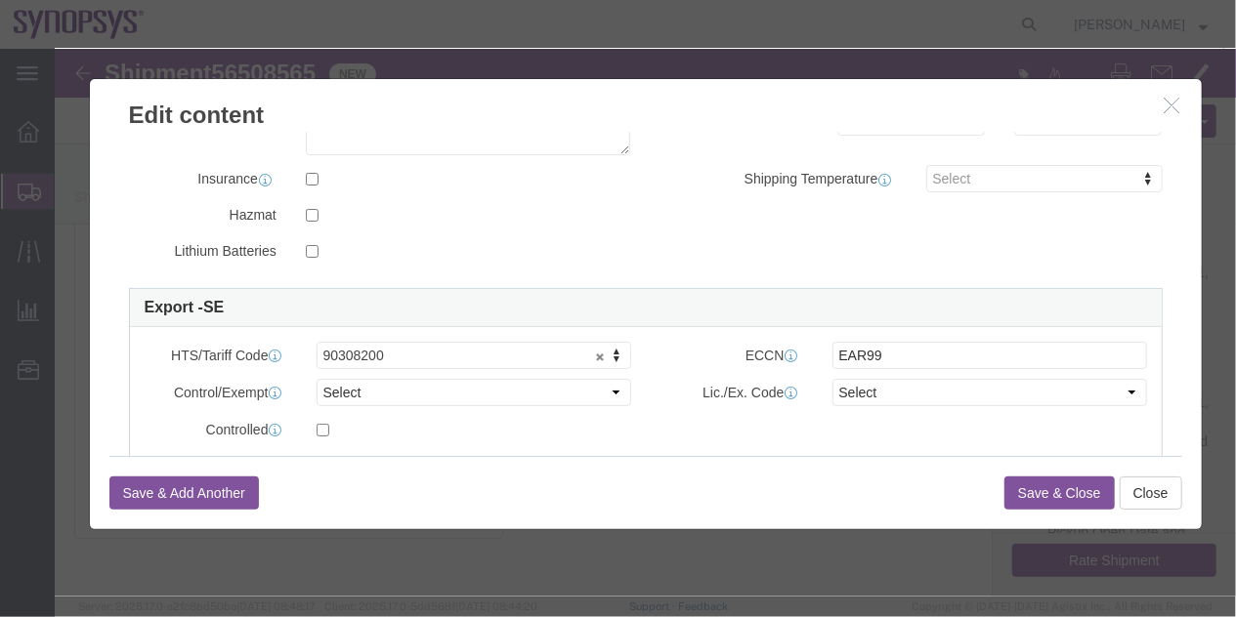
scroll to position [430, 0]
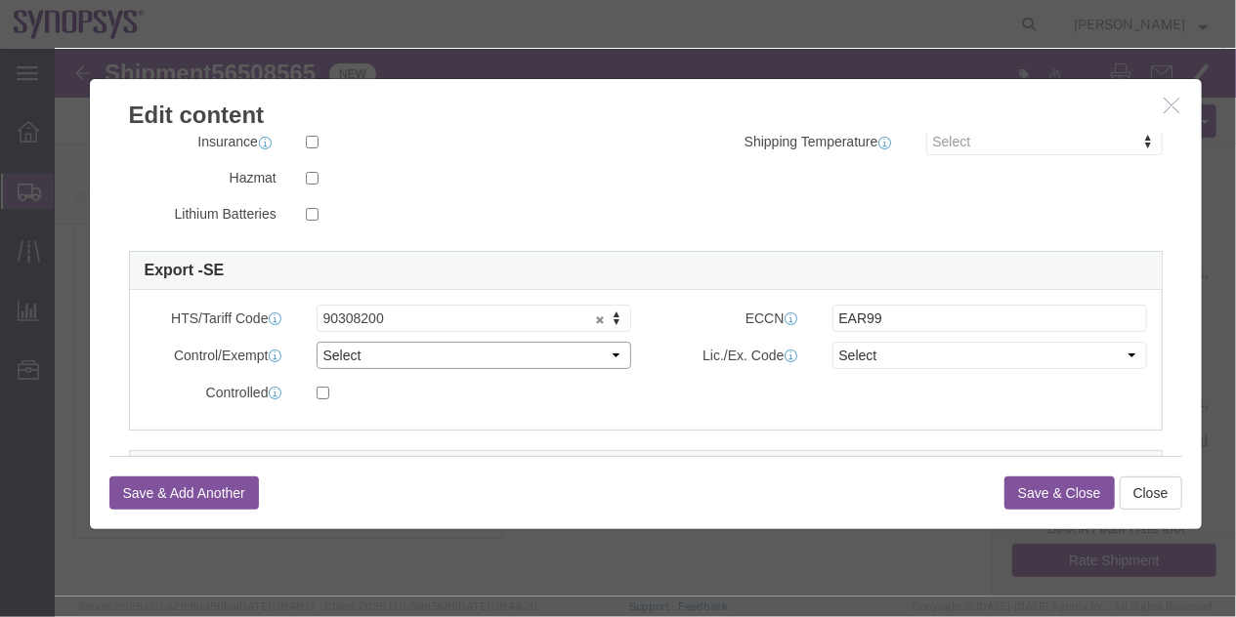
click select "Select ATF BIS DEA EPA FDA FTR ITAR OFAC Other (OPA)"
select select "BIS"
click select "Select ATF BIS DEA EPA FDA FTR ITAR OFAC Other (OPA)"
click select "Select AGR-Agricultural APP-Computers APR-Additional Permissive Exports AVS-Air…"
select select "NLR"
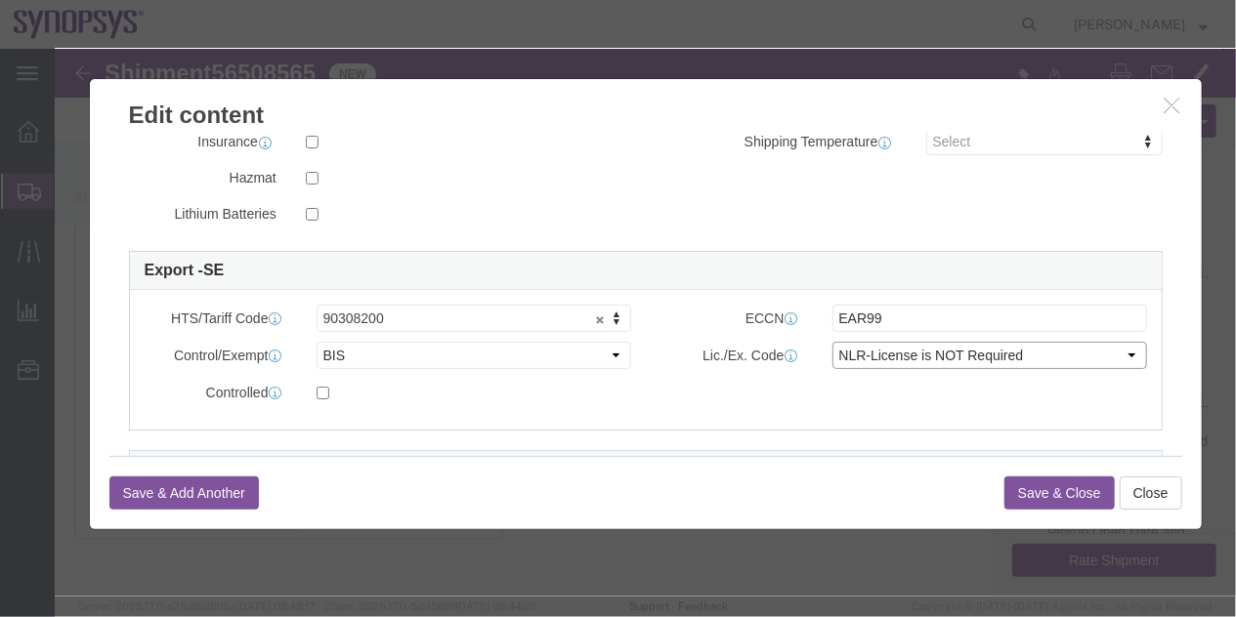
click select "Select AGR-Agricultural APP-Computers APR-Additional Permissive Exports AVS-Air…"
click button "Save & Close"
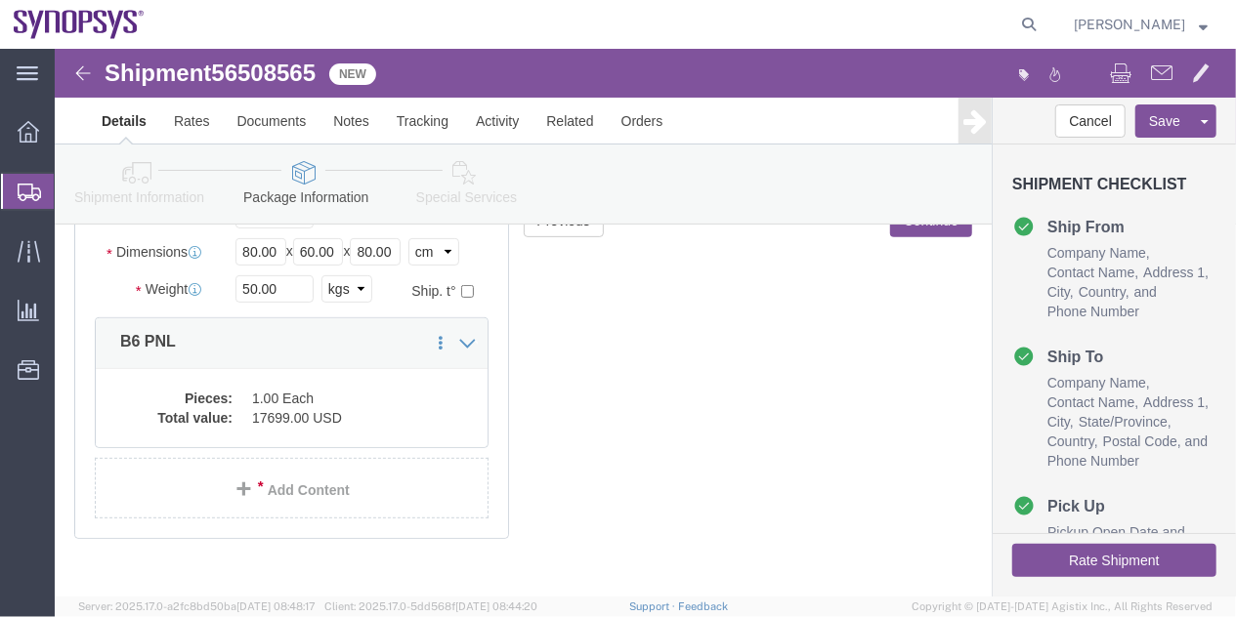
click link "Shipment Information"
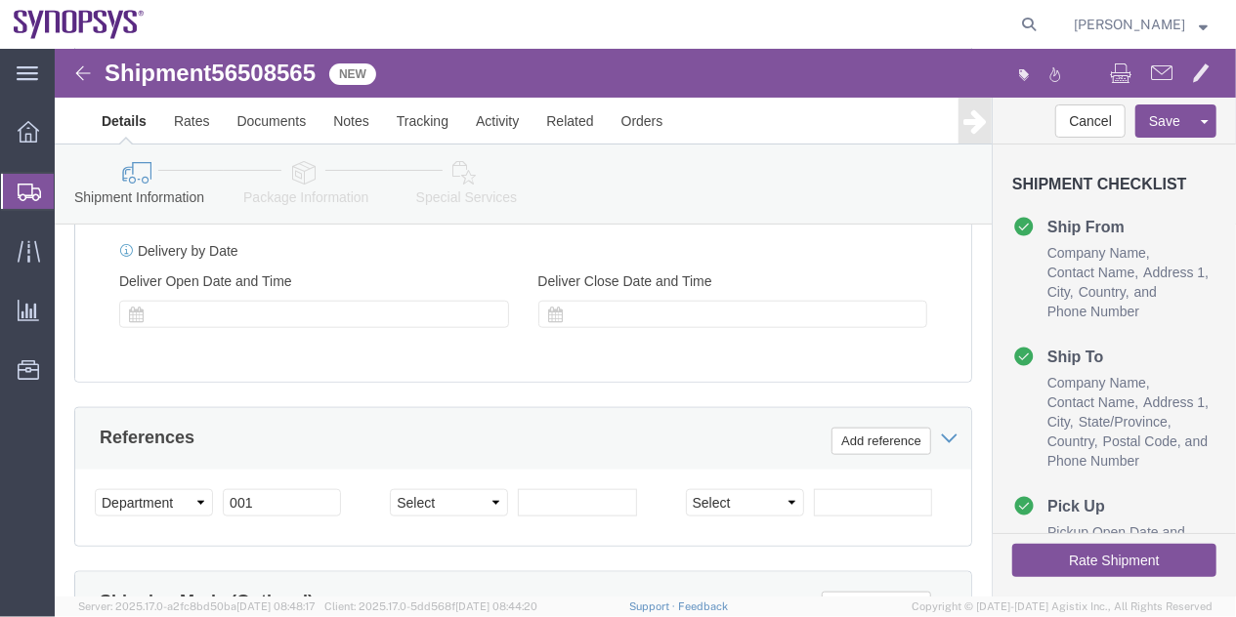
scroll to position [907, 0]
click link "Special Services"
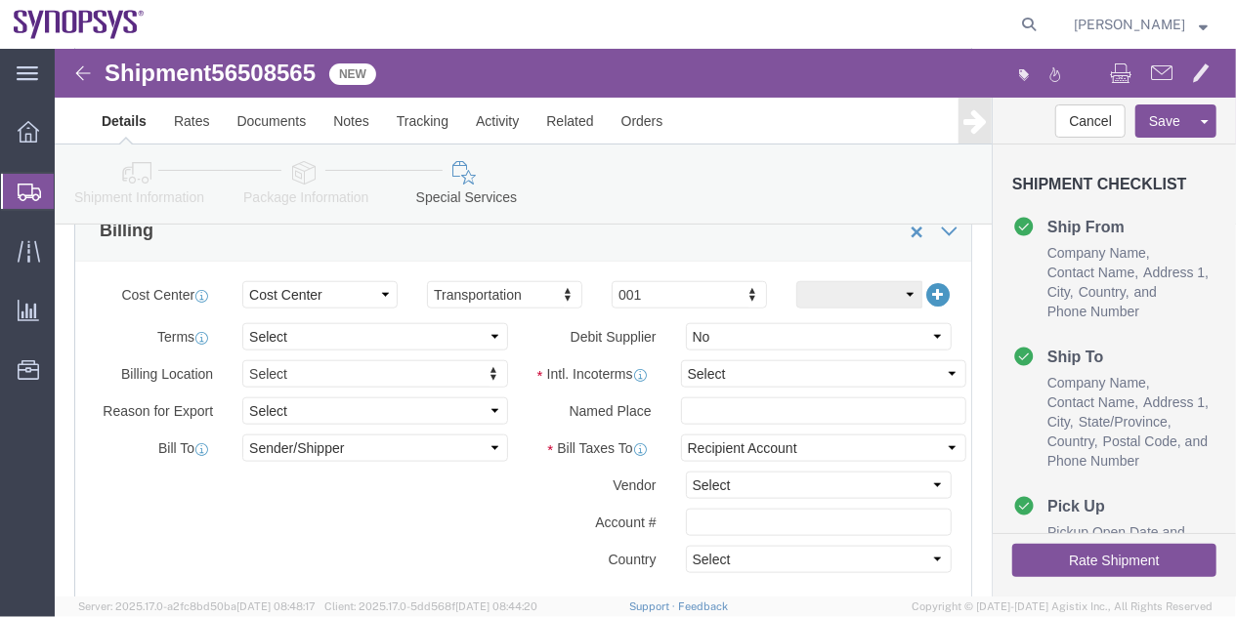
scroll to position [883, 0]
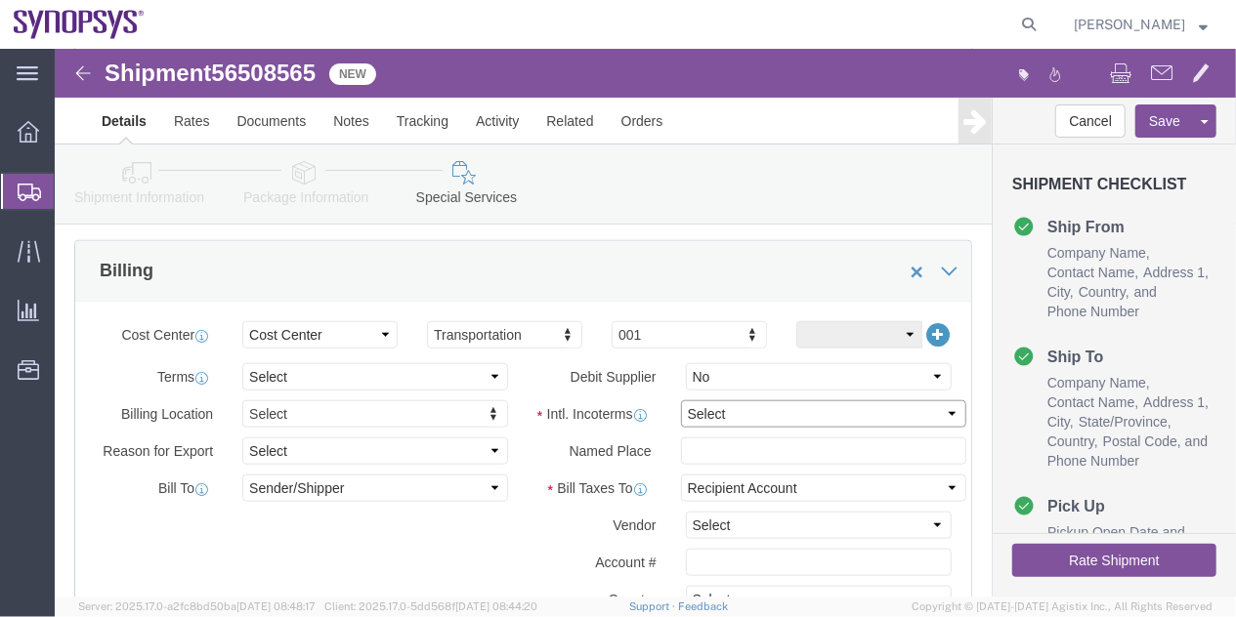
click select "Select Carriage Insurance Paid Carriage Paid To Cost and Freight Cost Insurance…"
select select "DAP"
click select "Select Carriage Insurance Paid Carriage Paid To Cost and Freight Cost Insurance…"
click link "Shipment Information"
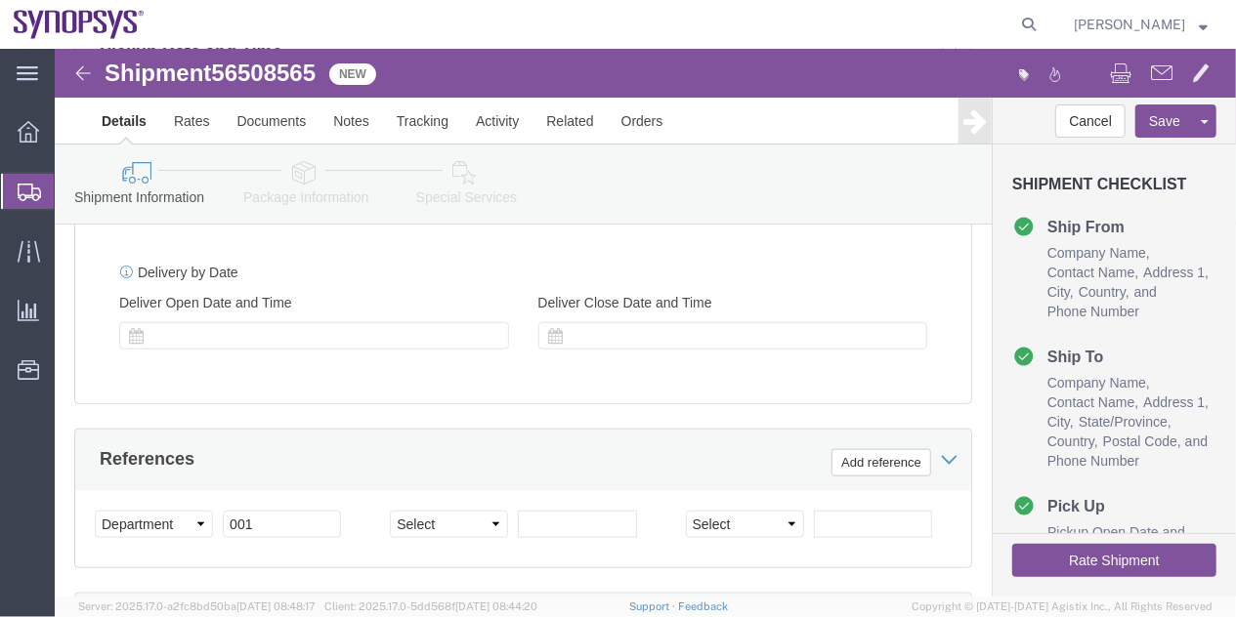
click button "Rate Shipment"
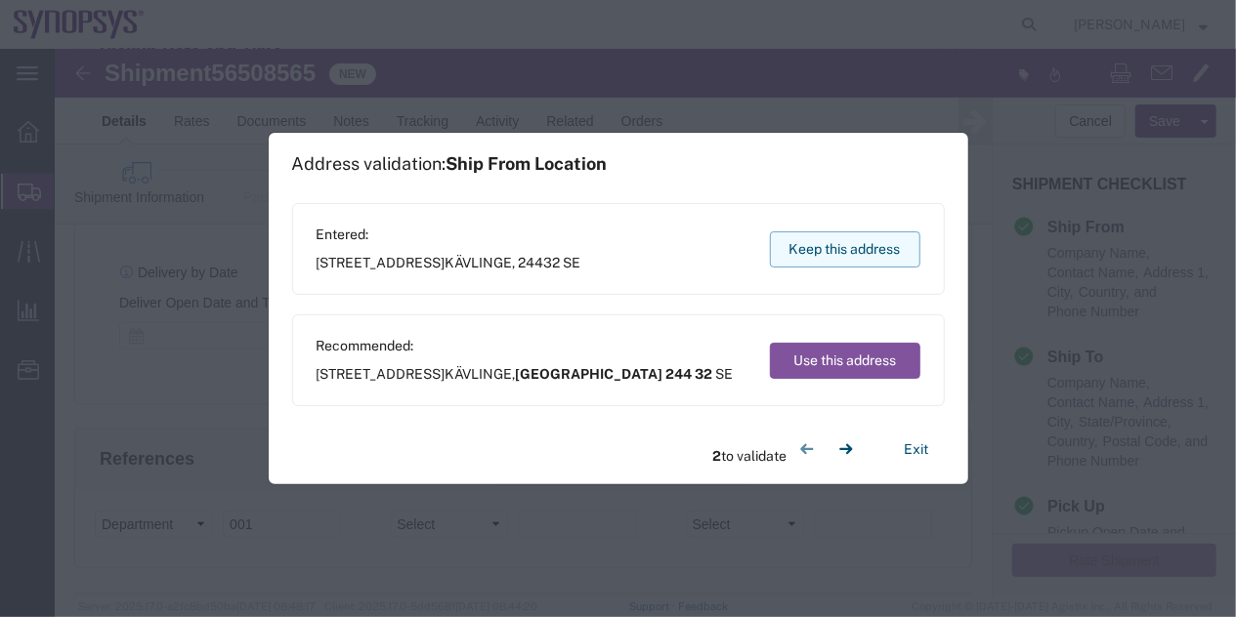
click at [866, 235] on button "Keep this address" at bounding box center [845, 250] width 150 height 36
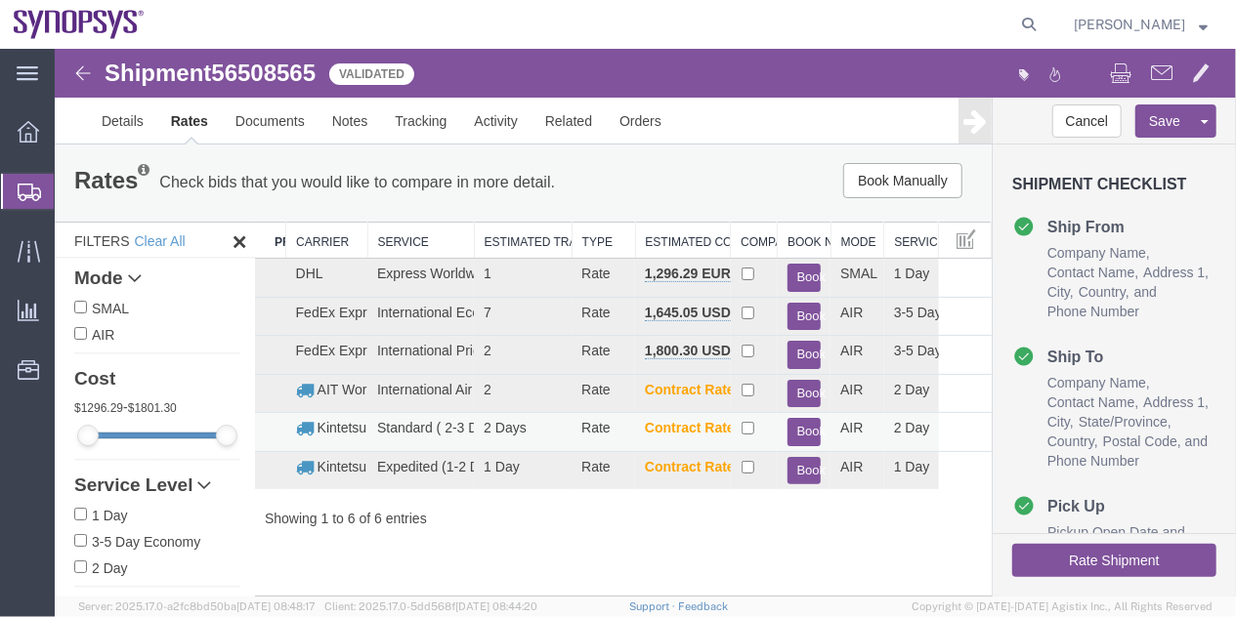
click at [802, 431] on button "Book" at bounding box center [803, 431] width 34 height 28
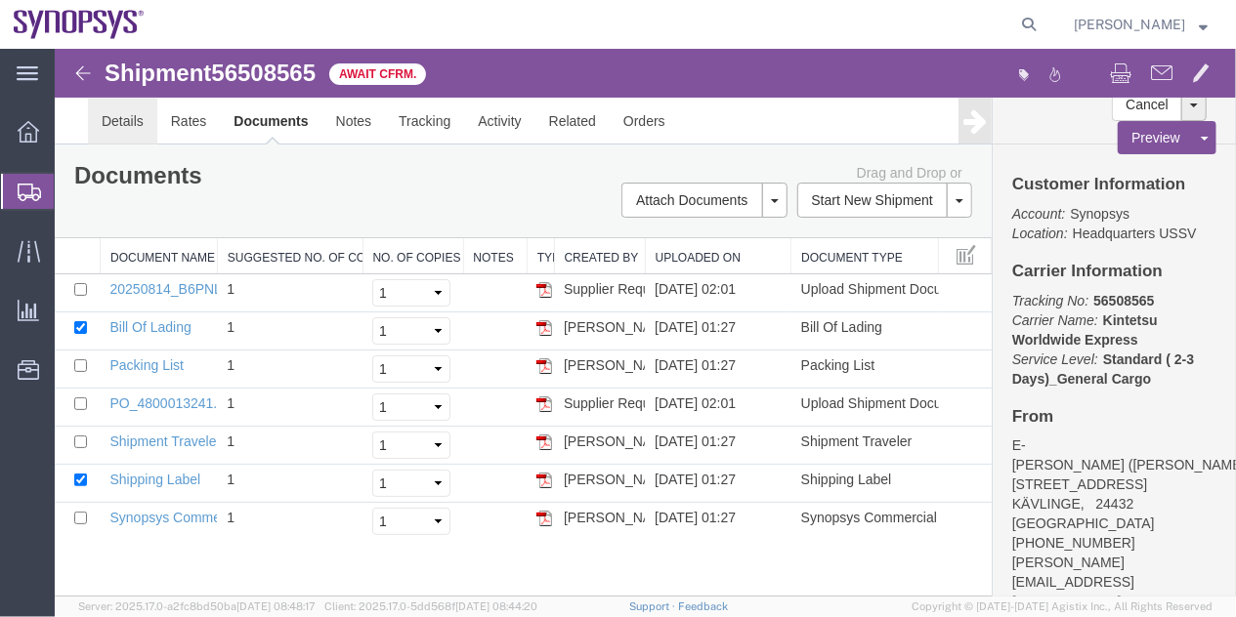
click at [93, 112] on link "Details" at bounding box center [121, 120] width 69 height 47
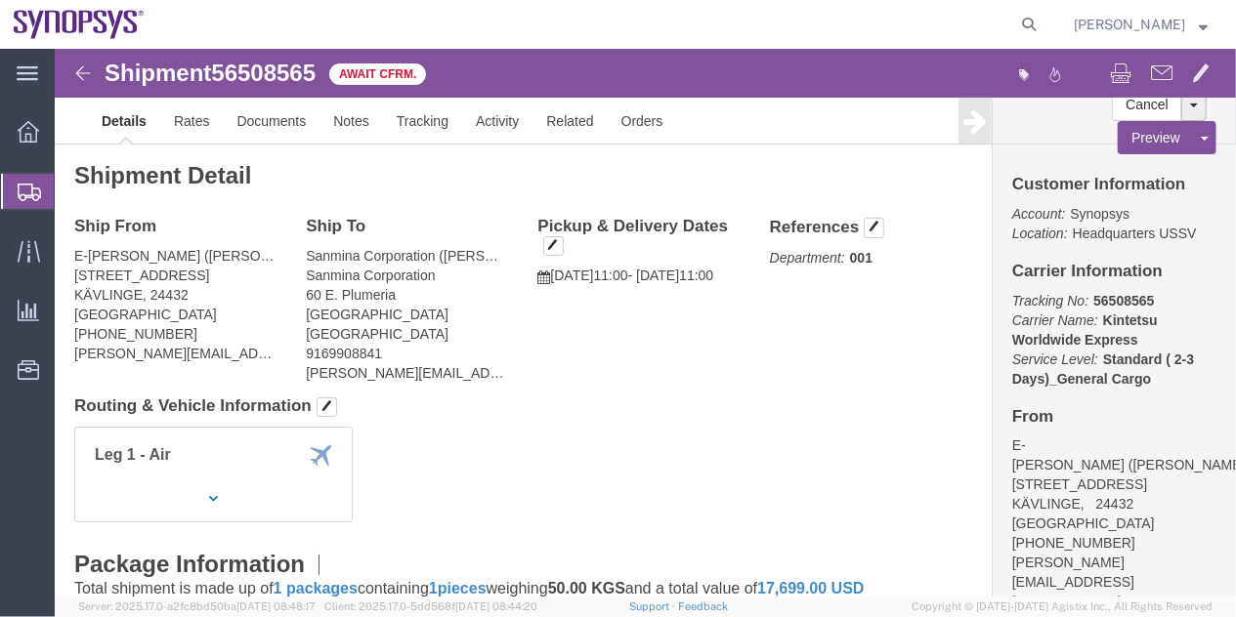
click at [0, 0] on span "Shipment Manager" at bounding box center [0, 0] width 0 height 0
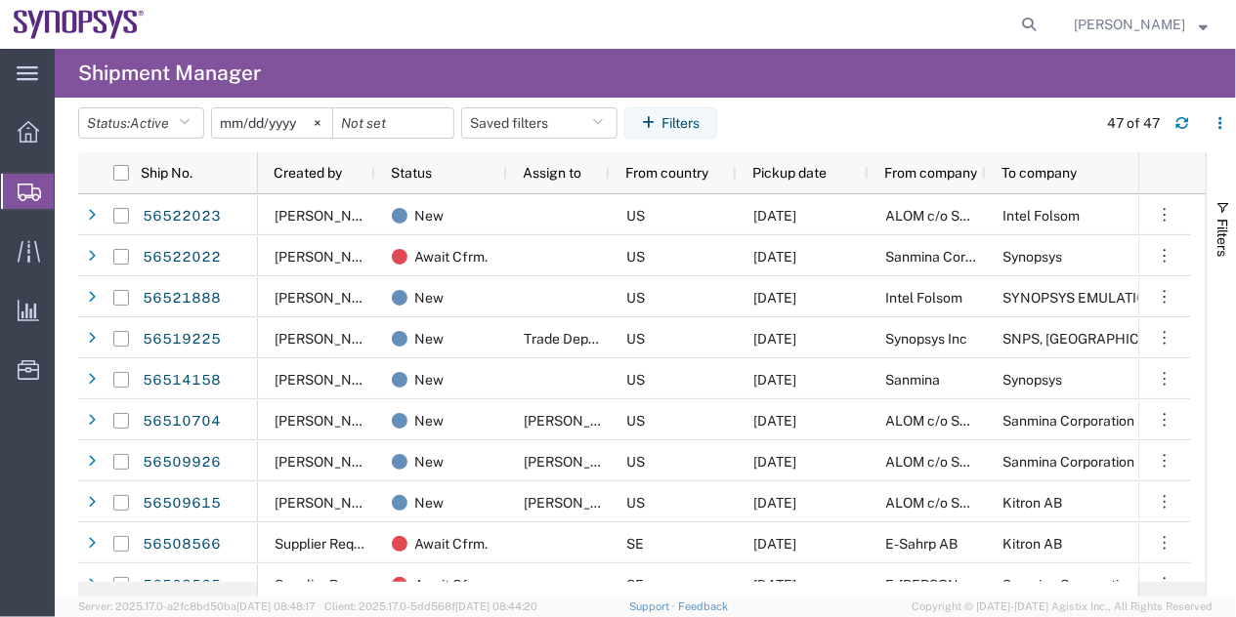
click at [824, 107] on agx-table-filter-chips "Status: Active Active All Approved Booked Canceled Delivered Denied New On Hold…" at bounding box center [582, 129] width 1008 height 45
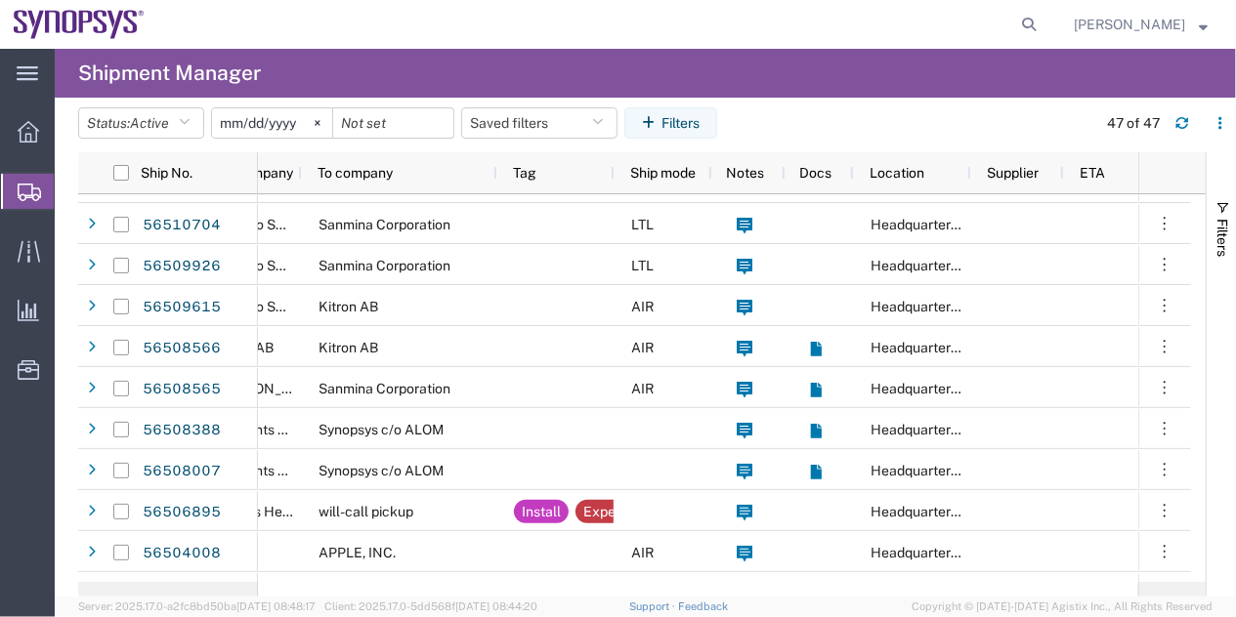
scroll to position [0, 793]
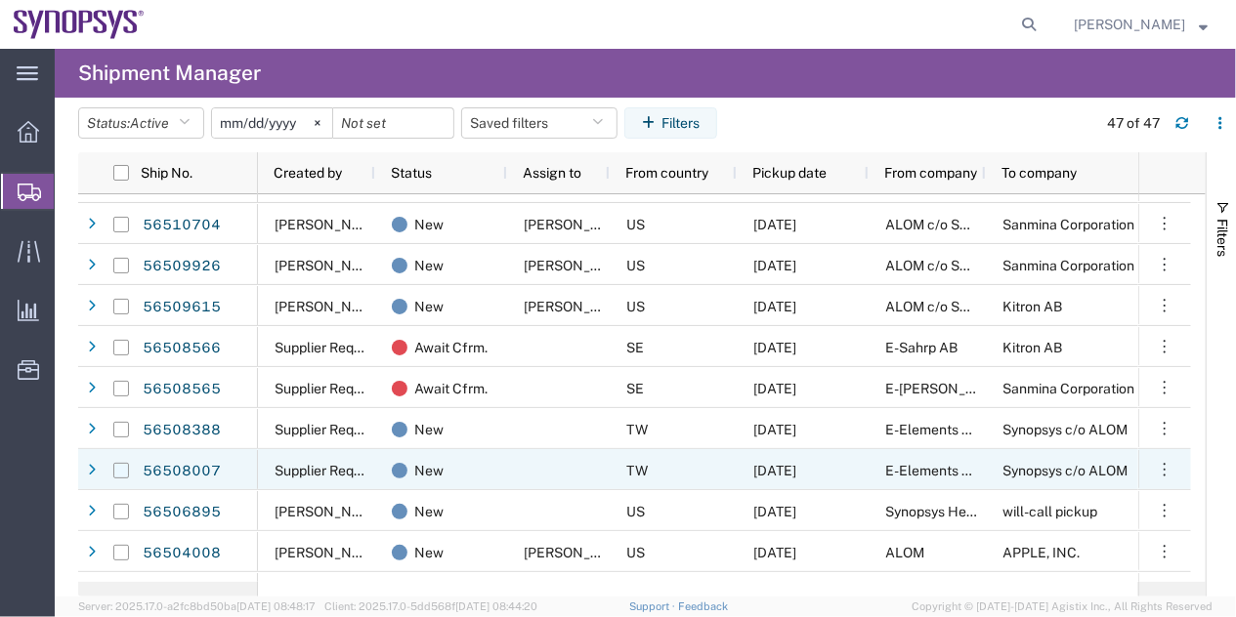
click at [121, 467] on input "Press Space to toggle row selection (unchecked)" at bounding box center [121, 471] width 16 height 16
checkbox input "true"
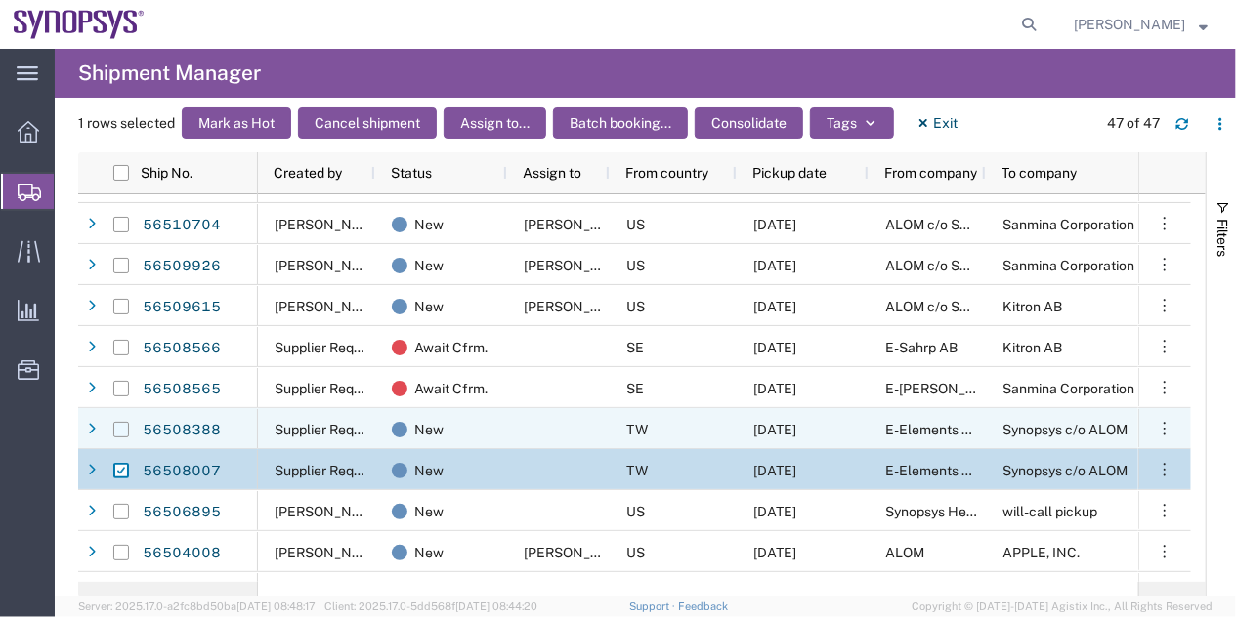
click at [117, 432] on input "Press Space to toggle row selection (unchecked)" at bounding box center [121, 430] width 16 height 16
checkbox input "true"
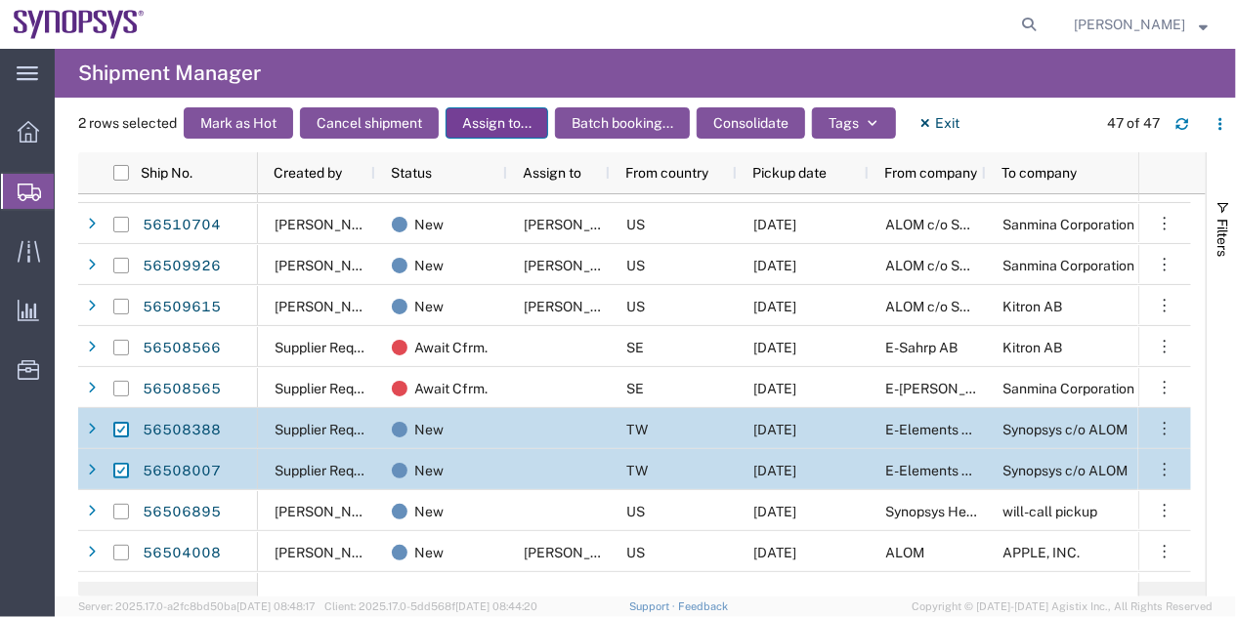
click at [518, 107] on button "Assign to..." at bounding box center [497, 122] width 103 height 31
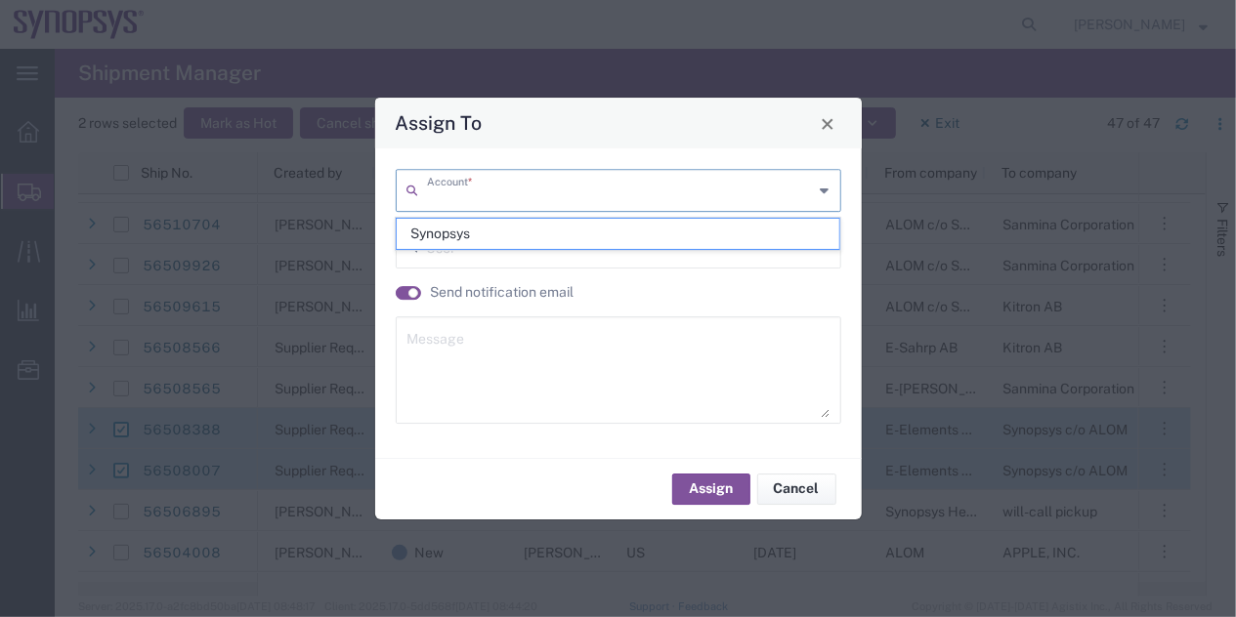
click at [486, 206] on input "text" at bounding box center [620, 189] width 387 height 34
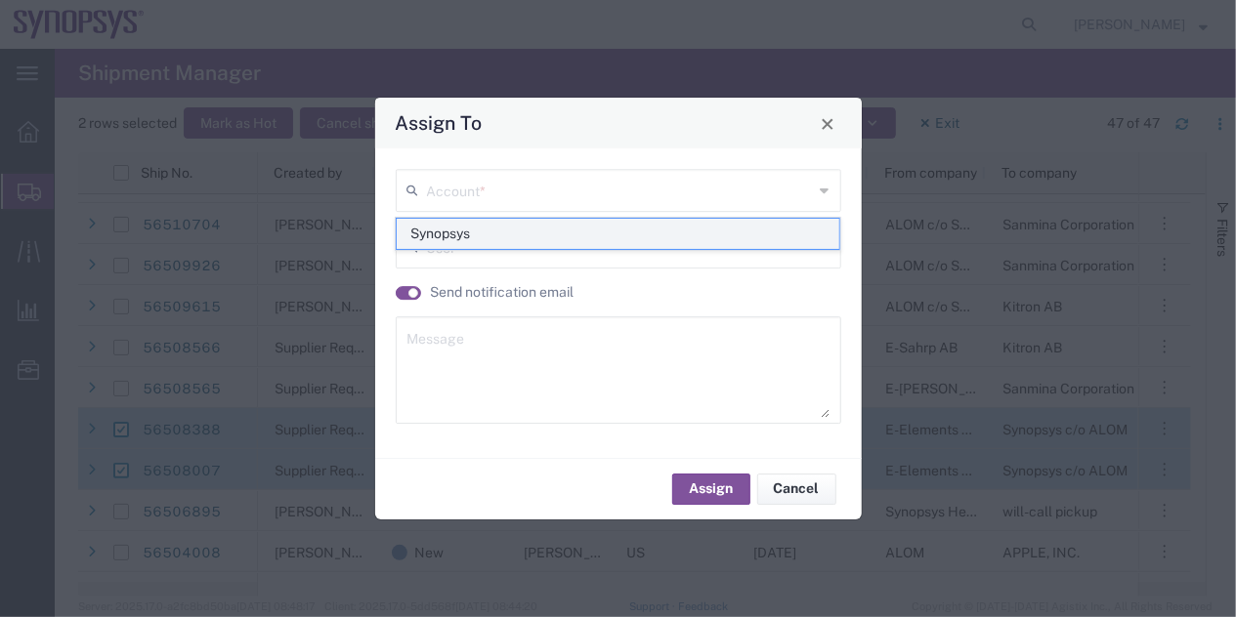
click at [447, 229] on span "Synopsys" at bounding box center [618, 234] width 443 height 30
type input "Synopsys"
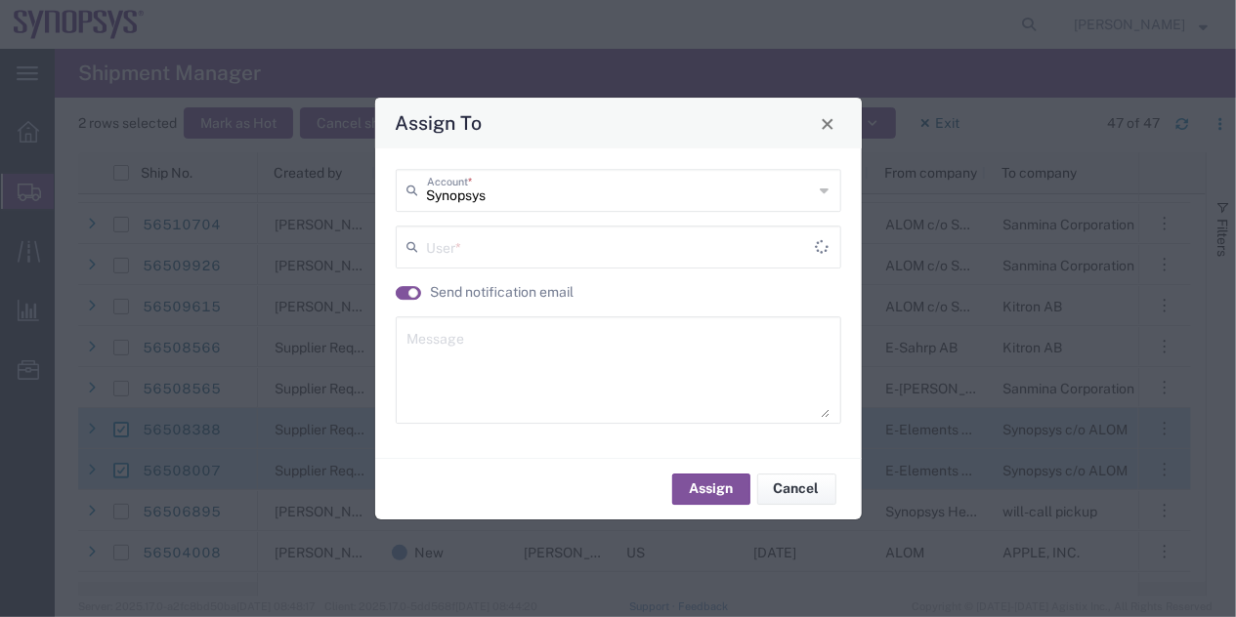
click at [456, 254] on input "text" at bounding box center [621, 246] width 389 height 34
click at [434, 353] on textarea at bounding box center [618, 370] width 422 height 96
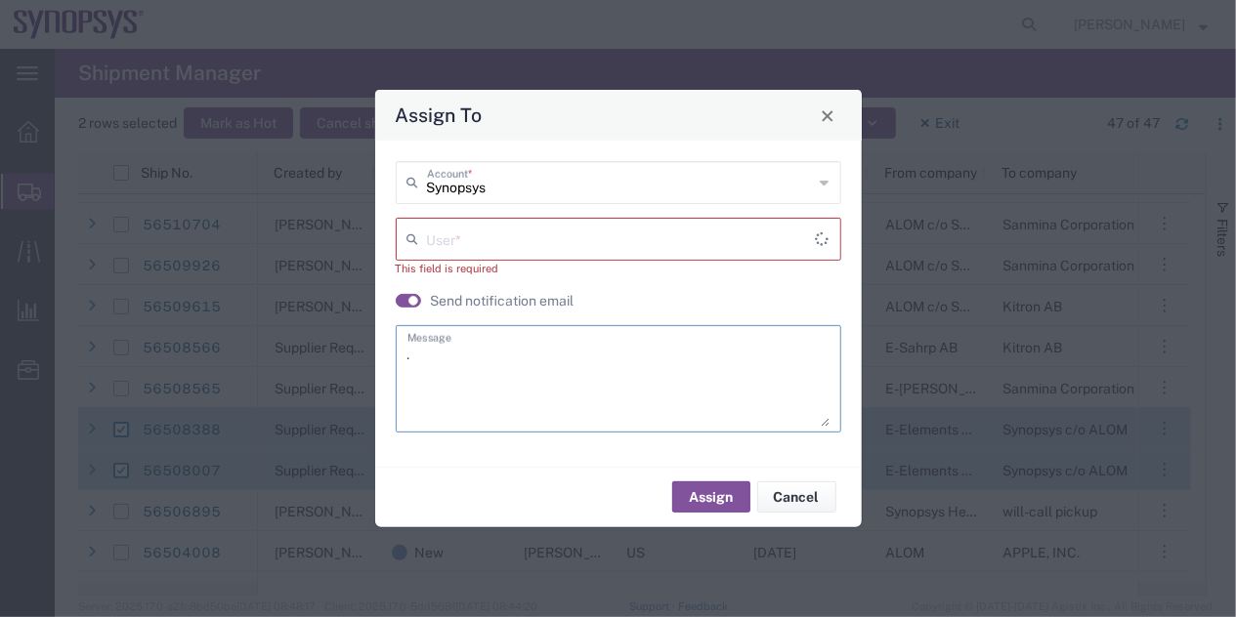
type textarea "."
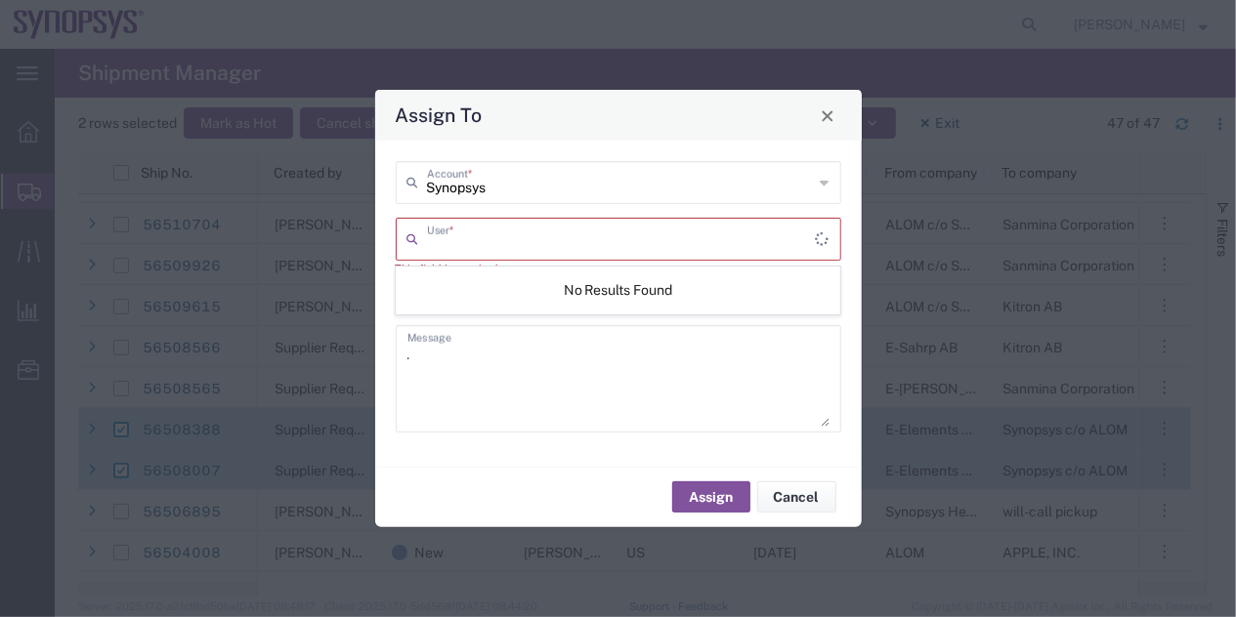
click at [461, 251] on input "text" at bounding box center [621, 238] width 389 height 34
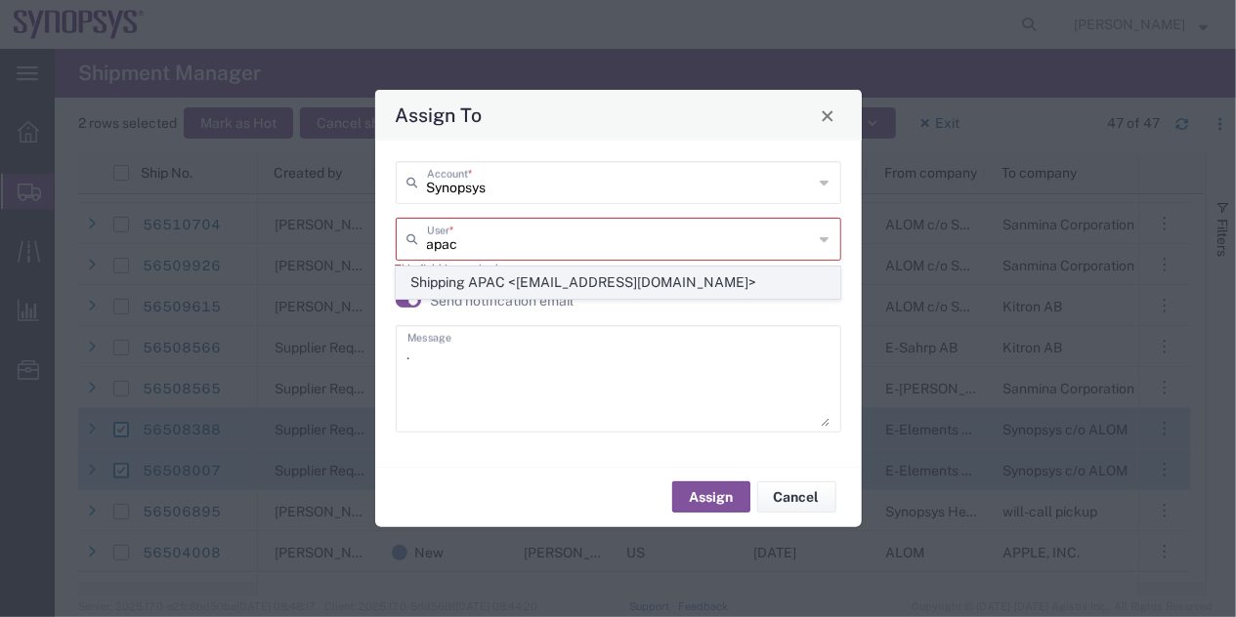
click at [472, 278] on span "Shipping APAC <[EMAIL_ADDRESS][DOMAIN_NAME]>" at bounding box center [618, 283] width 443 height 30
type input "Shipping APAC <[EMAIL_ADDRESS][DOMAIN_NAME]>"
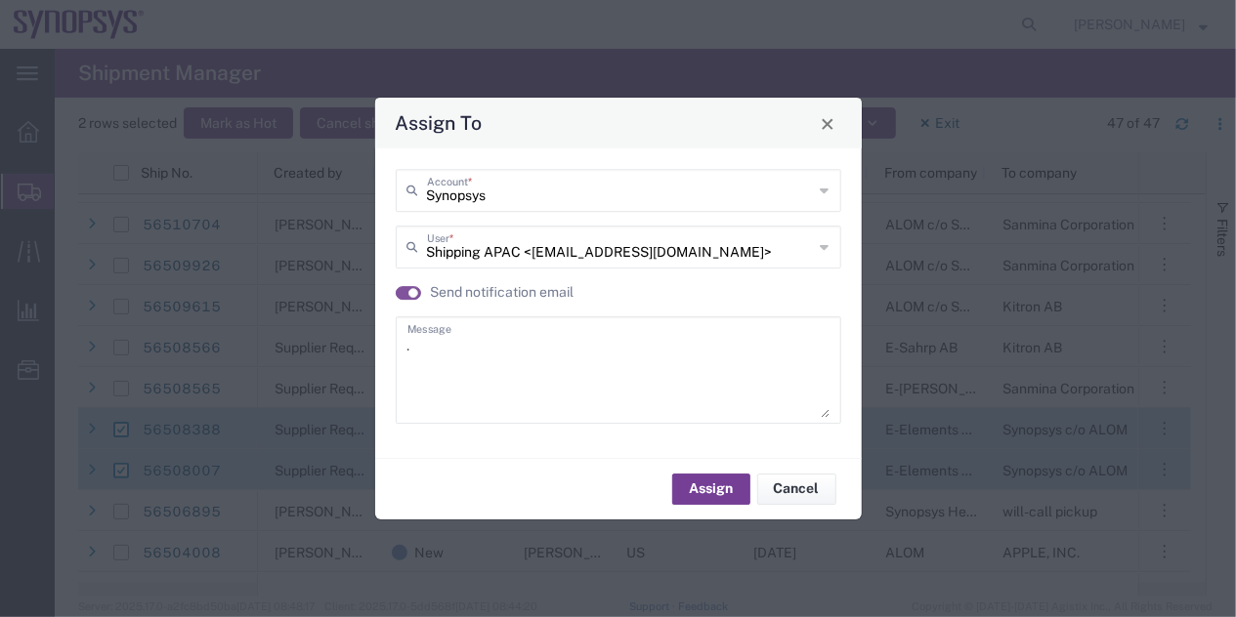
click at [715, 479] on button "Assign" at bounding box center [711, 489] width 78 height 31
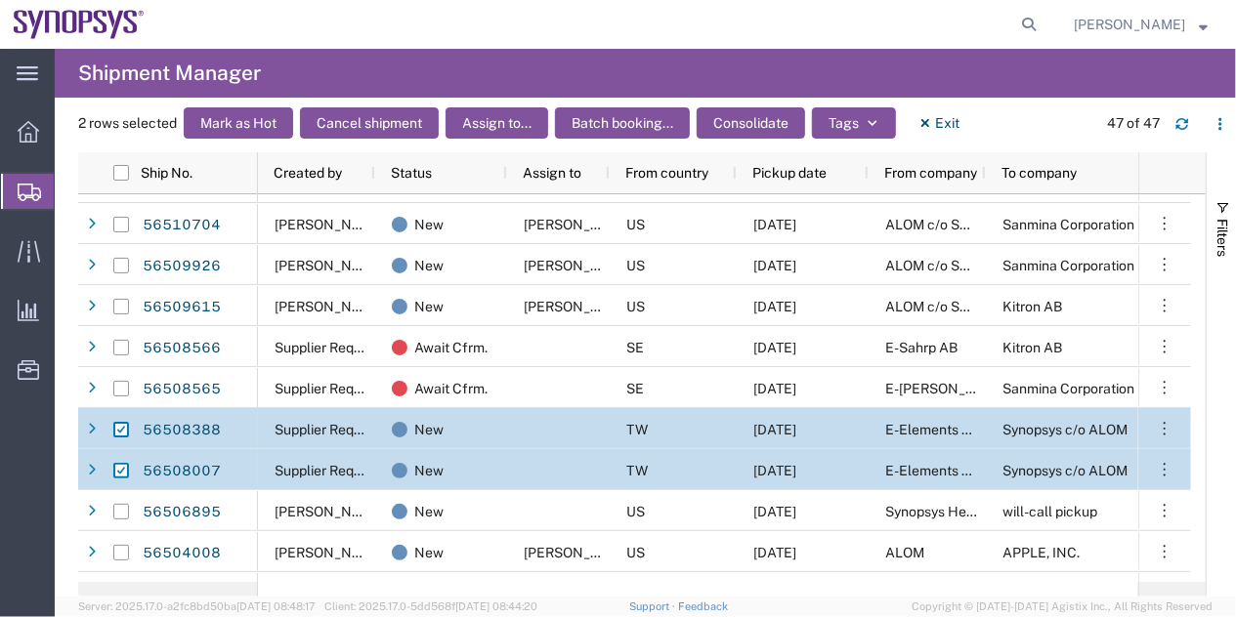
click at [715, 479] on div "TW" at bounding box center [673, 469] width 127 height 41
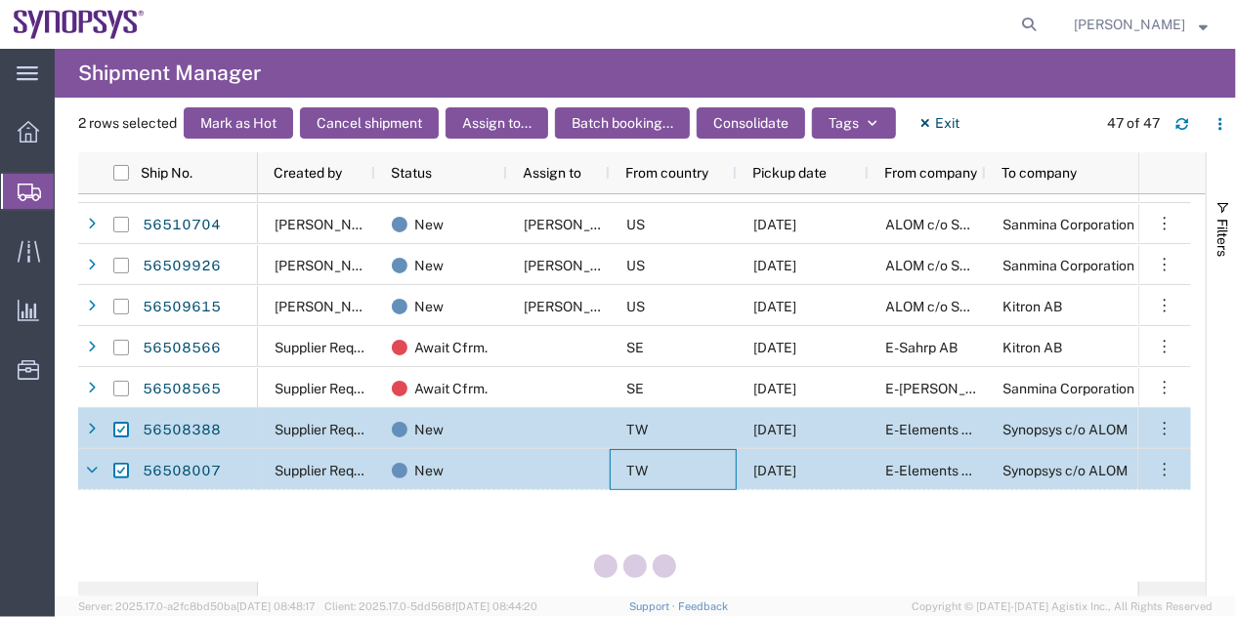
click at [0, 0] on span "Shipment Manager" at bounding box center [0, 0] width 0 height 0
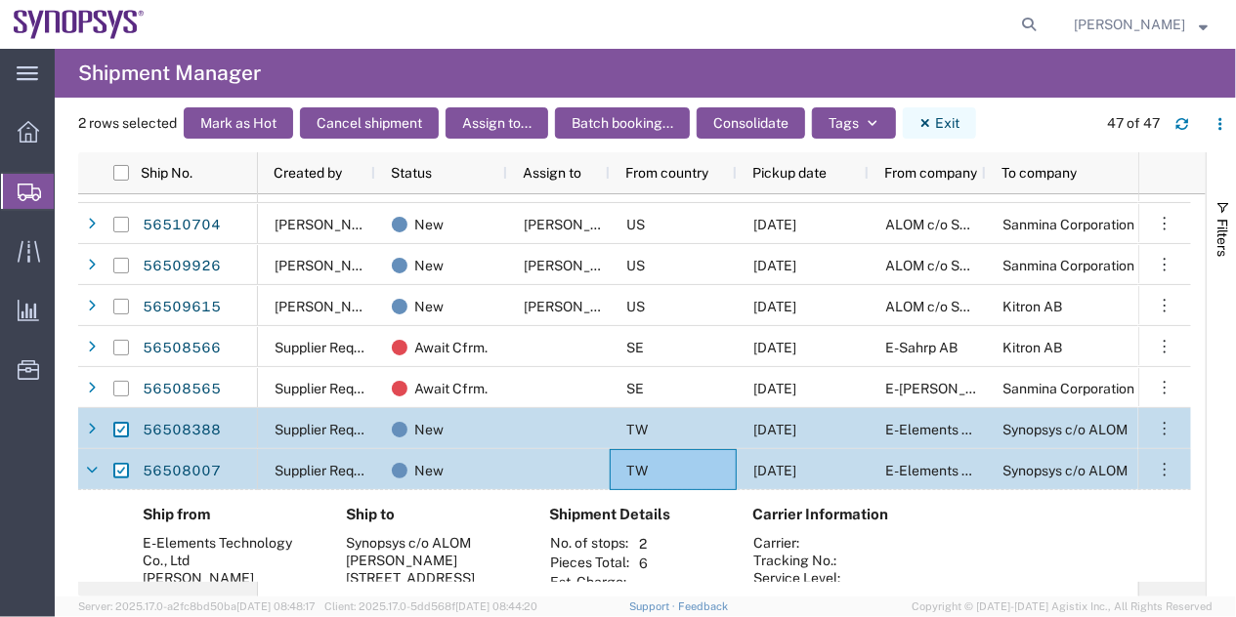
click at [952, 119] on button "Exit" at bounding box center [939, 122] width 73 height 31
checkbox input "false"
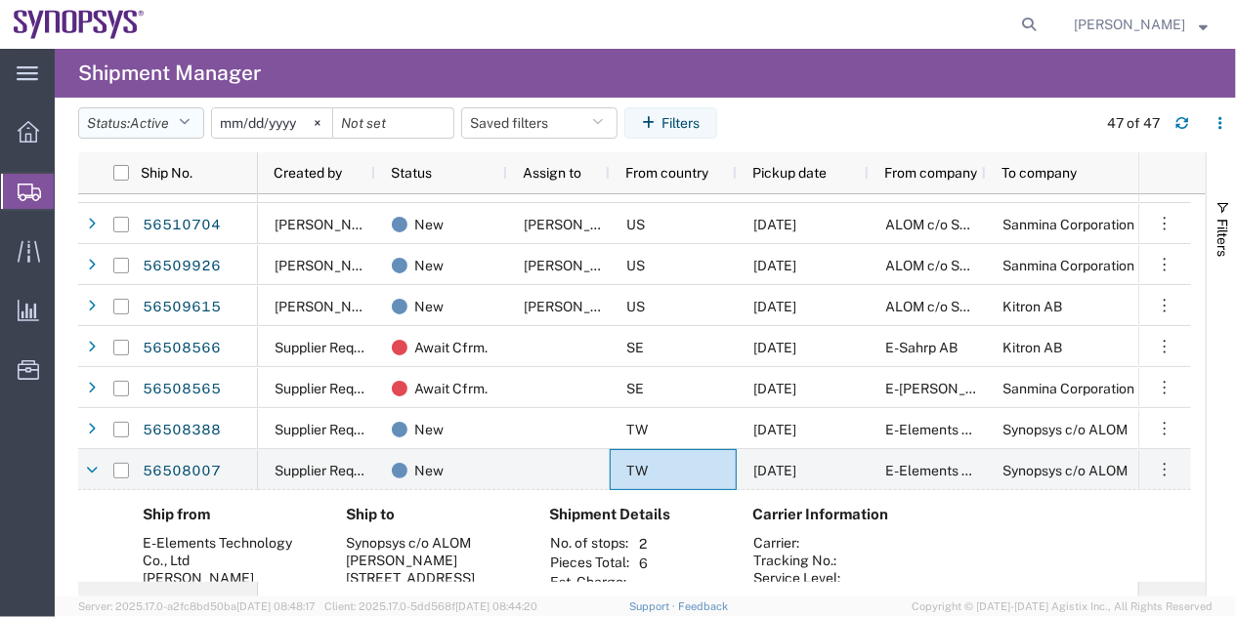
click at [159, 118] on span "Active" at bounding box center [149, 123] width 39 height 16
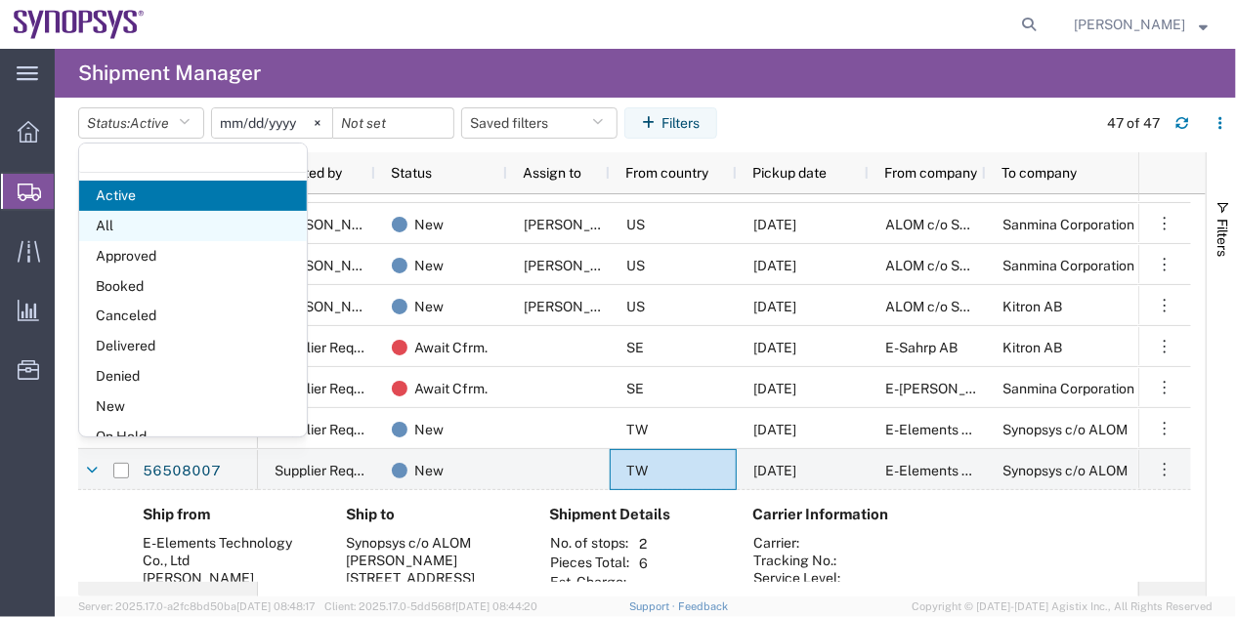
click at [164, 226] on span "All" at bounding box center [193, 226] width 228 height 30
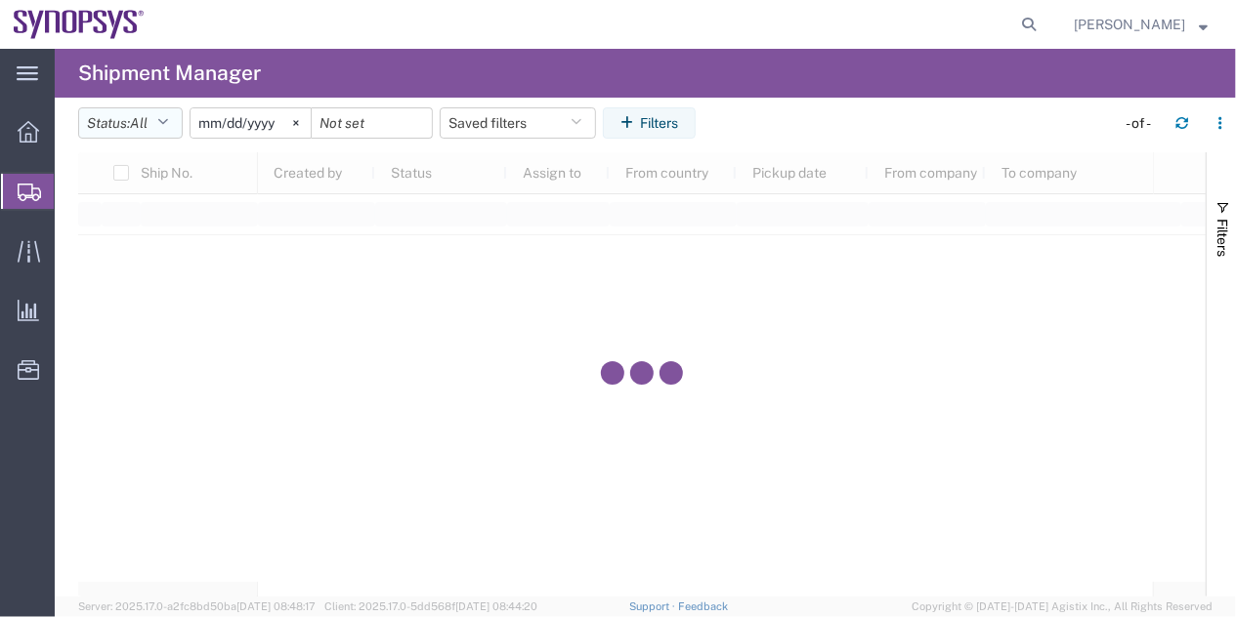
click at [166, 133] on button "Status: All" at bounding box center [130, 122] width 105 height 31
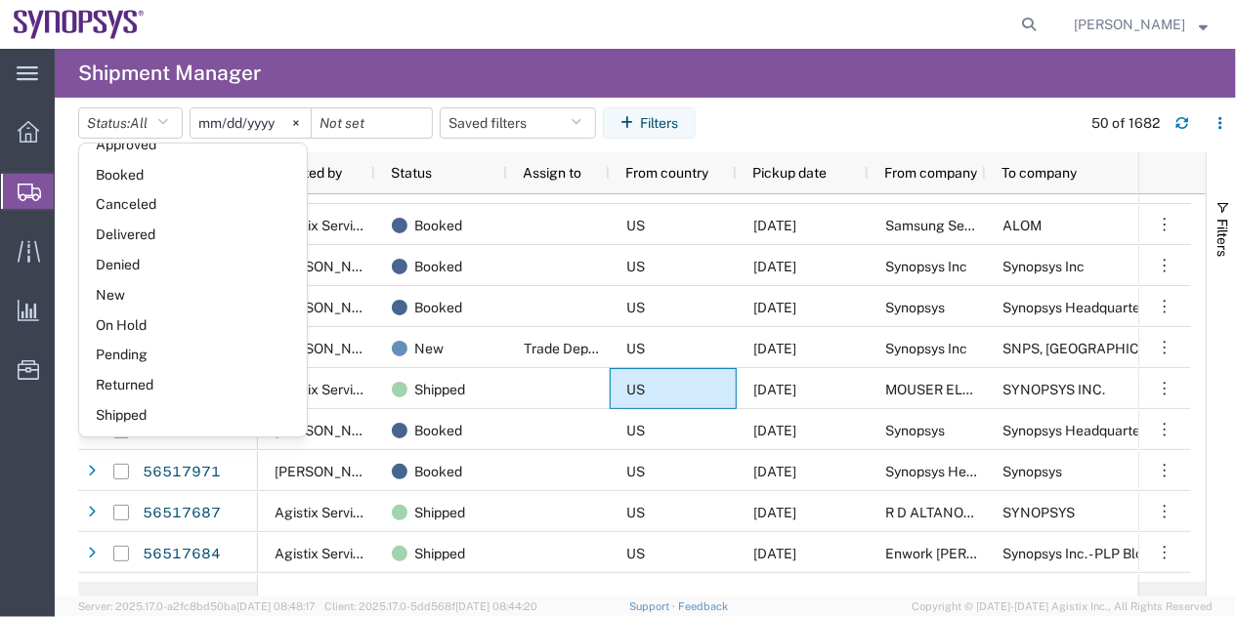
scroll to position [112, 0]
click at [231, 415] on span "Shipped" at bounding box center [193, 415] width 228 height 30
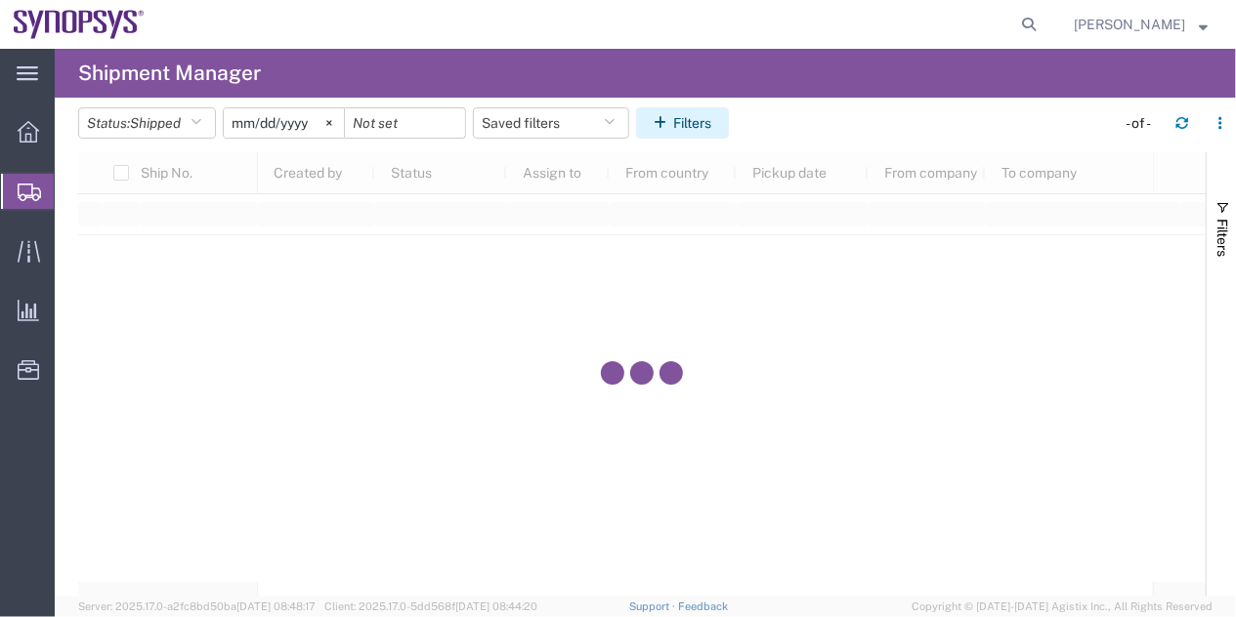
click at [681, 108] on button "Filters" at bounding box center [682, 122] width 93 height 31
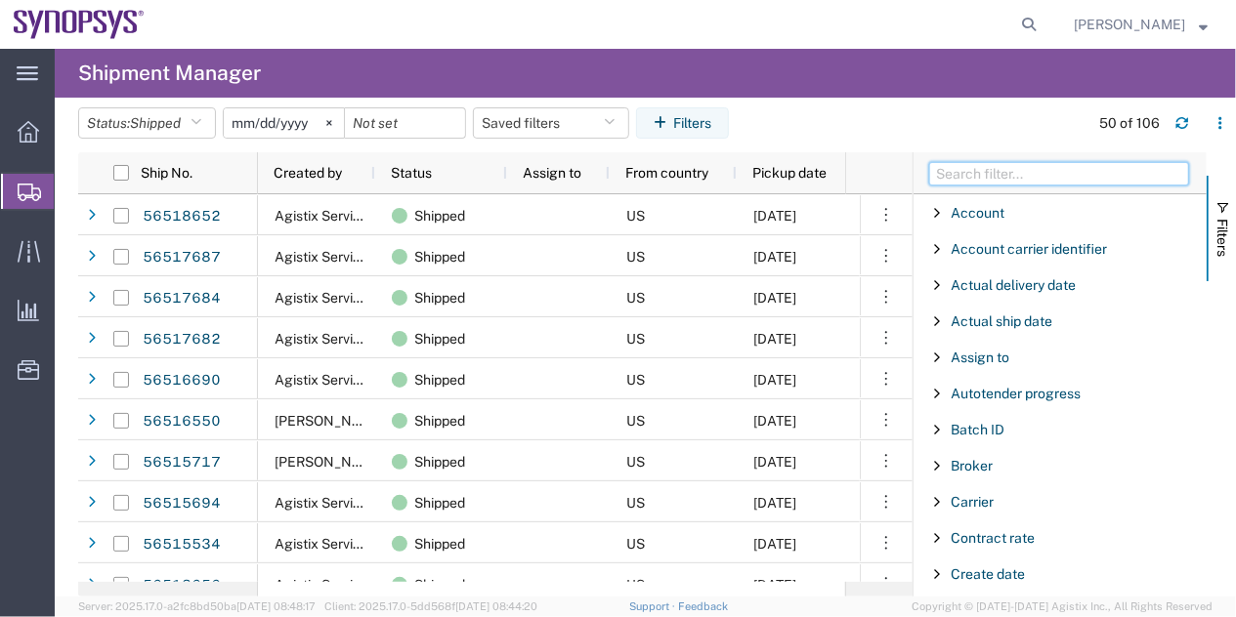
scroll to position [277, 0]
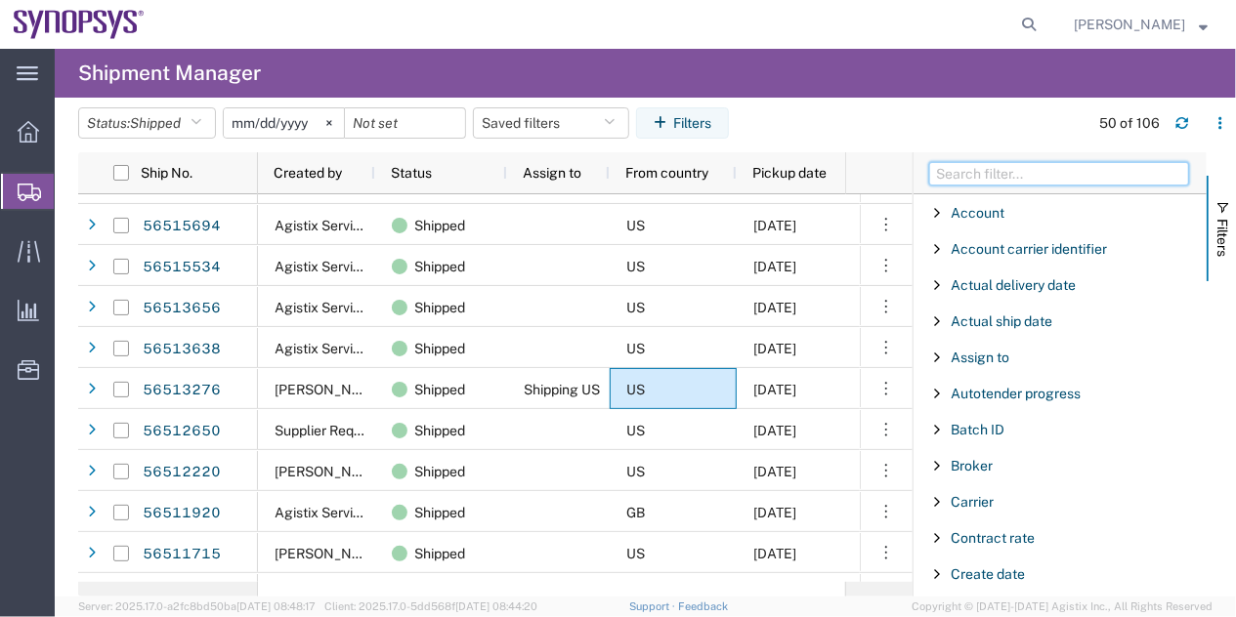
click at [1075, 181] on input "Filter Columns Input" at bounding box center [1059, 173] width 260 height 23
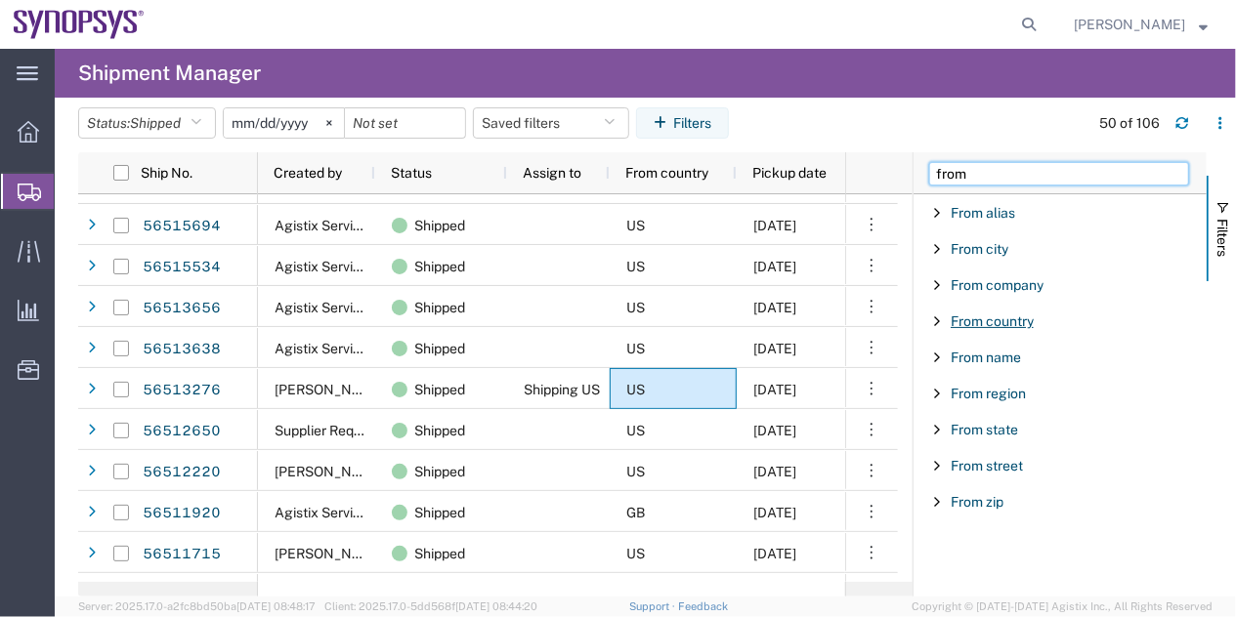
type input "from"
click at [991, 326] on span "From country" at bounding box center [992, 322] width 83 height 16
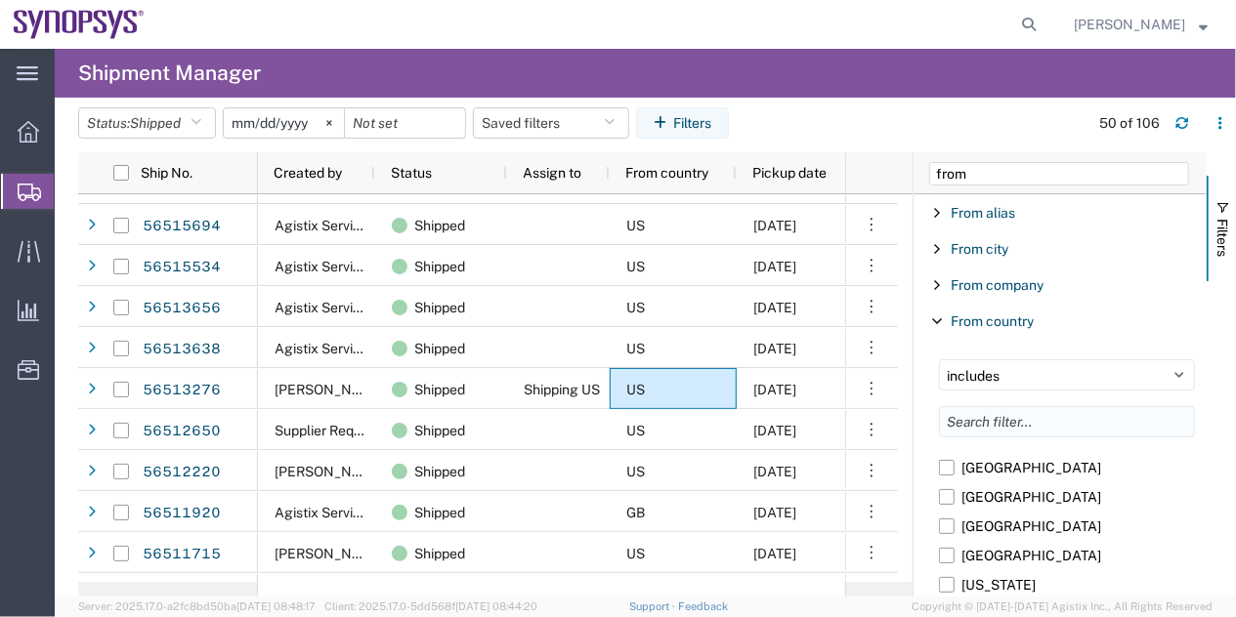
click at [1004, 428] on input "Filter List 9 Filters" at bounding box center [1067, 421] width 256 height 31
type input "ger"
click at [995, 510] on label "[GEOGRAPHIC_DATA]" at bounding box center [1067, 497] width 256 height 29
click at [0, 0] on input "[GEOGRAPHIC_DATA]" at bounding box center [0, 0] width 0 height 0
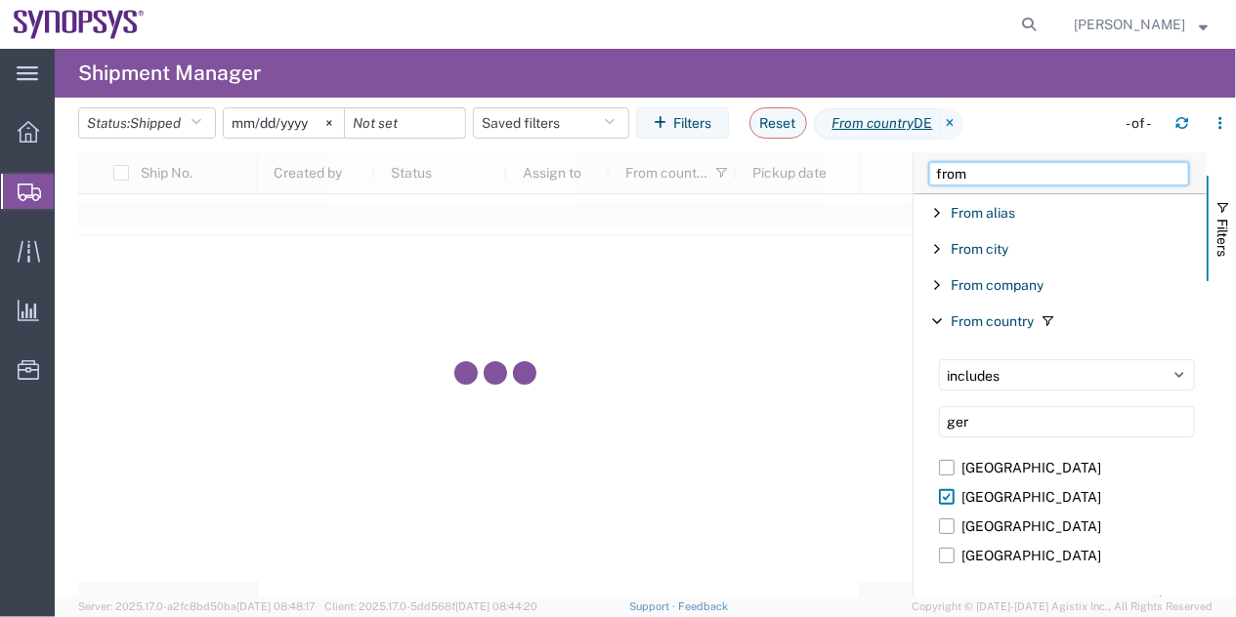
click at [863, 197] on div "Ship No. Pickup date From company To company From country Created by Status Ass…" at bounding box center [657, 374] width 1158 height 445
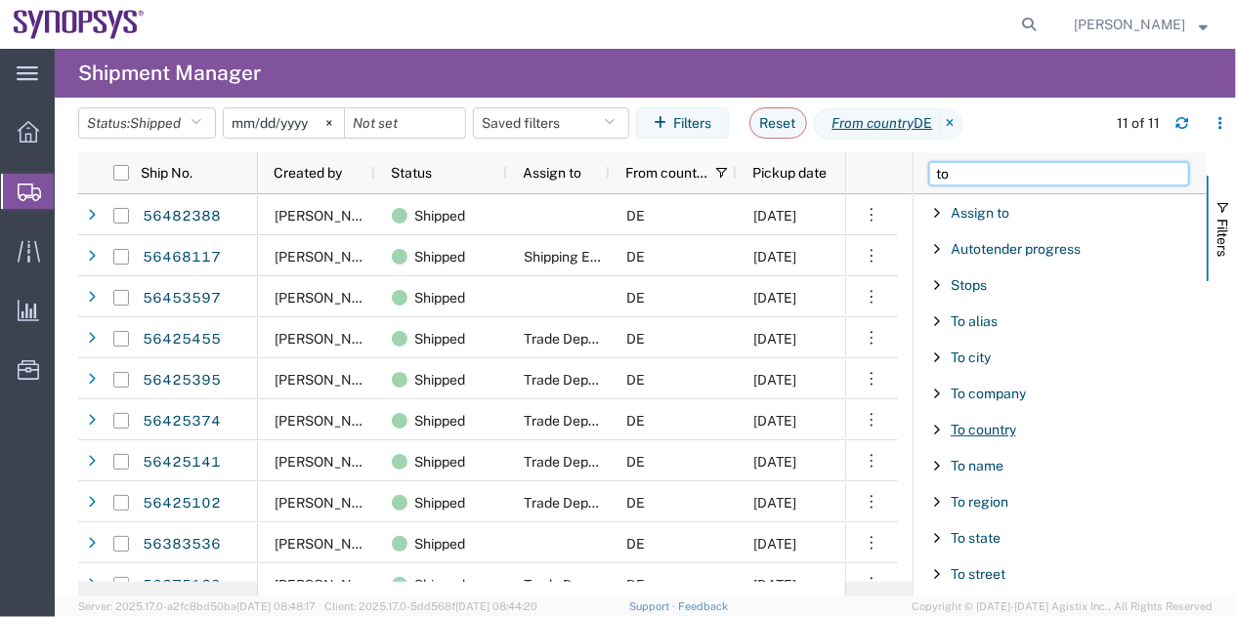
type input "to"
click at [993, 428] on span "To country" at bounding box center [983, 430] width 65 height 16
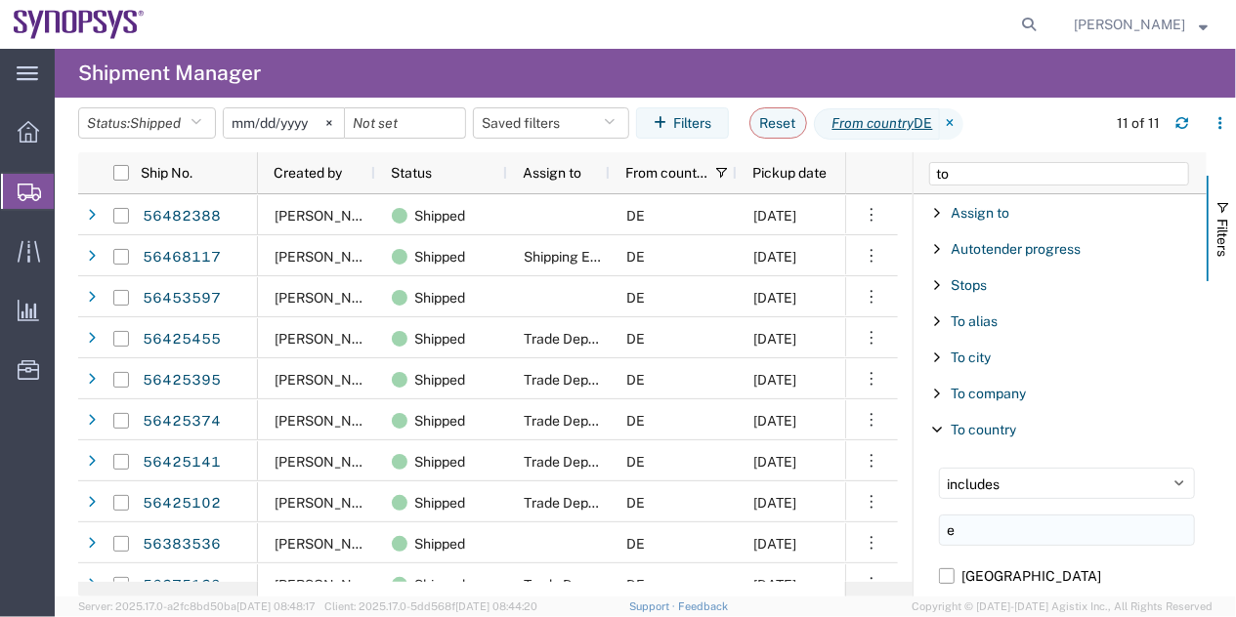
click at [989, 525] on input "e" at bounding box center [1067, 530] width 256 height 31
type input "egyp"
click at [954, 578] on label "[GEOGRAPHIC_DATA]" at bounding box center [1067, 576] width 256 height 29
click at [0, 0] on input "[GEOGRAPHIC_DATA]" at bounding box center [0, 0] width 0 height 0
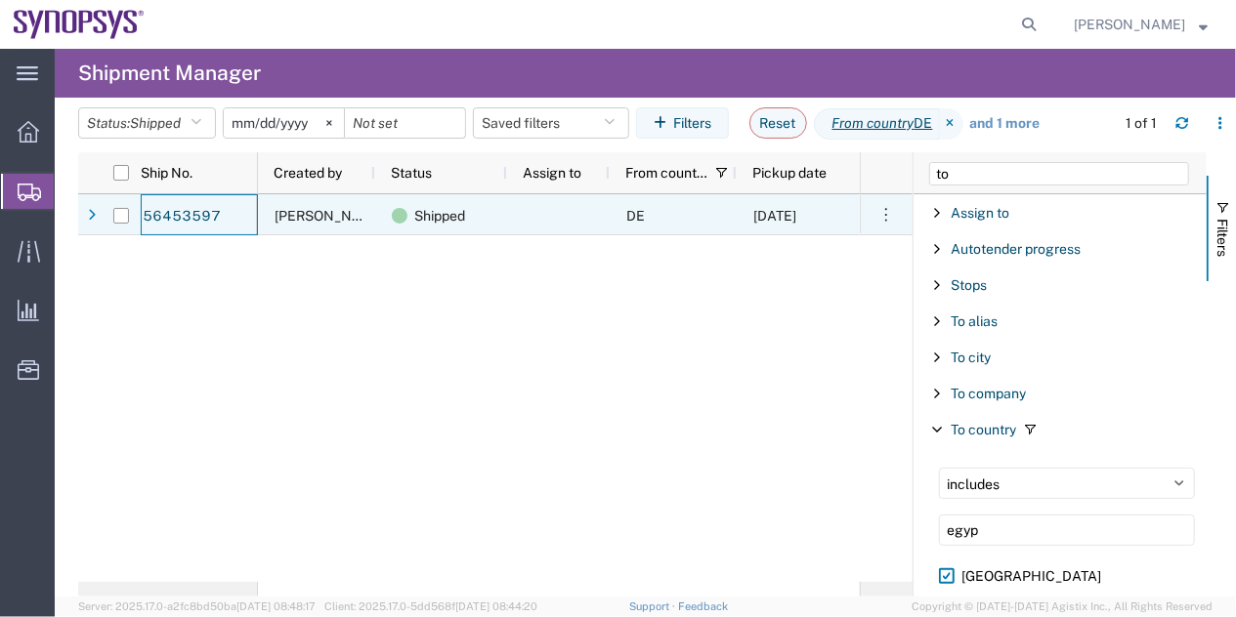
click at [219, 213] on div "56453597" at bounding box center [199, 214] width 117 height 41
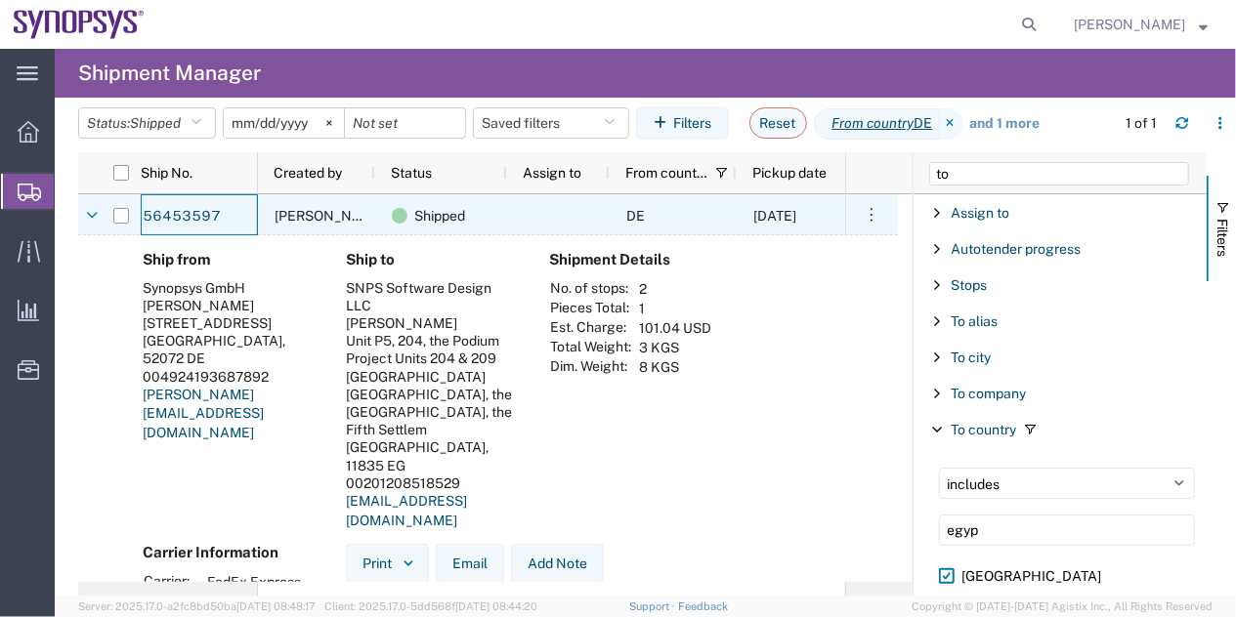
click at [219, 213] on div "56453597" at bounding box center [199, 214] width 117 height 41
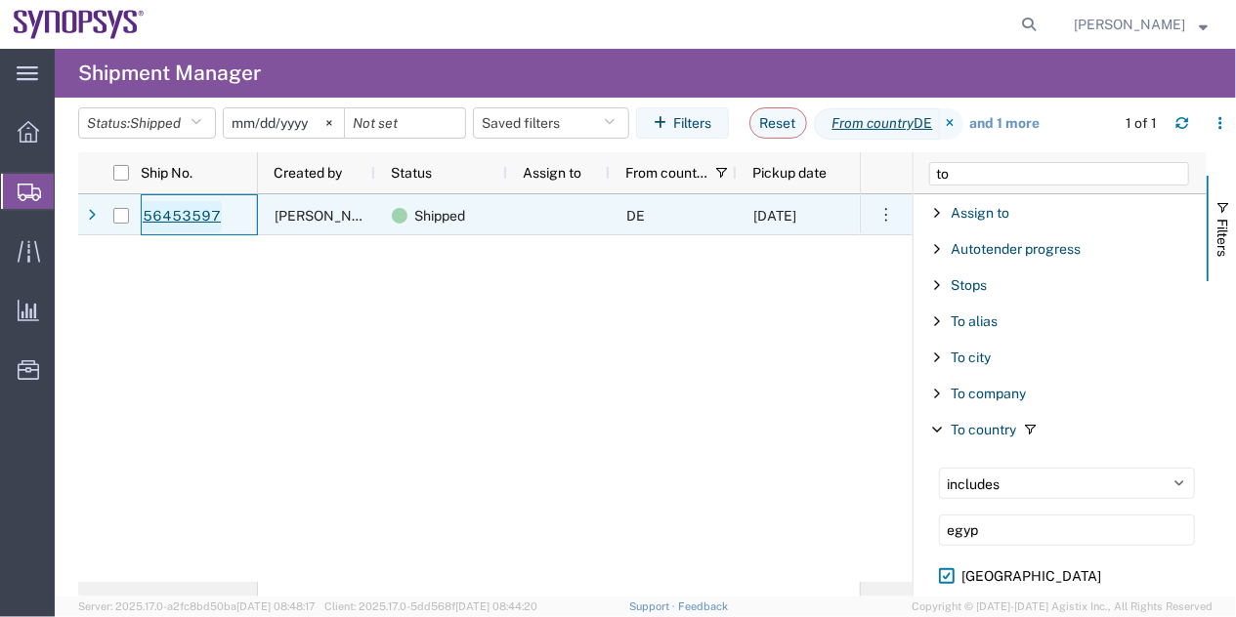
click at [182, 222] on link "56453597" at bounding box center [182, 216] width 80 height 31
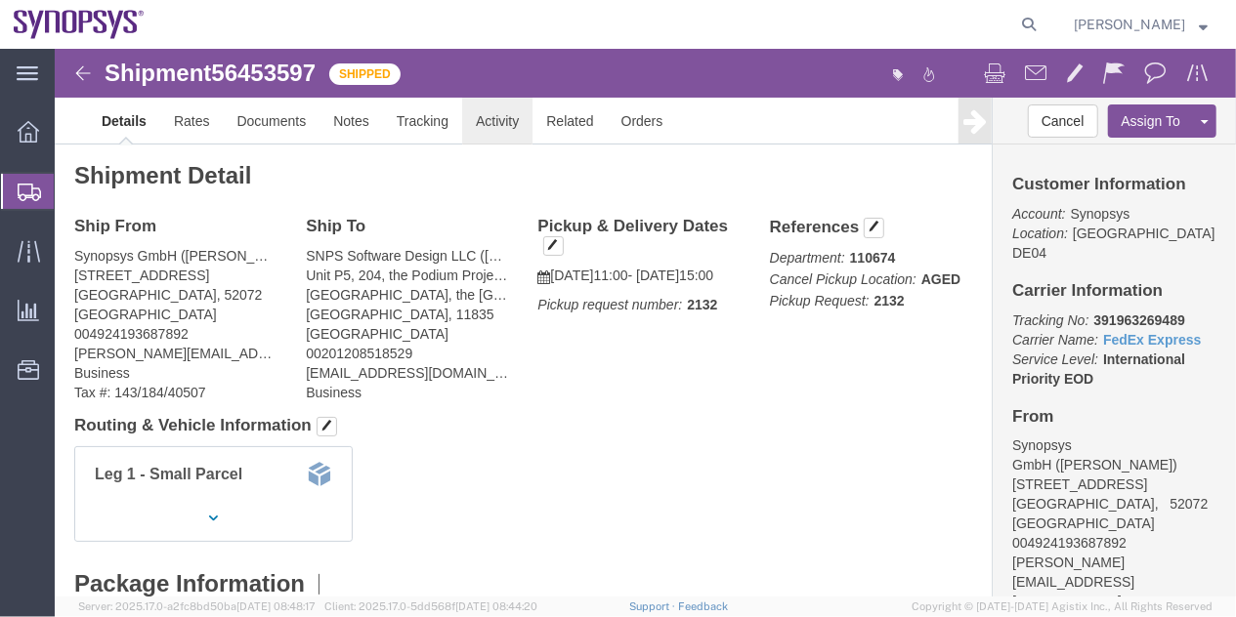
click link "Activity"
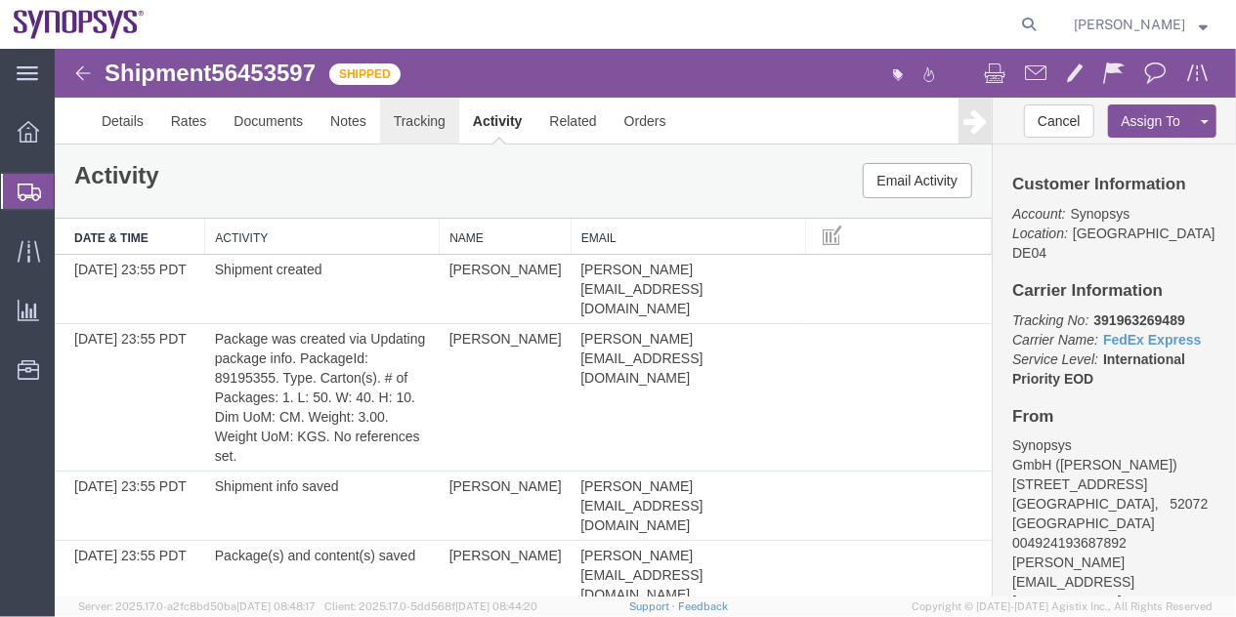
click at [422, 127] on link "Tracking" at bounding box center [418, 120] width 79 height 47
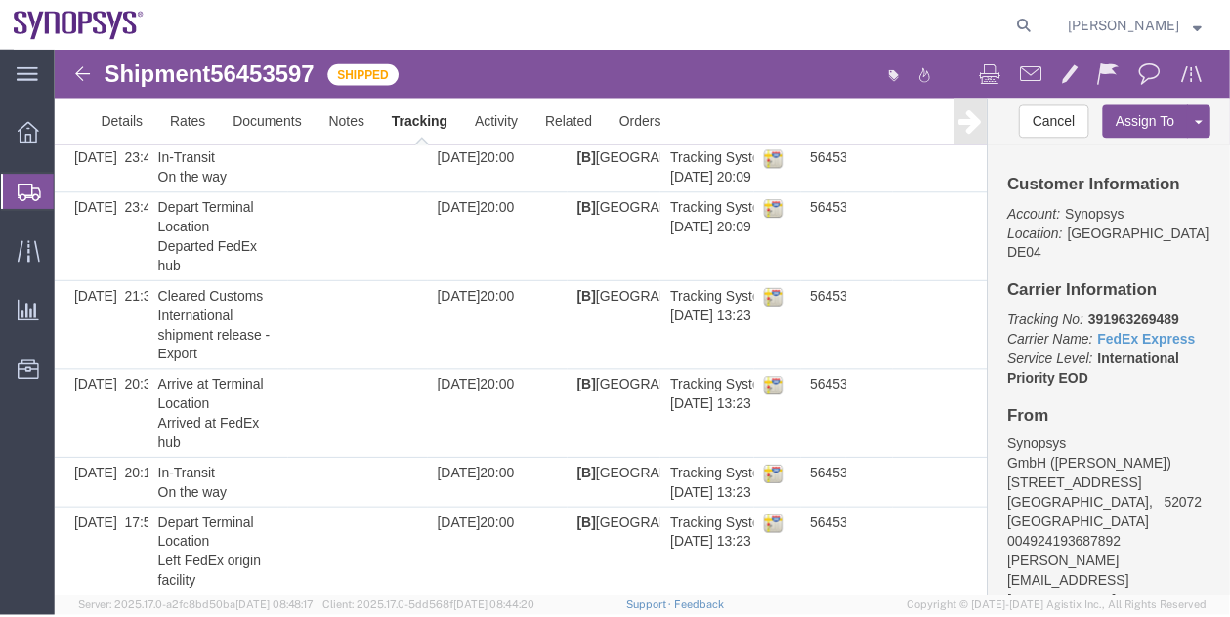
scroll to position [750, 0]
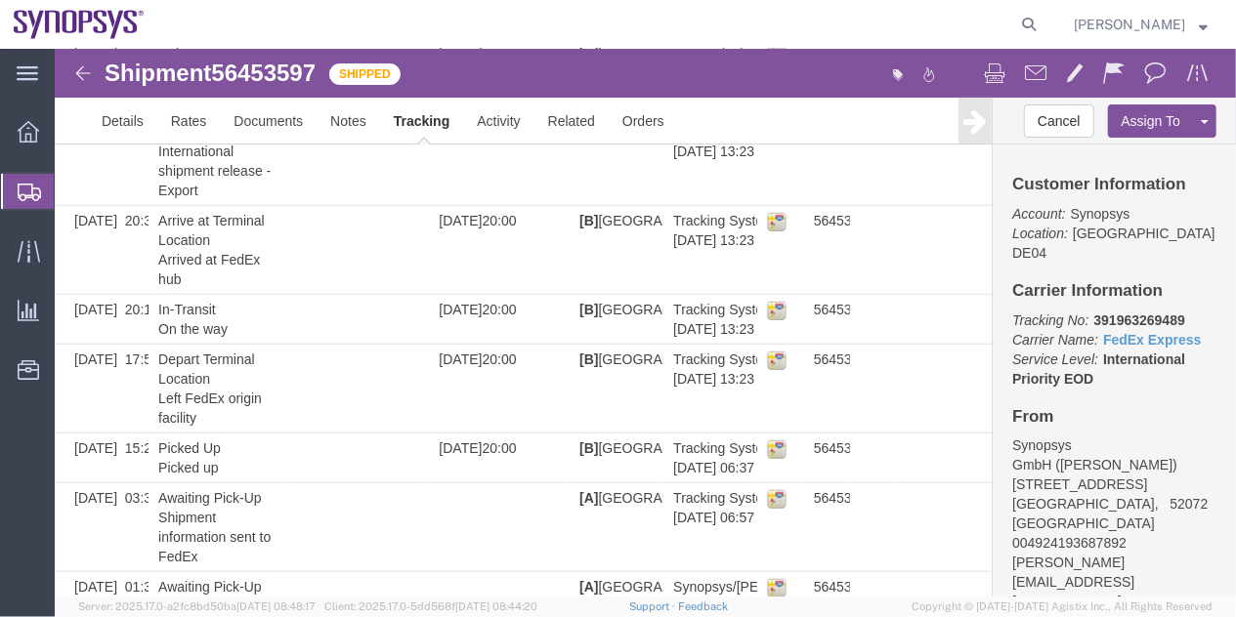
click at [1156, 312] on b "391963269489" at bounding box center [1137, 320] width 91 height 16
copy b "391963269489"
click at [1156, 312] on b "391963269489" at bounding box center [1137, 320] width 91 height 16
click at [146, 113] on link "Details" at bounding box center [121, 120] width 69 height 47
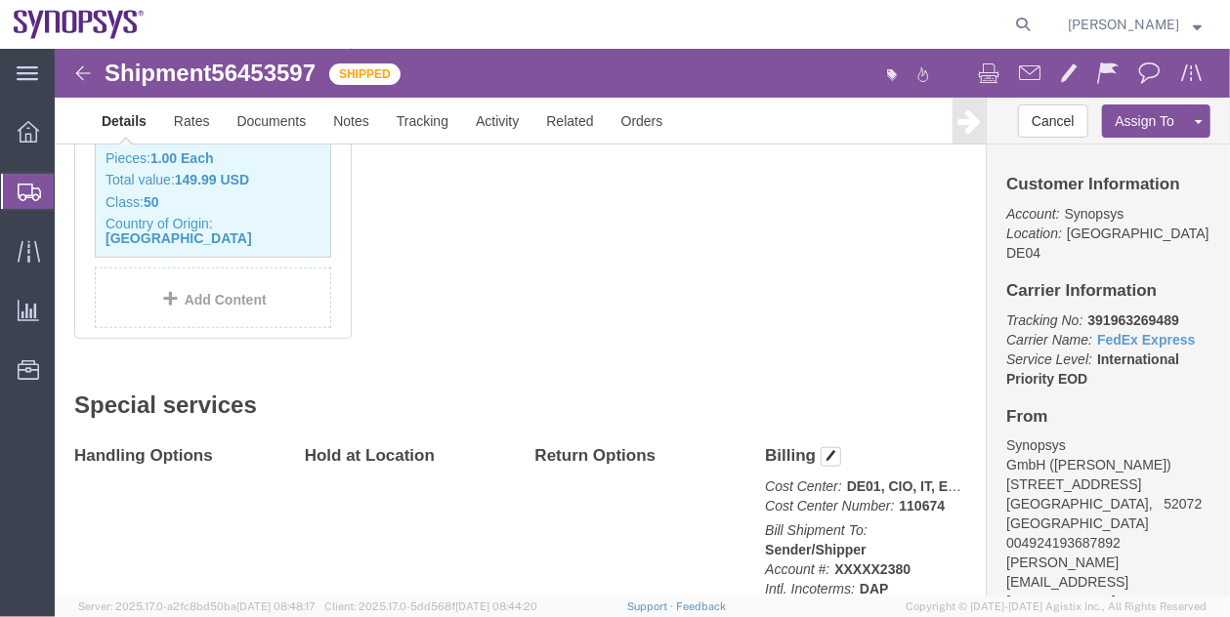
click p "Tracking No: 391963269489 Carrier Name: FedEx Express FedEx Express Service Lev…"
click b "391963269489"
copy b "391963269489"
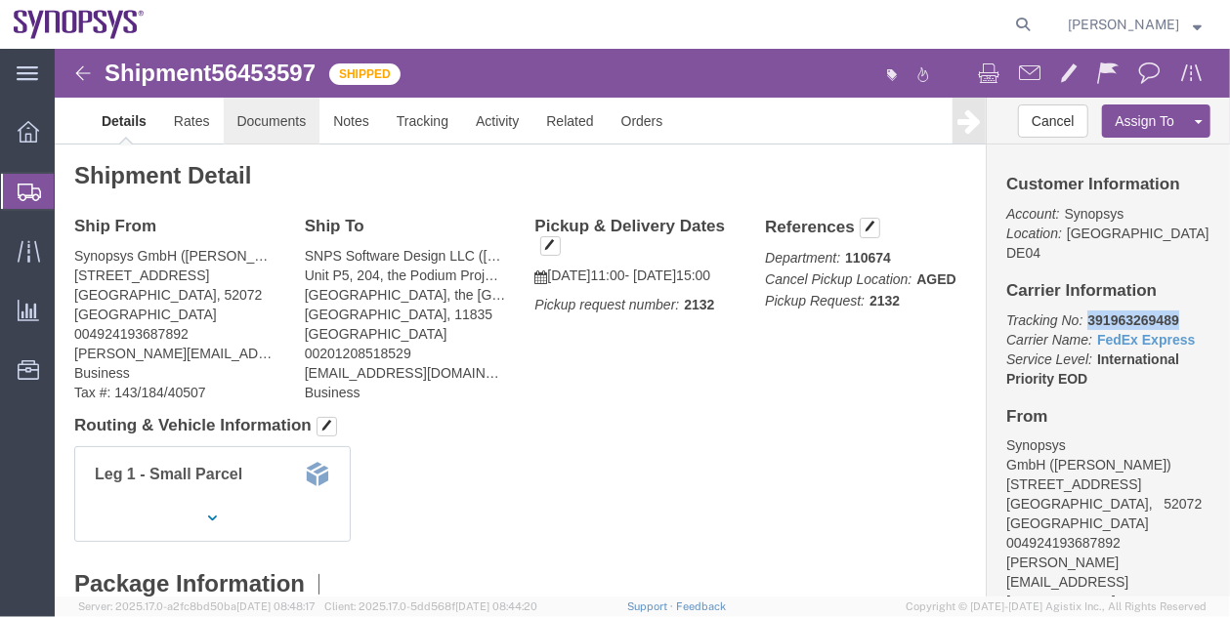
click link "Documents"
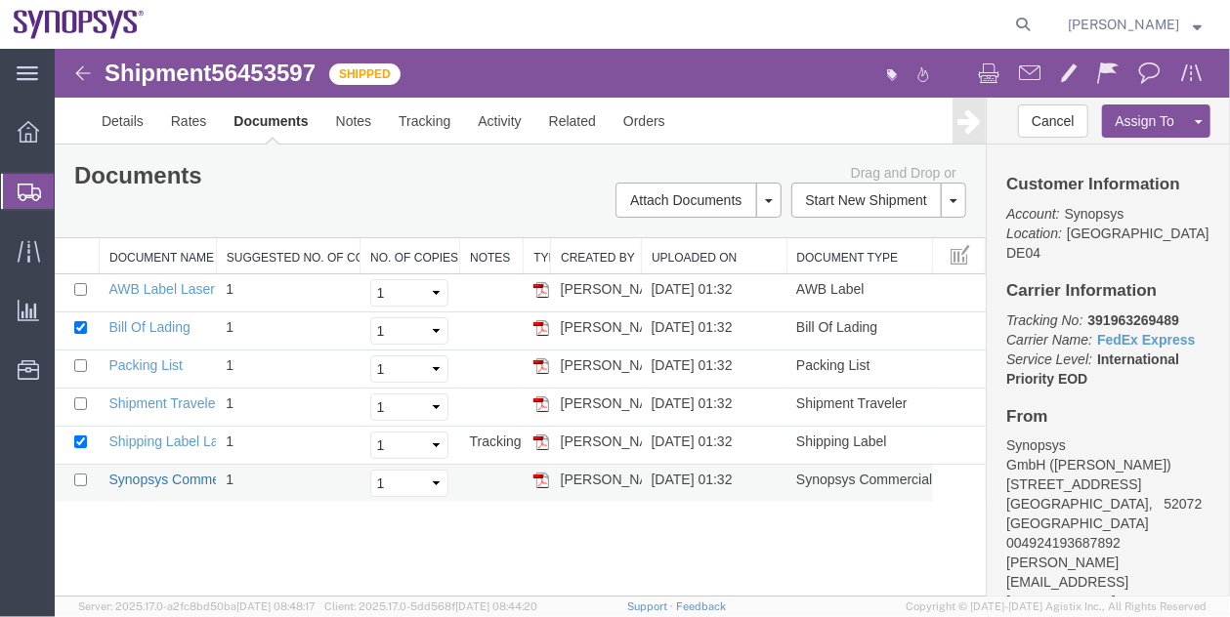
click at [193, 481] on link "Synopsys Commercial Invoice" at bounding box center [200, 479] width 184 height 16
